Goal: Transaction & Acquisition: Book appointment/travel/reservation

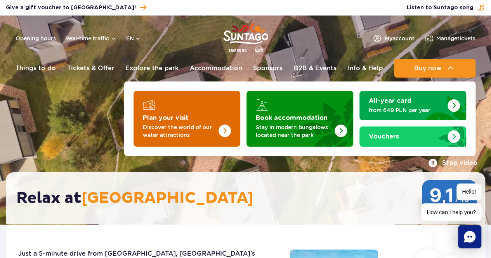
click at [220, 127] on img "Plan your visit" at bounding box center [224, 131] width 12 height 12
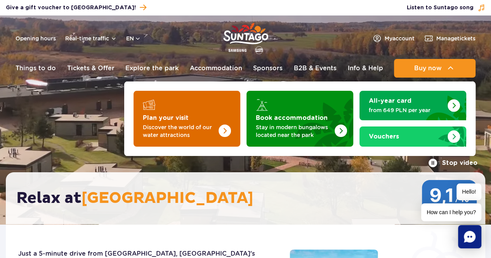
click at [167, 129] on p "Discover the world of our water attractions" at bounding box center [181, 131] width 76 height 16
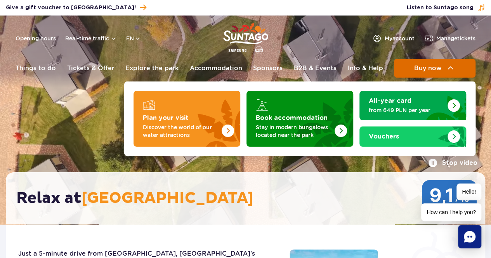
click at [424, 69] on span "Buy now" at bounding box center [428, 68] width 28 height 7
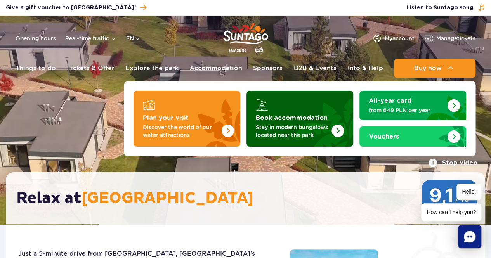
click at [320, 134] on p "Stay in modern bungalows located near the park" at bounding box center [294, 131] width 76 height 16
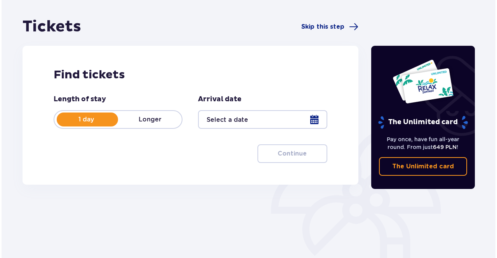
scroll to position [78, 0]
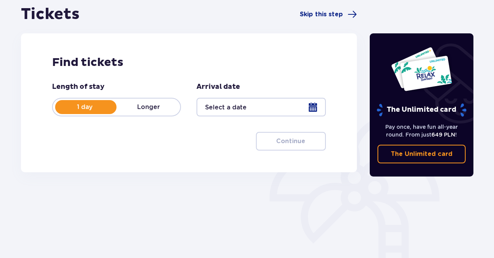
click at [151, 109] on p "Longer" at bounding box center [148, 107] width 64 height 9
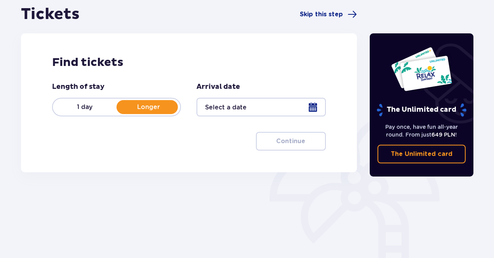
click at [228, 105] on div at bounding box center [260, 107] width 129 height 19
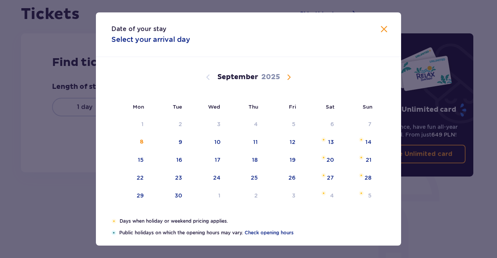
click at [289, 81] on span "Calendar" at bounding box center [288, 77] width 9 height 9
click at [295, 125] on div "3" at bounding box center [294, 124] width 3 height 8
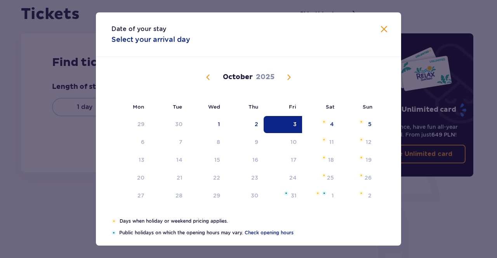
click at [81, 156] on div "Date of your stay Select your arrival day Mon Tue Wed Thu Fri Sat Sun September…" at bounding box center [248, 129] width 497 height 258
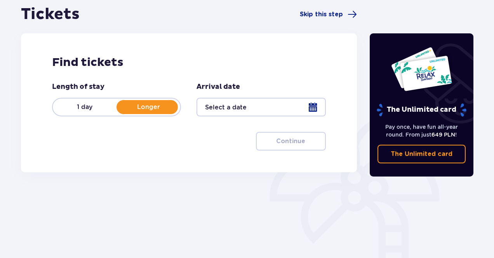
click at [236, 108] on div at bounding box center [260, 107] width 129 height 19
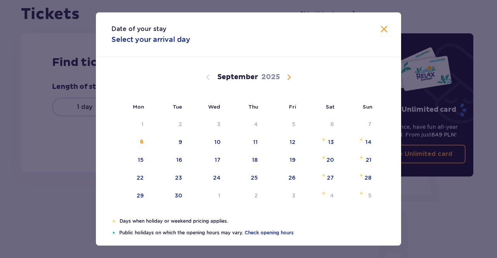
click at [72, 133] on div "Date of your stay Select your arrival day Mon Tue Wed Thu Fri Sat Sun August 20…" at bounding box center [248, 129] width 497 height 258
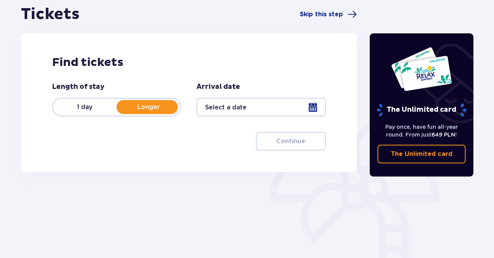
click at [99, 107] on p "1 day" at bounding box center [85, 107] width 64 height 9
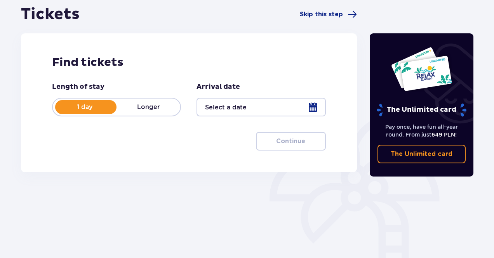
click at [243, 114] on div at bounding box center [260, 107] width 129 height 19
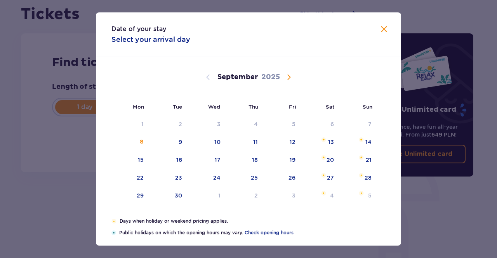
click at [284, 77] on span "Calendar" at bounding box center [288, 77] width 9 height 9
click at [297, 124] on div "3" at bounding box center [283, 124] width 38 height 17
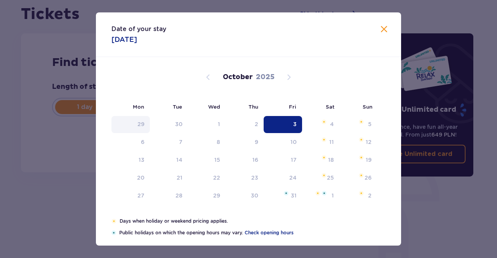
type input "[DATE]"
click at [54, 149] on div "Date of your stay 03.10.2025 Mon Tue Wed Thu Fri Sat Sun September 2025 1 2 3 4…" at bounding box center [248, 129] width 497 height 258
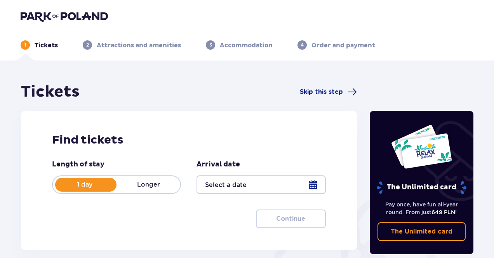
click at [227, 191] on div at bounding box center [260, 184] width 129 height 19
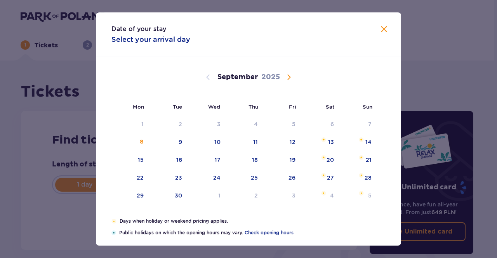
click at [285, 76] on span "Calendar" at bounding box center [288, 77] width 9 height 9
click at [284, 130] on div "3" at bounding box center [283, 124] width 38 height 17
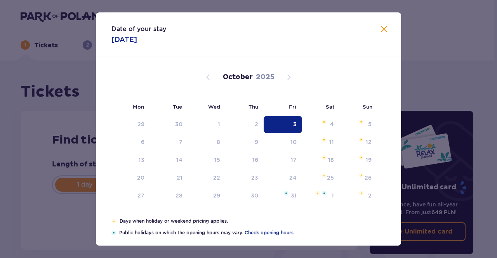
type input "[DATE]"
click at [275, 125] on div "3" at bounding box center [283, 124] width 38 height 17
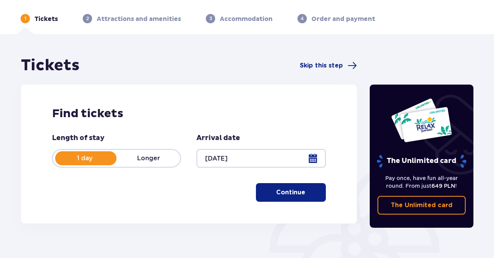
scroll to position [39, 0]
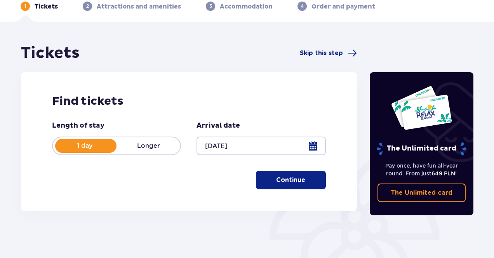
click at [279, 177] on p "Continue" at bounding box center [290, 180] width 29 height 9
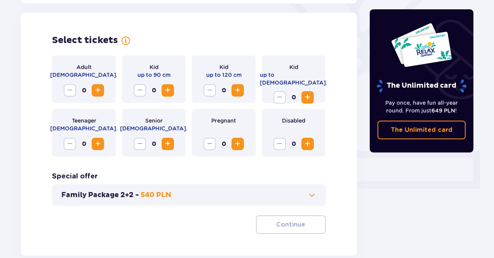
scroll to position [216, 0]
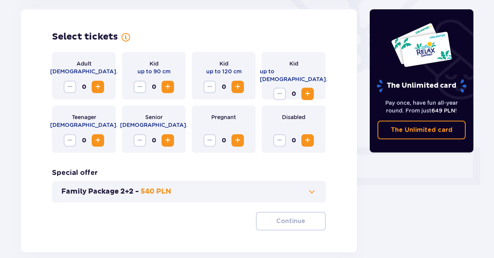
click at [104, 87] on div "Adult 18 - 65 y.o. 0" at bounding box center [84, 75] width 64 height 47
click at [101, 86] on span "Increase" at bounding box center [97, 86] width 9 height 9
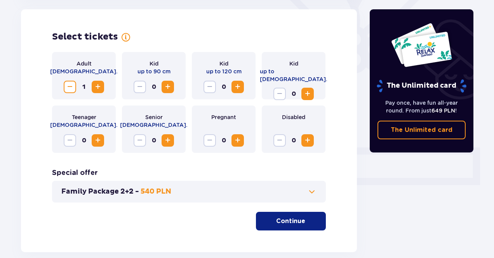
click at [170, 86] on span "Increase" at bounding box center [167, 86] width 9 height 9
click at [96, 83] on span "Increase" at bounding box center [97, 86] width 9 height 9
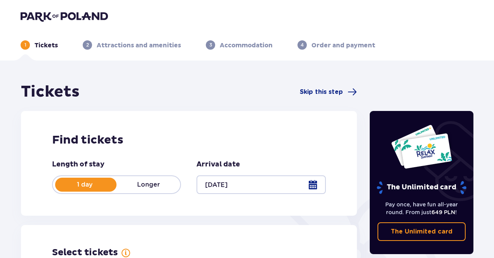
scroll to position [0, 0]
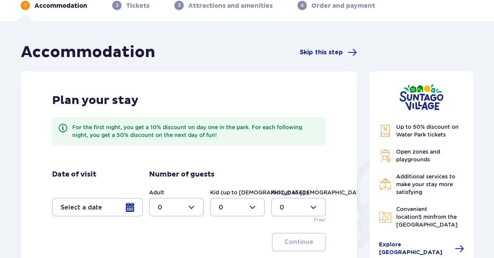
scroll to position [116, 0]
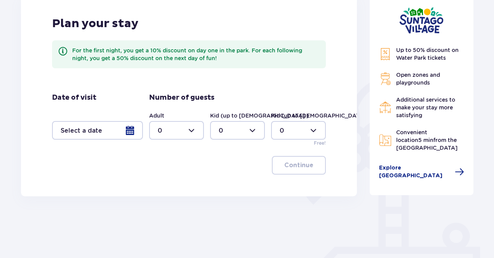
click at [115, 126] on div at bounding box center [97, 130] width 91 height 19
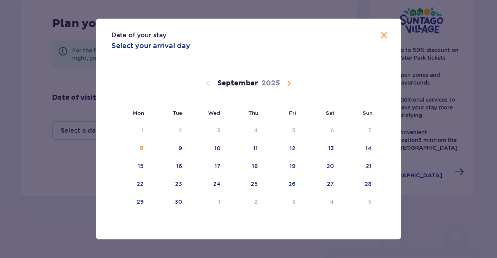
click at [286, 84] on span "Calendar" at bounding box center [288, 83] width 9 height 9
click at [295, 133] on div "3" at bounding box center [294, 131] width 3 height 8
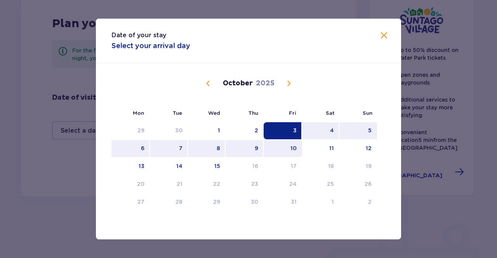
click at [288, 149] on div "10" at bounding box center [283, 148] width 38 height 17
type input "03.10.25 - 10.10.25"
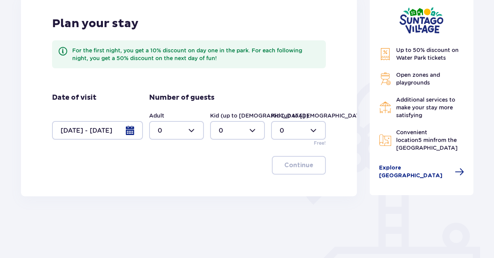
click at [167, 127] on div at bounding box center [176, 130] width 55 height 19
click at [165, 185] on div "2" at bounding box center [177, 186] width 38 height 9
type input "2"
click at [220, 125] on div at bounding box center [237, 130] width 55 height 19
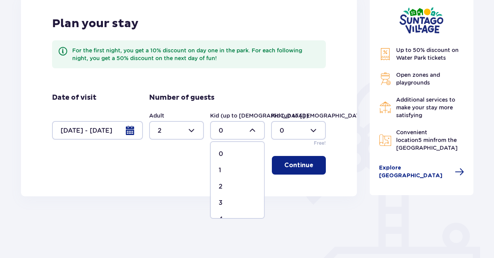
click at [220, 171] on p "1" at bounding box center [219, 170] width 2 height 9
type input "1"
click at [244, 129] on div at bounding box center [237, 130] width 55 height 19
click at [285, 163] on p "Continue" at bounding box center [298, 165] width 29 height 9
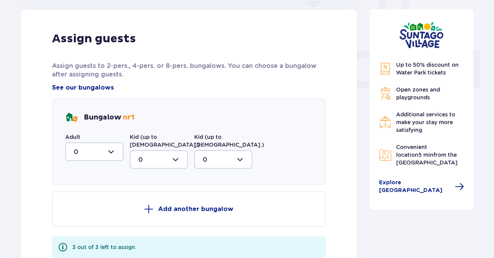
scroll to position [313, 0]
click at [104, 149] on div at bounding box center [94, 151] width 58 height 19
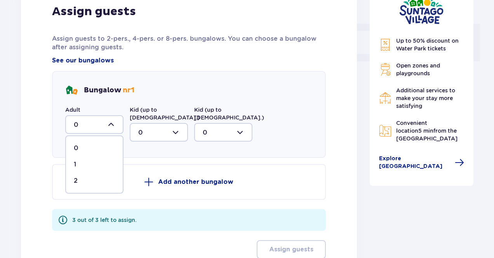
scroll to position [352, 0]
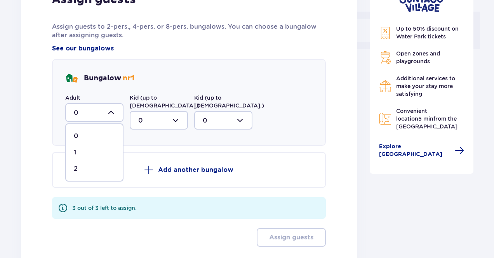
click at [91, 151] on div "1" at bounding box center [94, 152] width 41 height 9
type input "1"
click at [165, 111] on div at bounding box center [159, 120] width 58 height 19
click at [139, 156] on p "1" at bounding box center [139, 160] width 2 height 9
type input "1"
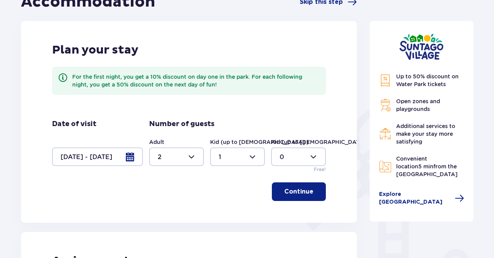
click at [295, 196] on button "Continue" at bounding box center [299, 191] width 54 height 19
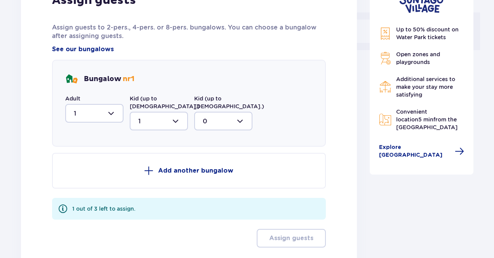
scroll to position [323, 0]
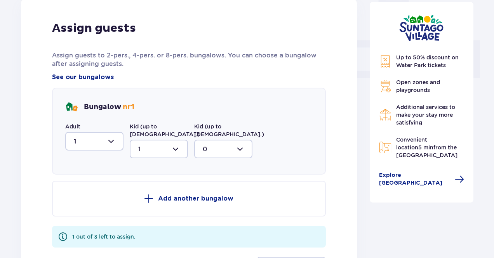
click at [99, 142] on div at bounding box center [94, 141] width 58 height 19
click at [81, 195] on div "2" at bounding box center [94, 197] width 41 height 9
type input "2"
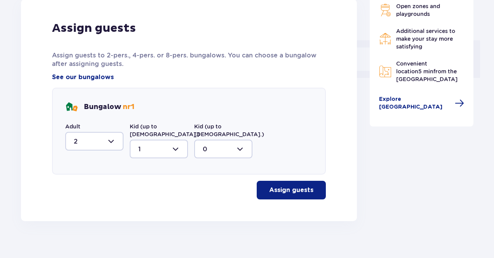
click at [297, 186] on p "Assign guests" at bounding box center [291, 190] width 44 height 9
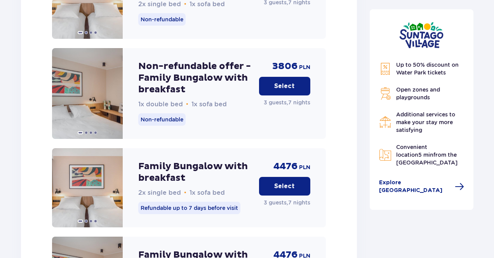
scroll to position [1087, 0]
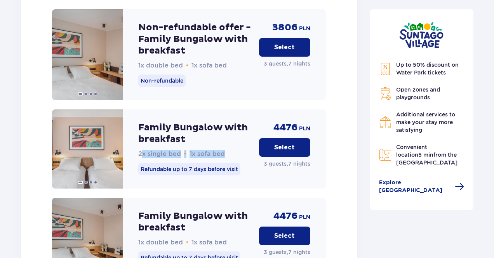
drag, startPoint x: 225, startPoint y: 148, endPoint x: 143, endPoint y: 148, distance: 82.3
click at [143, 148] on div "Family Bungalow with breakfast 2x single bed • 1x sofa bed" at bounding box center [195, 140] width 114 height 36
click at [143, 150] on span "2x single bed" at bounding box center [159, 153] width 43 height 7
drag, startPoint x: 229, startPoint y: 150, endPoint x: 139, endPoint y: 153, distance: 90.1
click at [139, 153] on div "Family Bungalow with breakfast 2x single bed • 1x sofa bed" at bounding box center [195, 140] width 114 height 36
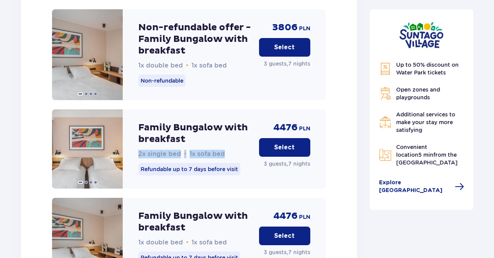
click at [139, 153] on p "2x single bed • 1x sofa bed" at bounding box center [181, 154] width 87 height 9
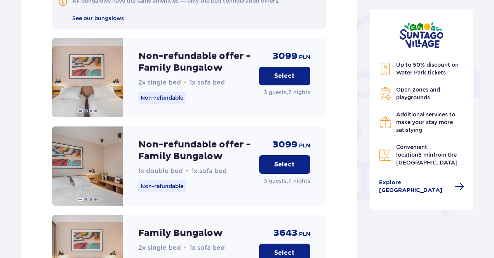
scroll to position [582, 0]
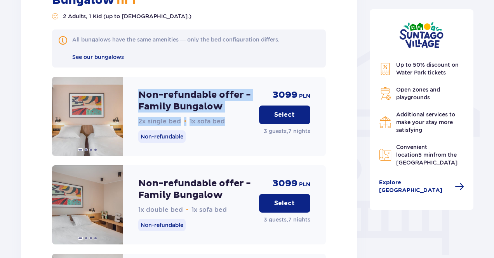
drag, startPoint x: 226, startPoint y: 114, endPoint x: 137, endPoint y: 87, distance: 92.9
click at [137, 87] on div "Non-refundable offer - Family Bungalow 2x single bed • 1x sofa bed Non-refundab…" at bounding box center [189, 116] width 274 height 79
drag, startPoint x: 139, startPoint y: 87, endPoint x: 221, endPoint y: 112, distance: 86.2
click at [221, 112] on div "Non-refundable offer - Family Bungalow 2x single bed • 1x sofa bed" at bounding box center [195, 107] width 114 height 36
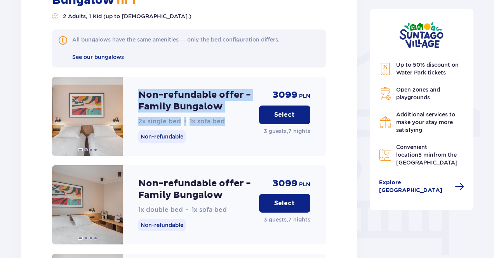
click at [221, 118] on span "1x sofa bed" at bounding box center [206, 121] width 35 height 7
drag, startPoint x: 227, startPoint y: 114, endPoint x: 134, endPoint y: 86, distance: 97.2
click at [134, 86] on div "Non-refundable offer - Family Bungalow 2x single bed • 1x sofa bed Non-refundab…" at bounding box center [189, 116] width 274 height 79
click at [139, 89] on p "Non-refundable offer - Family Bungalow" at bounding box center [195, 100] width 114 height 23
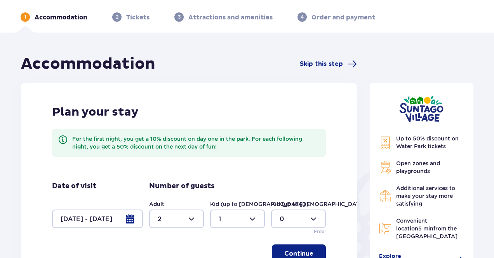
scroll to position [0, 0]
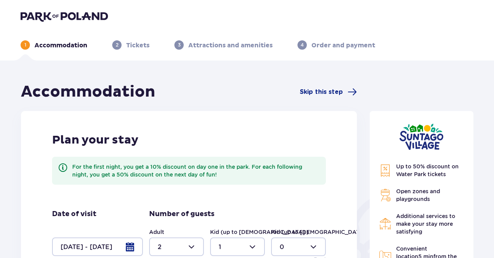
click at [68, 16] on img at bounding box center [64, 16] width 87 height 11
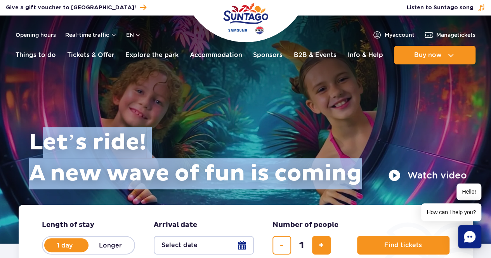
drag, startPoint x: 357, startPoint y: 177, endPoint x: 41, endPoint y: 135, distance: 319.0
click at [41, 135] on h1 "Let’s ride! A new wave of fun is coming" at bounding box center [248, 158] width 438 height 62
click at [38, 137] on h1 "Let’s ride! A new wave of fun is coming" at bounding box center [248, 158] width 438 height 62
drag, startPoint x: 33, startPoint y: 138, endPoint x: 362, endPoint y: 180, distance: 331.7
click at [362, 180] on h1 "Let’s ride! A new wave of fun is coming" at bounding box center [248, 158] width 438 height 62
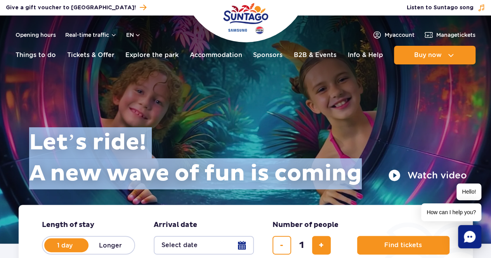
click at [362, 180] on h1 "Let’s ride! A new wave of fun is coming" at bounding box center [248, 158] width 438 height 62
drag, startPoint x: 368, startPoint y: 180, endPoint x: 33, endPoint y: 150, distance: 335.8
click at [33, 150] on h1 "Let’s ride! A new wave of fun is coming" at bounding box center [248, 158] width 438 height 62
drag, startPoint x: 32, startPoint y: 145, endPoint x: 368, endPoint y: 177, distance: 337.2
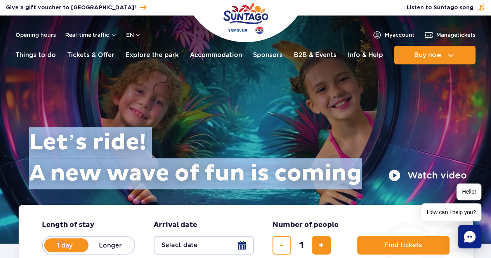
click at [368, 177] on h1 "Let’s ride! A new wave of fun is coming" at bounding box center [248, 158] width 438 height 62
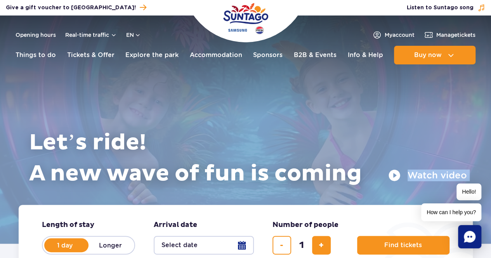
drag, startPoint x: 368, startPoint y: 177, endPoint x: 24, endPoint y: 146, distance: 345.7
click at [24, 146] on article "Let’s ride! A new wave of fun is coming Watch video Length of stay length of st…" at bounding box center [245, 130] width 491 height 228
click at [24, 146] on div at bounding box center [245, 130] width 491 height 228
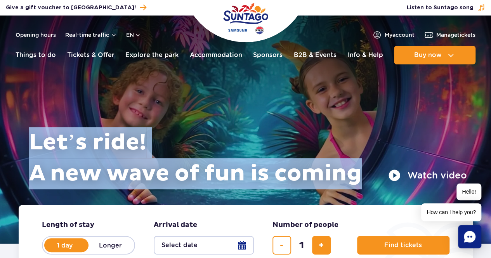
drag, startPoint x: 24, startPoint y: 144, endPoint x: 383, endPoint y: 185, distance: 361.7
click at [390, 185] on div "Let’s ride! A new wave of fun is coming Watch video" at bounding box center [245, 157] width 442 height 63
click at [363, 184] on h1 "Let’s ride! A new wave of fun is coming" at bounding box center [248, 158] width 438 height 62
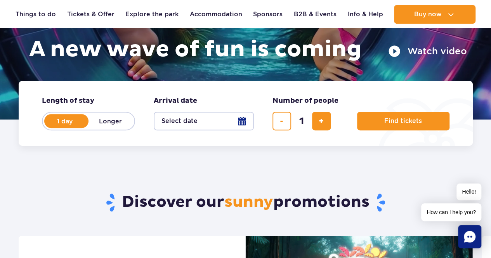
scroll to position [116, 0]
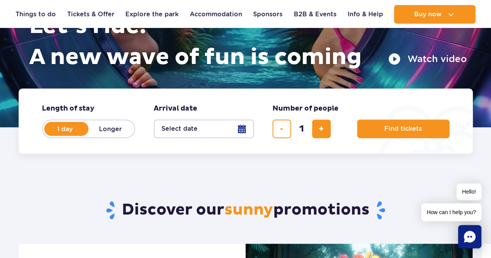
click at [205, 129] on button "Select date" at bounding box center [204, 129] width 100 height 19
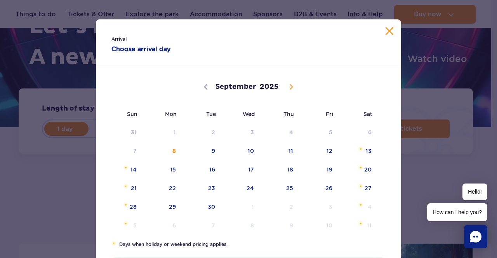
click at [386, 38] on div "Arrival Choose arrival day" at bounding box center [248, 42] width 305 height 47
click at [386, 37] on div "Arrival Choose arrival day" at bounding box center [248, 42] width 305 height 47
click at [387, 33] on button "Close calendar" at bounding box center [389, 31] width 8 height 8
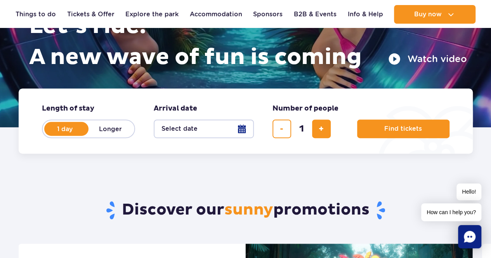
click at [110, 129] on label "Longer" at bounding box center [110, 129] width 44 height 16
click at [97, 135] on input "Longer" at bounding box center [92, 136] width 9 height 2
radio input "false"
radio input "true"
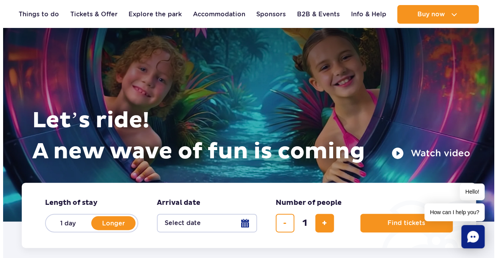
scroll to position [39, 0]
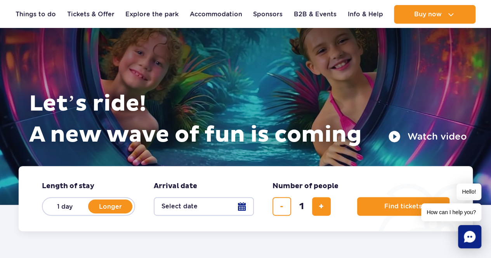
click at [192, 199] on button "Select date" at bounding box center [204, 206] width 100 height 19
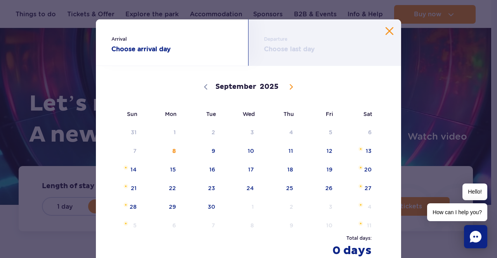
click at [289, 86] on icon at bounding box center [290, 86] width 5 height 5
select select "9"
click at [323, 127] on span "3" at bounding box center [318, 132] width 39 height 18
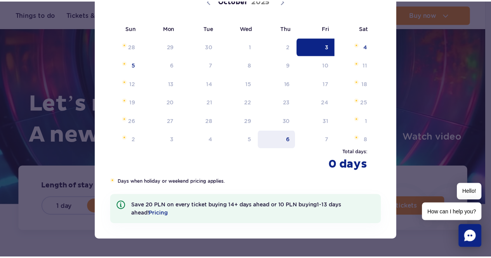
scroll to position [87, 0]
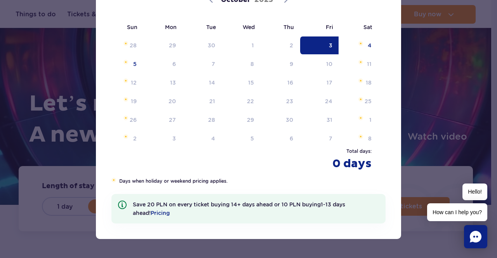
click at [73, 154] on div "Arrival 03.10.25 Departure Choose last day 03.10.2025 October 2025 Sun Mon Tue …" at bounding box center [248, 129] width 497 height 258
click at [57, 168] on div "Arrival 03.10.25 Departure Choose last day 03.10.2025 October 2025 Sun Mon Tue …" at bounding box center [248, 129] width 497 height 258
click at [58, 182] on div "Arrival 03.10.25 Departure Choose last day 03.10.2025 October 2025 Sun Mon Tue …" at bounding box center [248, 129] width 497 height 258
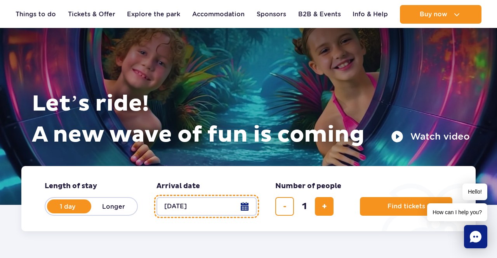
radio input "true"
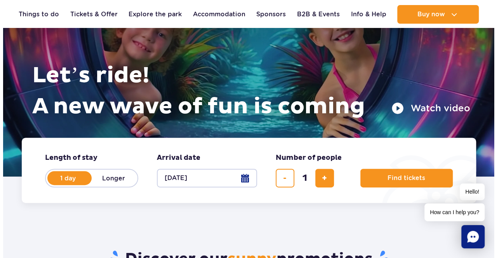
scroll to position [116, 0]
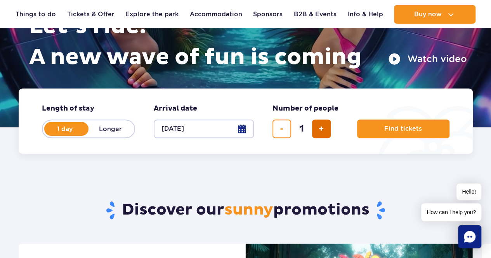
click at [314, 130] on button "add ticket" at bounding box center [321, 129] width 19 height 19
type input "3"
click at [128, 129] on label "Longer" at bounding box center [110, 129] width 44 height 16
click at [97, 135] on input "Longer" at bounding box center [92, 136] width 9 height 2
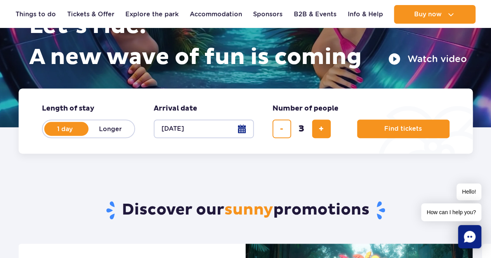
radio input "false"
radio input "true"
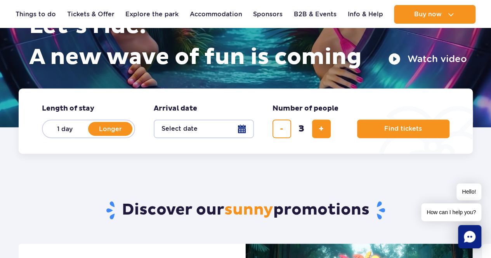
click at [180, 135] on button "Select date" at bounding box center [204, 129] width 100 height 19
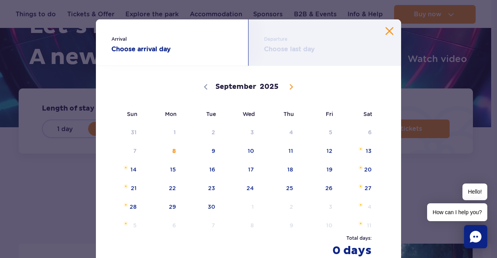
click at [290, 86] on icon at bounding box center [290, 86] width 5 height 5
select select "9"
click at [313, 131] on span "3" at bounding box center [318, 132] width 39 height 18
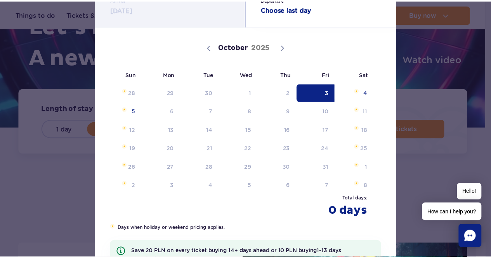
scroll to position [0, 0]
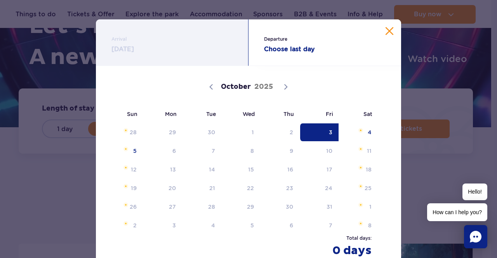
click at [312, 137] on span "3" at bounding box center [318, 132] width 39 height 18
radio input "true"
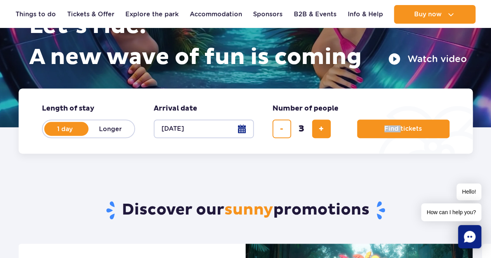
click at [312, 137] on div "3" at bounding box center [301, 129] width 58 height 19
click at [220, 134] on button "03.10.25" at bounding box center [204, 129] width 100 height 19
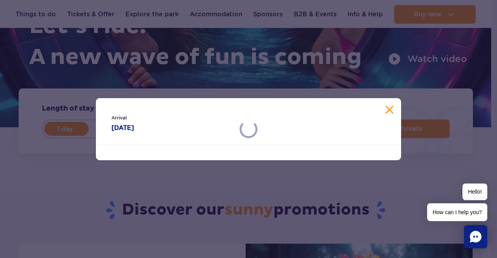
select select "9"
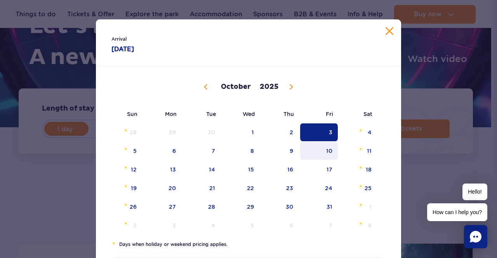
click at [319, 153] on span "10" at bounding box center [318, 151] width 39 height 18
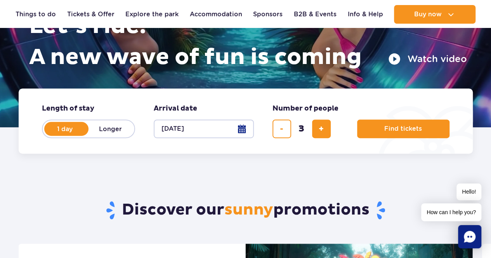
click at [205, 128] on button "10.10.25" at bounding box center [204, 129] width 100 height 19
select select "9"
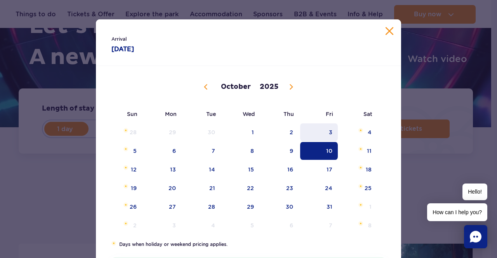
click at [317, 132] on span "3" at bounding box center [318, 132] width 39 height 18
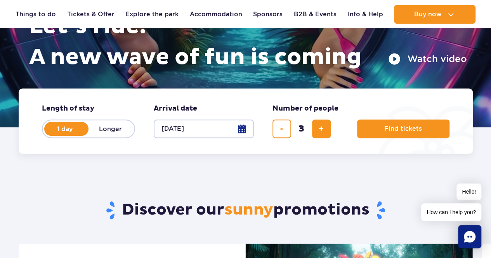
click at [97, 130] on label "Longer" at bounding box center [110, 129] width 44 height 16
click at [97, 135] on input "Longer" at bounding box center [92, 136] width 9 height 2
radio input "false"
radio input "true"
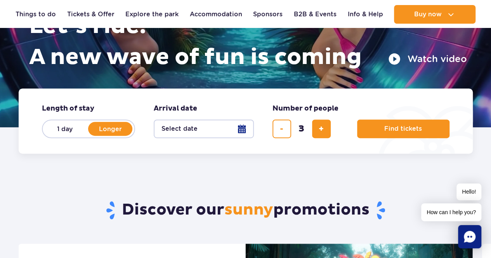
click at [177, 133] on button "Select date" at bounding box center [204, 129] width 100 height 19
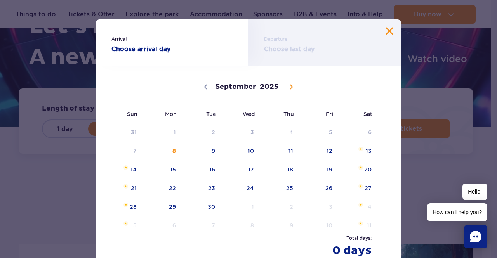
click at [385, 35] on button "Close calendar" at bounding box center [389, 31] width 8 height 8
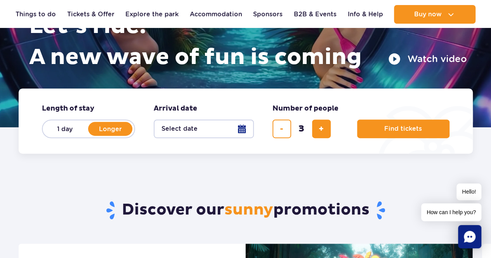
click at [109, 132] on label "Longer" at bounding box center [110, 129] width 44 height 16
click at [97, 135] on input "Longer" at bounding box center [92, 136] width 9 height 2
click at [109, 132] on label "Longer" at bounding box center [110, 129] width 44 height 16
click at [97, 135] on input "Longer" at bounding box center [92, 136] width 9 height 2
click at [248, 130] on button "Select date" at bounding box center [204, 129] width 100 height 19
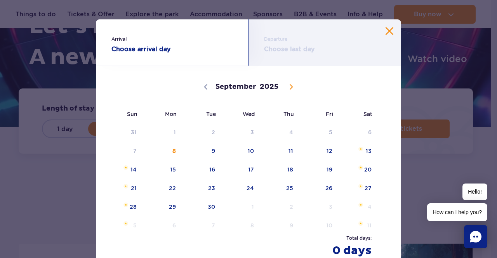
click at [291, 85] on span at bounding box center [290, 86] width 13 height 13
select select "9"
click at [314, 134] on span "3" at bounding box center [318, 132] width 39 height 18
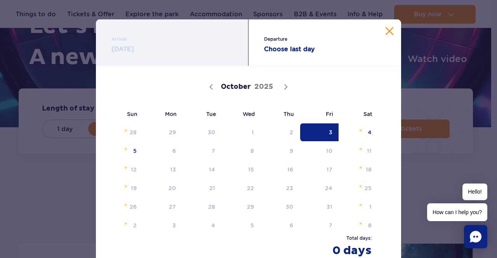
click at [314, 134] on span "3" at bounding box center [318, 132] width 39 height 18
radio input "true"
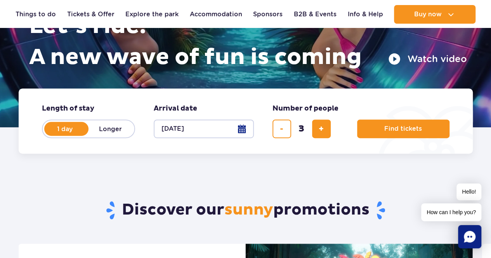
click at [221, 132] on button "03.10.25" at bounding box center [204, 129] width 100 height 19
select select "9"
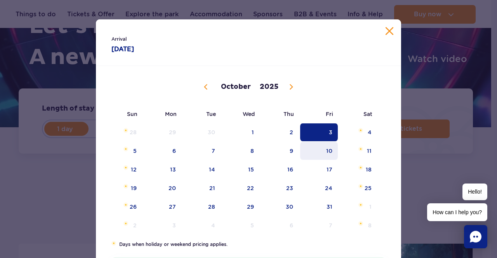
click at [307, 145] on span "10" at bounding box center [318, 151] width 39 height 18
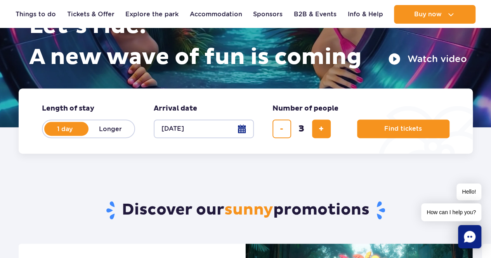
click at [102, 130] on label "Longer" at bounding box center [110, 129] width 44 height 16
click at [97, 135] on input "Longer" at bounding box center [92, 136] width 9 height 2
radio input "false"
radio input "true"
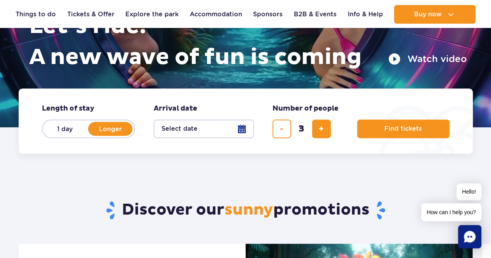
click at [192, 134] on button "Select date" at bounding box center [204, 129] width 100 height 19
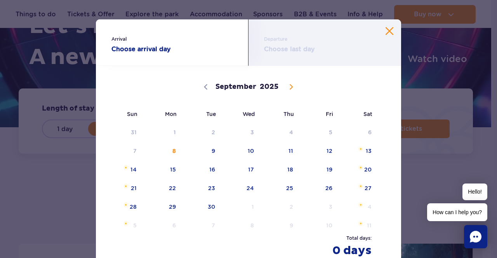
click at [295, 87] on div "September October November December 2025" at bounding box center [248, 86] width 274 height 38
click at [290, 87] on icon at bounding box center [291, 87] width 3 height 5
select select "9"
click at [314, 135] on span "3" at bounding box center [318, 132] width 39 height 18
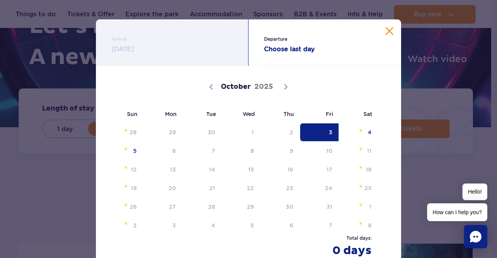
click at [30, 168] on div "Arrival 03.10.25 Departure Choose last day 03.10.2025 October 2025 Sun Mon Tue …" at bounding box center [248, 129] width 497 height 258
click at [18, 195] on div "Arrival 03.10.25 Departure Choose last day 03.10.2025 October 2025 Sun Mon Tue …" at bounding box center [248, 129] width 497 height 258
radio input "true"
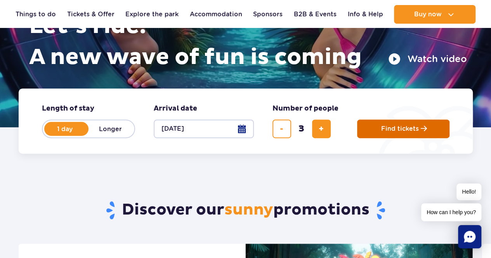
click at [375, 131] on button "Find tickets" at bounding box center [403, 129] width 92 height 19
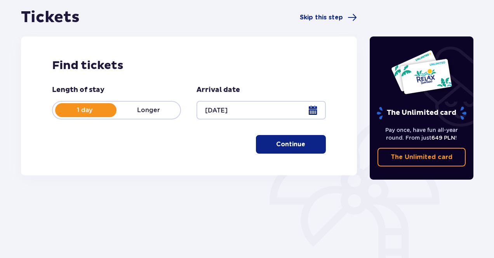
scroll to position [78, 0]
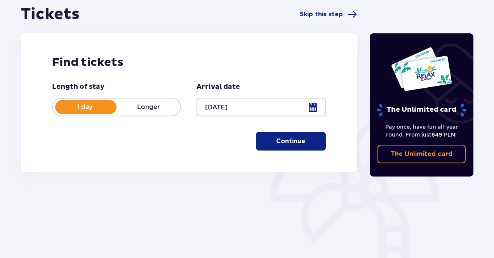
click at [150, 104] on p "Longer" at bounding box center [148, 107] width 64 height 9
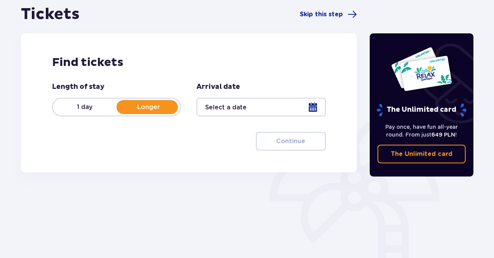
click at [238, 101] on div at bounding box center [260, 107] width 129 height 19
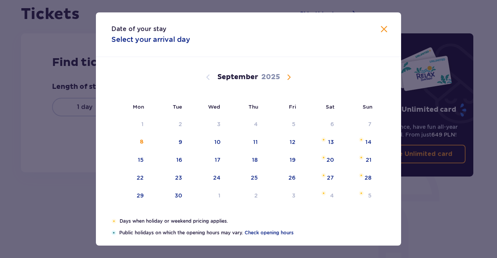
click at [285, 78] on span "Calendar" at bounding box center [288, 77] width 9 height 9
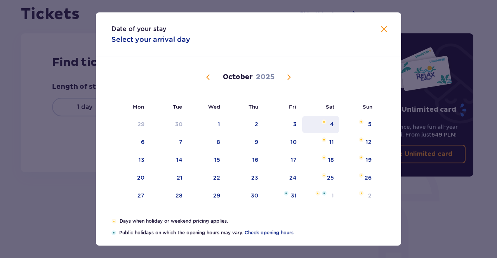
click at [302, 125] on div "4" at bounding box center [321, 124] width 38 height 17
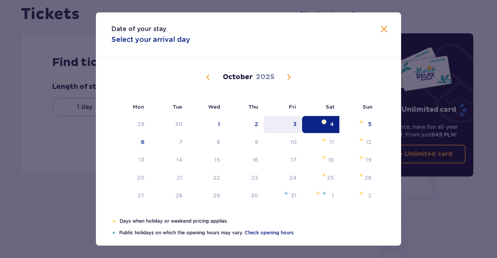
click at [288, 121] on div "3" at bounding box center [283, 124] width 38 height 17
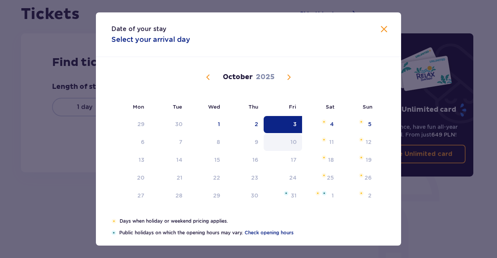
click at [290, 136] on div "10" at bounding box center [283, 142] width 38 height 17
click at [59, 133] on div "Date of your stay Select your arrival day Mon Tue Wed Thu Fri Sat Sun September…" at bounding box center [248, 129] width 497 height 258
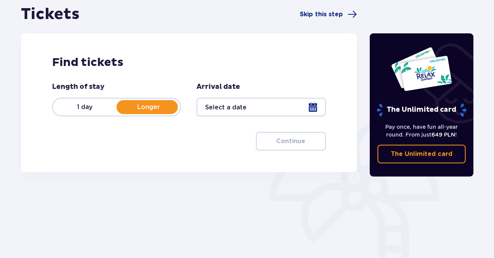
click at [109, 105] on p "1 day" at bounding box center [85, 107] width 64 height 9
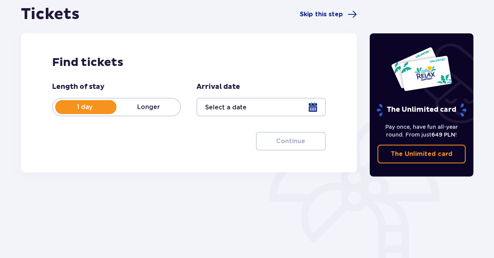
click at [138, 107] on p "Longer" at bounding box center [148, 107] width 64 height 9
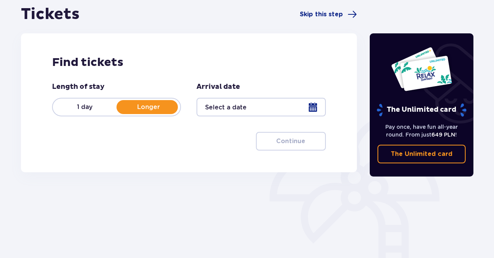
click at [285, 106] on div at bounding box center [260, 107] width 129 height 19
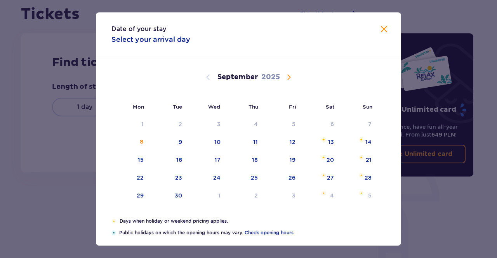
click at [290, 79] on span "Calendar" at bounding box center [288, 77] width 9 height 9
click at [294, 124] on div "3" at bounding box center [294, 124] width 3 height 8
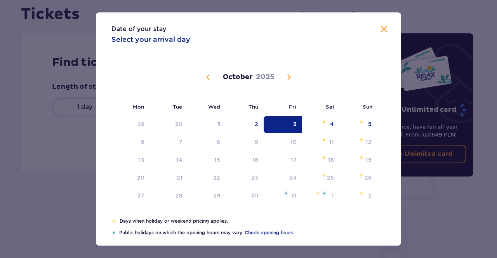
click at [148, 37] on p "Select your arrival day" at bounding box center [150, 39] width 79 height 9
click at [288, 125] on div "3" at bounding box center [283, 124] width 38 height 17
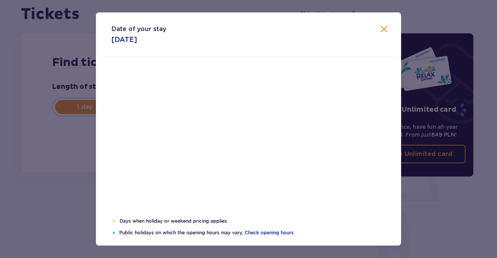
type input "03.10.25"
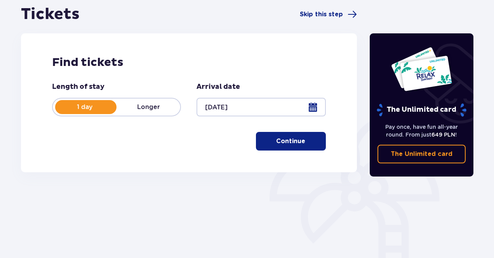
click at [153, 104] on p "Longer" at bounding box center [148, 107] width 64 height 9
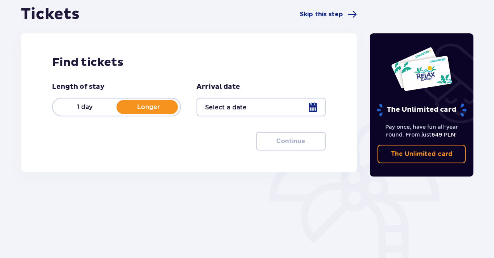
click at [88, 103] on p "1 day" at bounding box center [85, 107] width 64 height 9
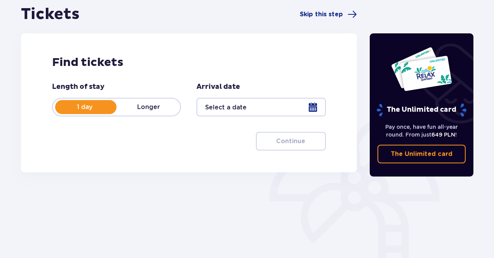
click at [248, 108] on div at bounding box center [260, 107] width 129 height 19
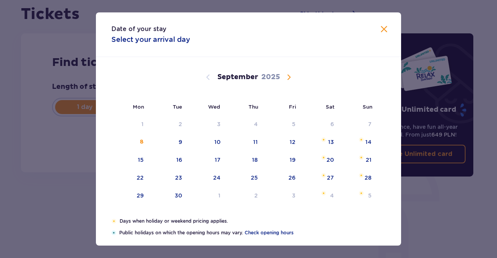
click at [288, 75] on span "Calendar" at bounding box center [288, 77] width 9 height 9
click at [289, 126] on div "3" at bounding box center [283, 124] width 38 height 17
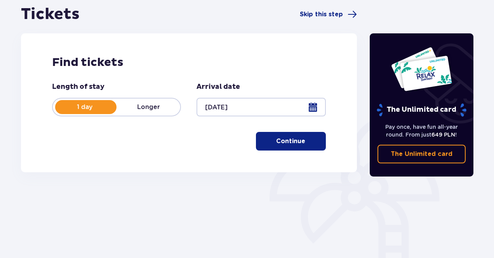
click at [33, 157] on div "Find tickets Length of stay 1 day Longer Arrival date 03.10.25 Continue" at bounding box center [189, 102] width 336 height 139
click at [293, 138] on p "Continue" at bounding box center [290, 141] width 29 height 9
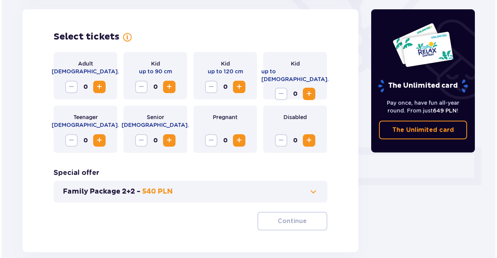
scroll to position [138, 0]
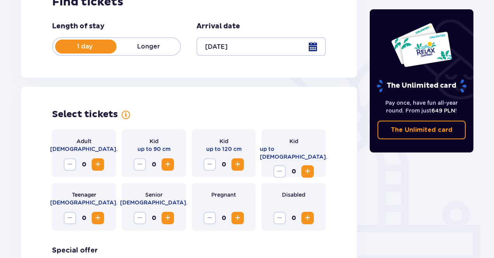
click at [225, 42] on div at bounding box center [260, 46] width 129 height 19
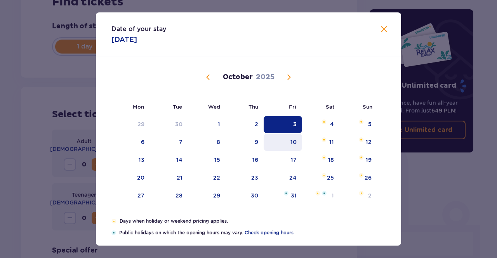
click at [290, 143] on div "10" at bounding box center [293, 142] width 6 height 8
type input "10.10.25"
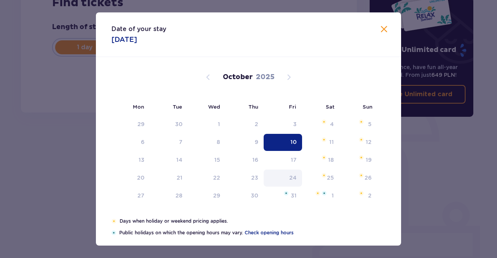
scroll to position [137, 0]
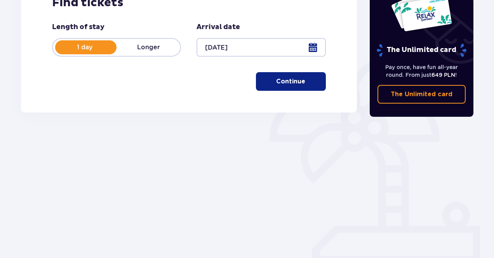
click at [283, 121] on div "Tickets Skip this step Find tickets Length of stay 1 day Longer Arrival date 10…" at bounding box center [189, 33] width 336 height 177
click at [154, 36] on div "Length of stay 1 day Longer" at bounding box center [116, 40] width 129 height 34
click at [151, 49] on p "Longer" at bounding box center [148, 47] width 64 height 9
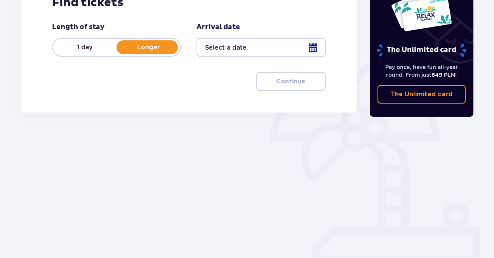
click at [232, 55] on div at bounding box center [260, 47] width 129 height 19
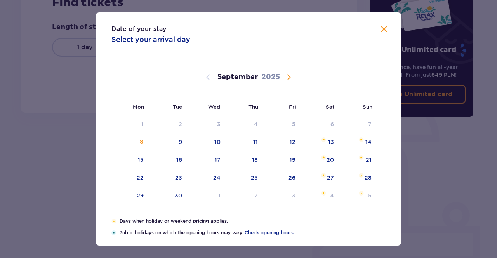
click at [295, 75] on div "September 2025" at bounding box center [248, 77] width 257 height 9
click at [290, 74] on span "Calendar" at bounding box center [288, 77] width 9 height 9
click at [293, 130] on div "3" at bounding box center [283, 124] width 38 height 17
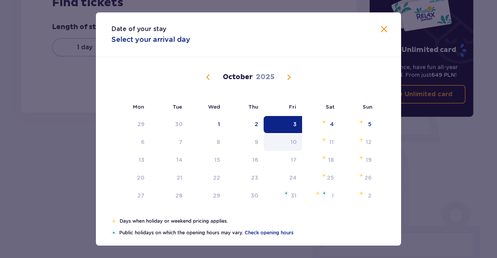
click at [297, 146] on div "10" at bounding box center [283, 142] width 38 height 17
click at [34, 131] on div "Date of your stay Select your arrival day Mon Tue Wed Thu Fri Sat Sun September…" at bounding box center [248, 129] width 497 height 258
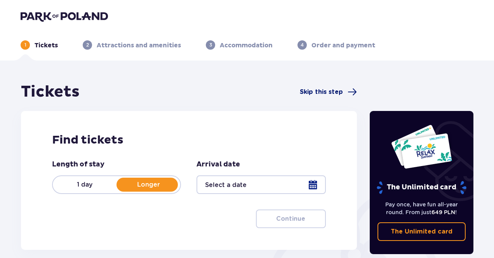
click at [312, 95] on span "Skip this step" at bounding box center [321, 92] width 43 height 9
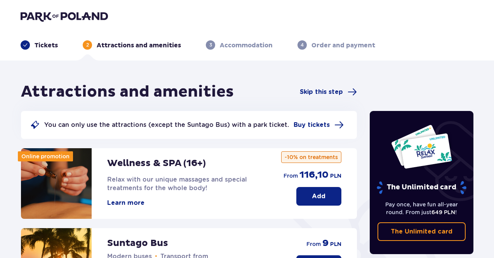
click at [48, 53] on header "Tickets 2 Attractions and amenities 3 Accommodation 4 Order and payment" at bounding box center [247, 30] width 494 height 61
click at [50, 47] on p "Tickets" at bounding box center [46, 45] width 23 height 9
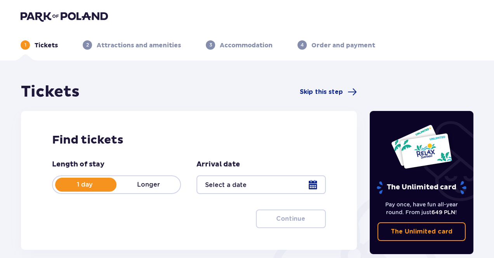
click at [122, 43] on p "Attractions and amenities" at bounding box center [139, 45] width 84 height 9
click at [88, 19] on img at bounding box center [64, 16] width 87 height 11
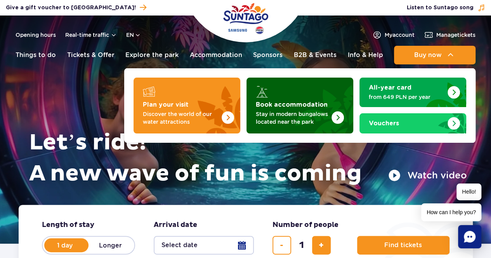
click at [308, 121] on p "Stay in modern bungalows located near the park" at bounding box center [294, 118] width 76 height 16
click at [312, 111] on p "Stay in modern bungalows located near the park" at bounding box center [294, 118] width 76 height 16
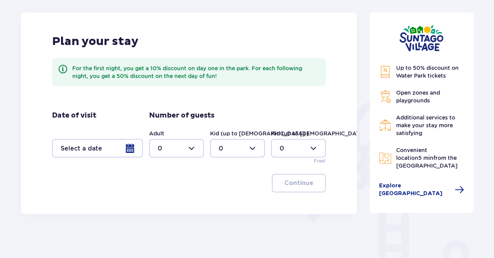
scroll to position [111, 0]
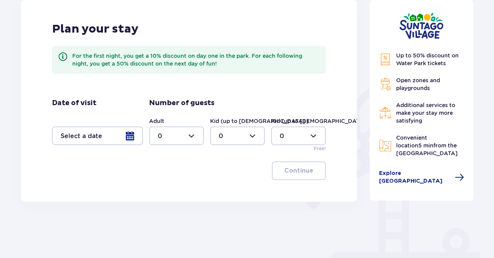
click at [111, 130] on div at bounding box center [97, 136] width 91 height 19
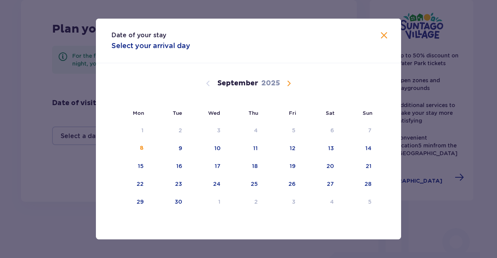
click at [292, 88] on span "Calendar" at bounding box center [288, 83] width 9 height 9
click at [293, 125] on div "3" at bounding box center [283, 130] width 38 height 17
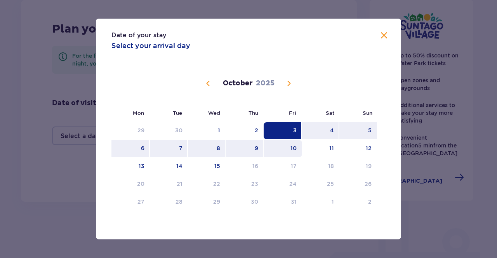
click at [293, 142] on div "10" at bounding box center [283, 148] width 38 height 17
type input "03.10.25 - 10.10.25"
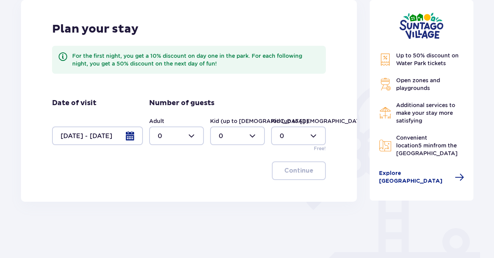
click at [69, 171] on div "Continue" at bounding box center [189, 170] width 274 height 19
click at [193, 136] on div at bounding box center [176, 136] width 55 height 19
click at [170, 198] on span "2" at bounding box center [176, 192] width 53 height 16
type input "2"
click at [232, 137] on div at bounding box center [237, 136] width 55 height 19
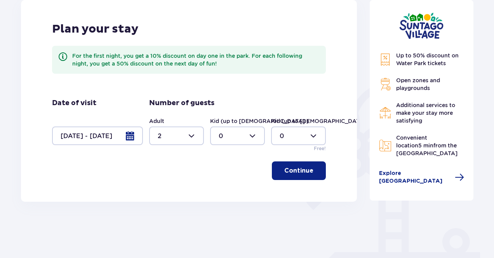
click at [175, 166] on div "Continue" at bounding box center [189, 170] width 274 height 19
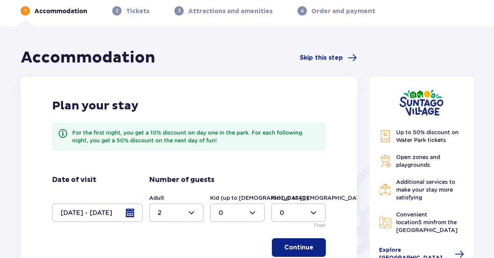
scroll to position [78, 0]
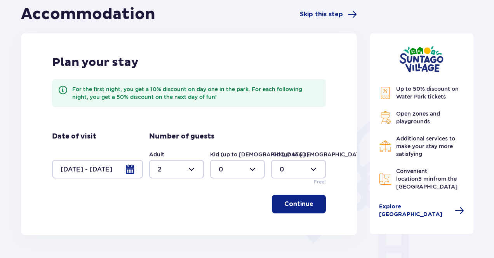
click at [222, 164] on div at bounding box center [237, 169] width 55 height 19
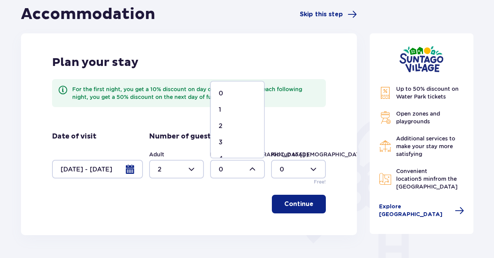
click at [230, 105] on span "1" at bounding box center [237, 110] width 53 height 16
type input "1"
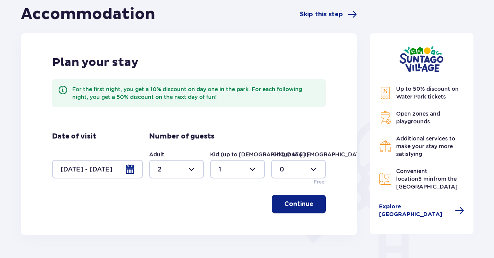
click at [303, 201] on p "Continue" at bounding box center [298, 204] width 29 height 9
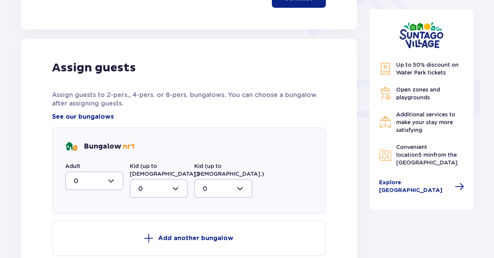
scroll to position [313, 0]
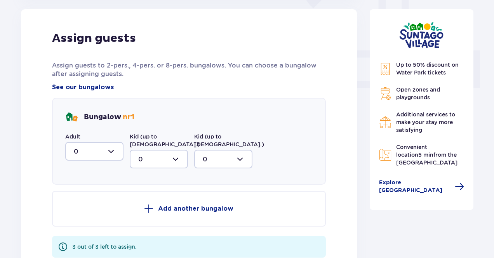
click at [85, 148] on div at bounding box center [94, 151] width 58 height 19
click at [80, 188] on div "1" at bounding box center [94, 191] width 41 height 9
type input "1"
click at [151, 150] on div at bounding box center [159, 159] width 58 height 19
click at [148, 195] on div "1" at bounding box center [158, 199] width 41 height 9
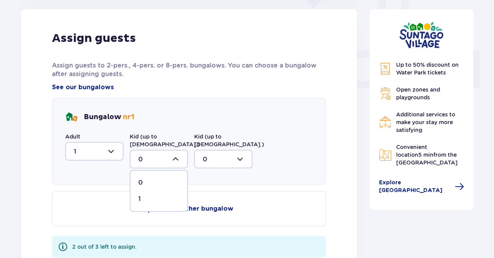
type input "1"
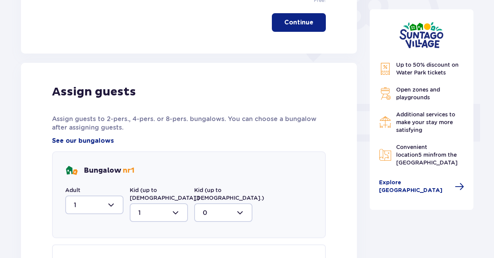
scroll to position [245, 0]
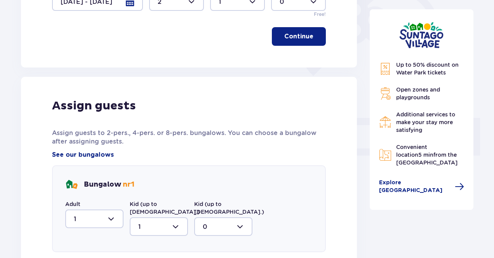
click at [102, 218] on div at bounding box center [94, 219] width 58 height 19
click at [87, 188] on span "2" at bounding box center [94, 195] width 57 height 16
type input "2"
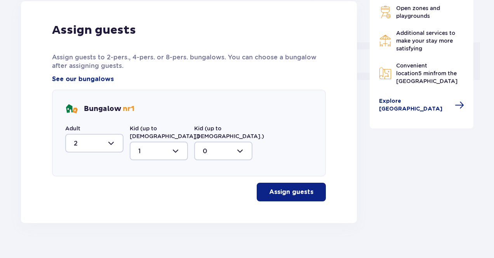
scroll to position [324, 0]
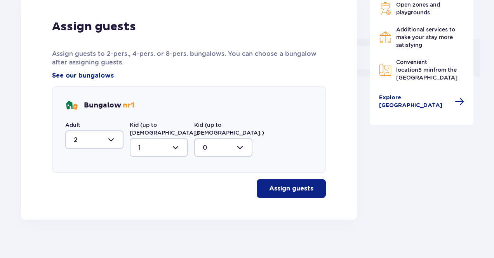
click at [305, 184] on p "Assign guests" at bounding box center [291, 188] width 44 height 9
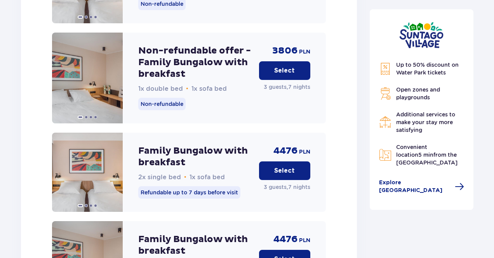
scroll to position [1080, 0]
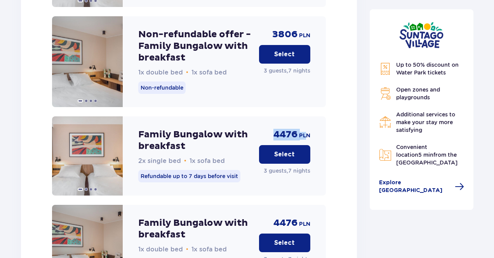
drag, startPoint x: 269, startPoint y: 128, endPoint x: 307, endPoint y: 122, distance: 37.7
click at [307, 122] on div "4476 PLN Select 3 guests , 7 nights" at bounding box center [284, 155] width 51 height 79
click at [307, 132] on p "PLN" at bounding box center [304, 136] width 11 height 8
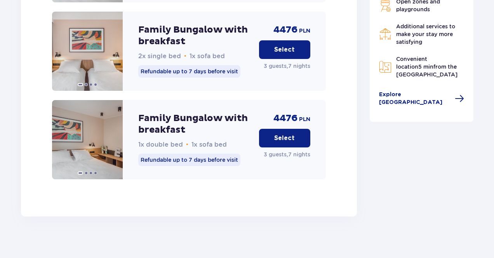
scroll to position [1184, 0]
click at [115, 137] on span at bounding box center [114, 140] width 6 height 6
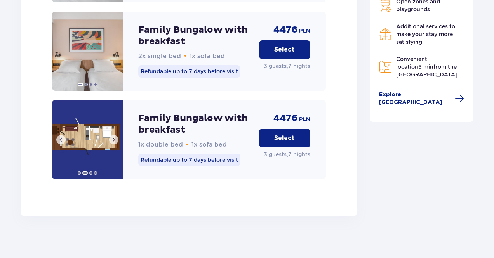
click at [115, 137] on span at bounding box center [114, 140] width 6 height 6
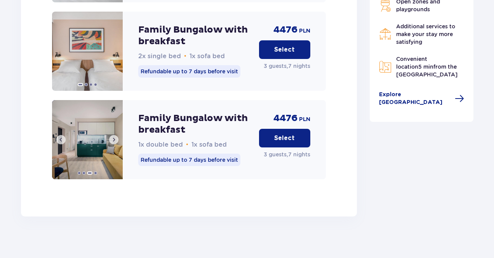
click at [115, 137] on span at bounding box center [114, 140] width 6 height 6
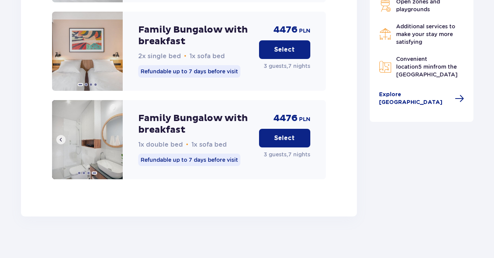
click at [115, 135] on img at bounding box center [87, 139] width 71 height 79
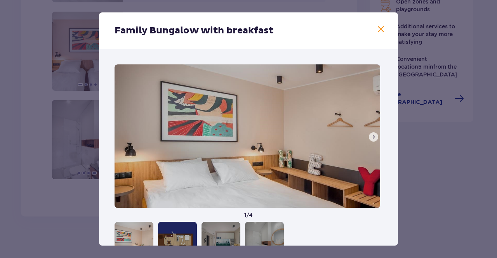
click at [383, 29] on span at bounding box center [380, 29] width 9 height 9
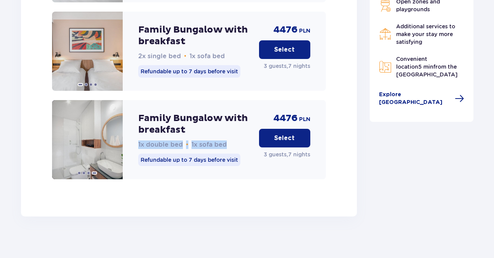
drag, startPoint x: 229, startPoint y: 145, endPoint x: 138, endPoint y: 143, distance: 91.6
click at [138, 143] on div "Family Bungalow with breakfast 1x double bed • 1x sofa bed Refundable up to 7 d…" at bounding box center [189, 139] width 274 height 79
drag, startPoint x: 138, startPoint y: 139, endPoint x: 224, endPoint y: 134, distance: 86.7
click at [224, 134] on div "Family Bungalow with breakfast 1x double bed • 1x sofa bed Refundable up to 7 d…" at bounding box center [189, 139] width 274 height 79
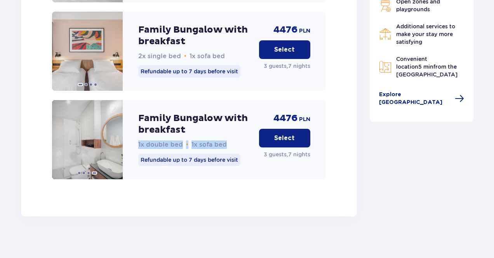
click at [224, 134] on div "Family Bungalow with breakfast 1x double bed • 1x sofa bed" at bounding box center [195, 131] width 114 height 36
drag, startPoint x: 223, startPoint y: 141, endPoint x: 136, endPoint y: 141, distance: 87.3
click at [136, 141] on div "Family Bungalow with breakfast 1x double bed • 1x sofa bed Refundable up to 7 d…" at bounding box center [189, 139] width 274 height 79
drag, startPoint x: 138, startPoint y: 139, endPoint x: 224, endPoint y: 132, distance: 86.1
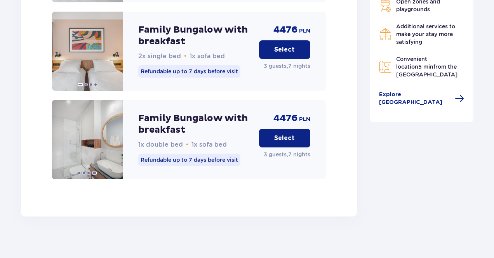
click at [224, 132] on div "Family Bungalow with breakfast 1x double bed • 1x sofa bed" at bounding box center [195, 131] width 114 height 36
drag, startPoint x: 225, startPoint y: 134, endPoint x: 139, endPoint y: 138, distance: 85.5
click at [139, 138] on div "Family Bungalow with breakfast 1x double bed • 1x sofa bed" at bounding box center [195, 131] width 114 height 36
click at [139, 141] on span "1x double bed" at bounding box center [160, 144] width 45 height 7
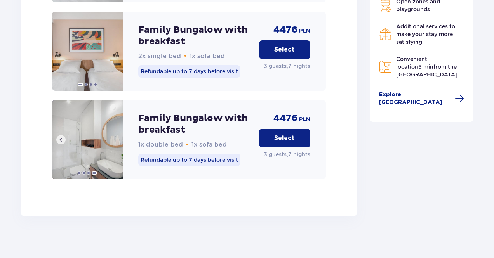
click at [63, 137] on span at bounding box center [61, 140] width 6 height 6
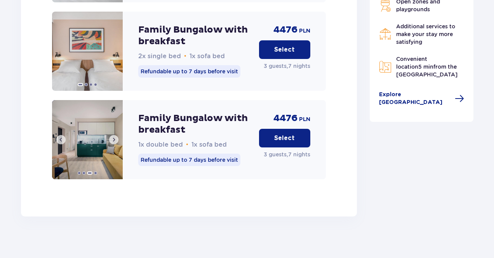
click at [62, 137] on span at bounding box center [61, 140] width 6 height 6
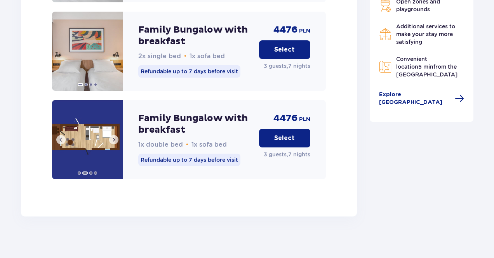
click at [62, 137] on span at bounding box center [61, 140] width 6 height 6
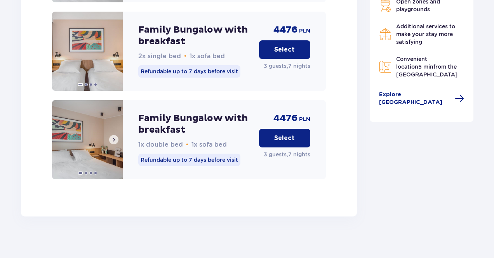
click at [116, 137] on span at bounding box center [114, 140] width 6 height 6
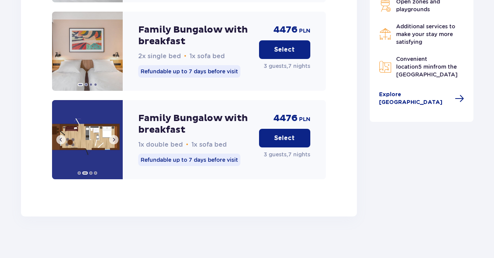
click at [116, 137] on span at bounding box center [114, 140] width 6 height 6
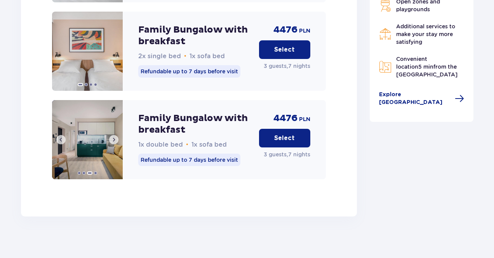
click at [116, 137] on span at bounding box center [114, 140] width 6 height 6
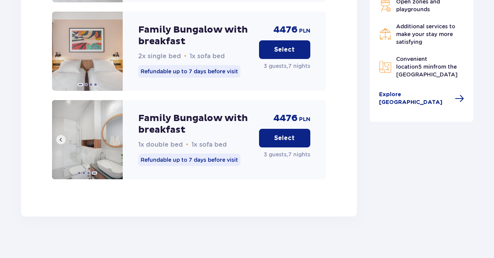
click at [116, 134] on img at bounding box center [87, 139] width 71 height 79
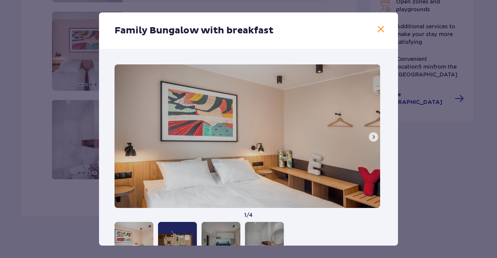
click at [376, 26] on span at bounding box center [380, 29] width 9 height 9
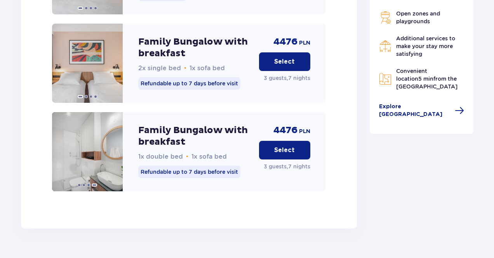
scroll to position [1184, 0]
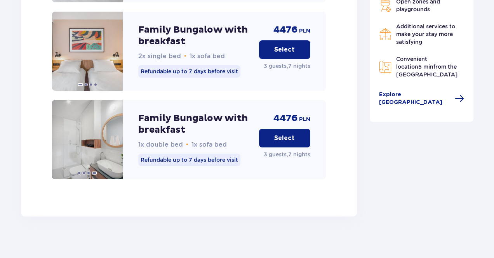
click at [269, 131] on button "Select" at bounding box center [284, 138] width 51 height 19
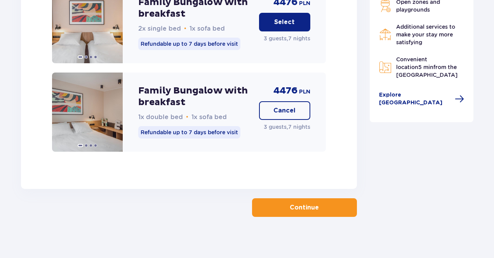
scroll to position [1212, 0]
click at [295, 206] on p "Continue" at bounding box center [304, 207] width 29 height 9
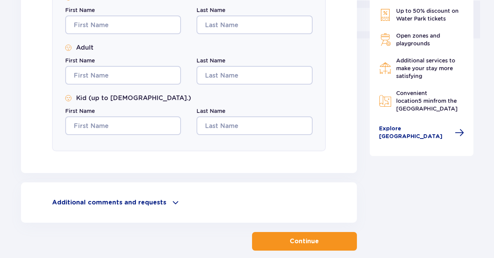
scroll to position [130, 0]
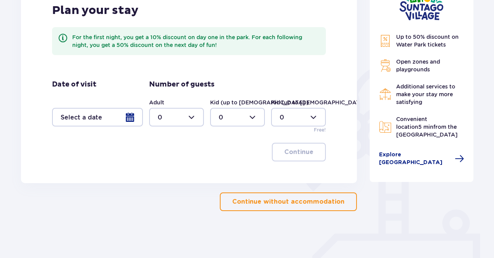
type input "0"
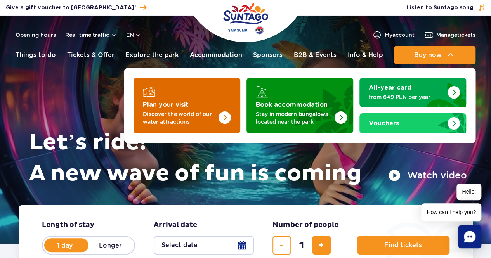
click at [198, 111] on p "Discover the world of our water attractions" at bounding box center [181, 118] width 76 height 16
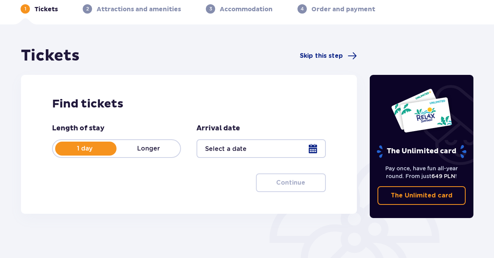
scroll to position [78, 0]
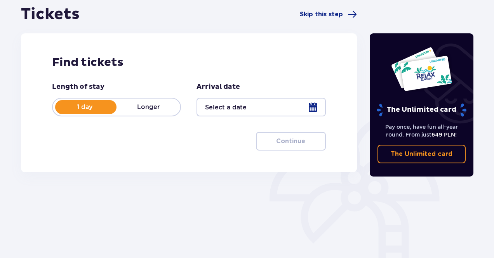
click at [140, 102] on div "1 day Longer" at bounding box center [116, 107] width 129 height 19
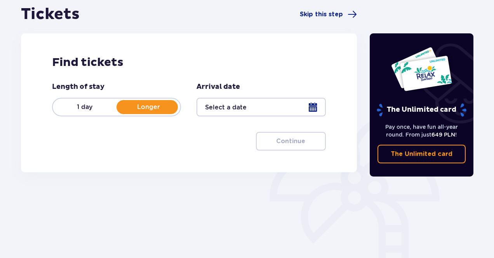
click at [236, 109] on div at bounding box center [260, 107] width 129 height 19
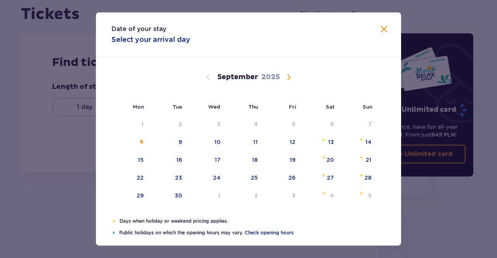
click at [286, 78] on span "Calendar" at bounding box center [288, 77] width 9 height 9
click at [289, 126] on div "3" at bounding box center [283, 124] width 38 height 17
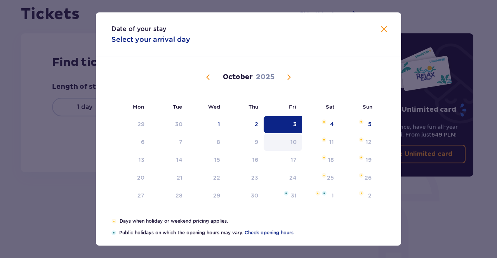
click at [291, 145] on div "10" at bounding box center [293, 142] width 6 height 8
click at [35, 183] on div "Date of your stay Select your arrival day Mon Tue Wed Thu Fri Sat Sun [DATE] 1 …" at bounding box center [248, 129] width 497 height 258
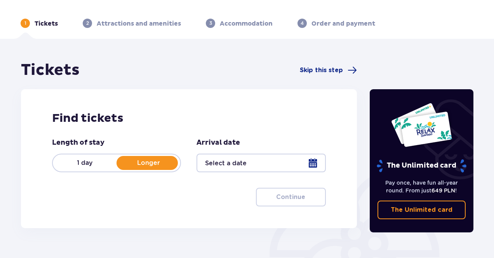
scroll to position [39, 0]
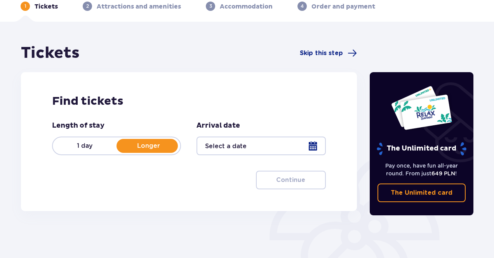
click at [452, 190] on span at bounding box center [453, 192] width 9 height 9
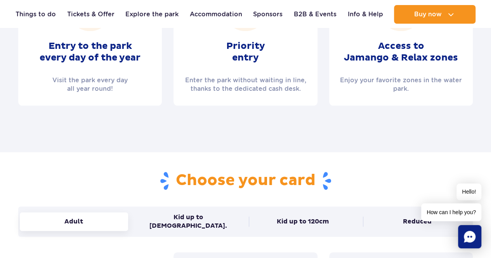
scroll to position [466, 0]
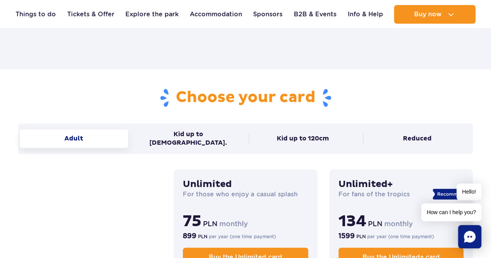
click at [99, 136] on button "Adult" at bounding box center [74, 138] width 108 height 19
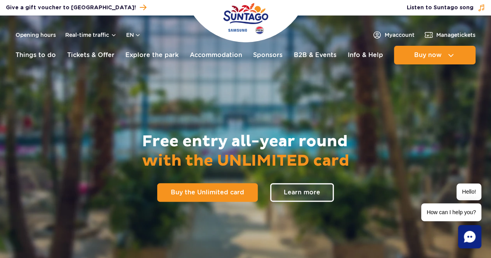
scroll to position [0, 0]
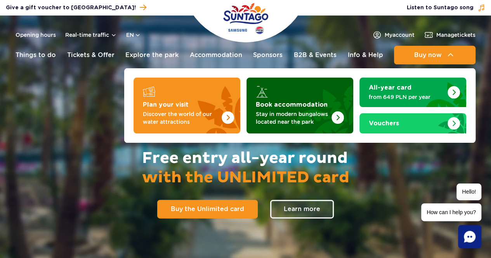
click at [263, 96] on img "Book accommodation" at bounding box center [262, 91] width 12 height 12
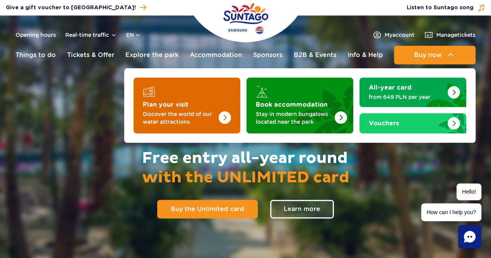
click at [207, 110] on p "Discover the world of our water attractions" at bounding box center [181, 118] width 76 height 16
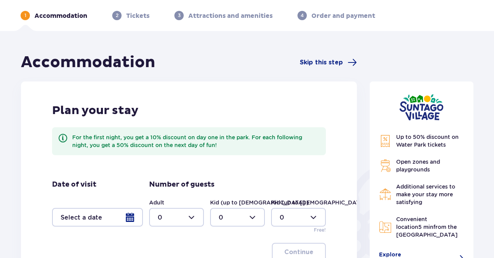
scroll to position [116, 0]
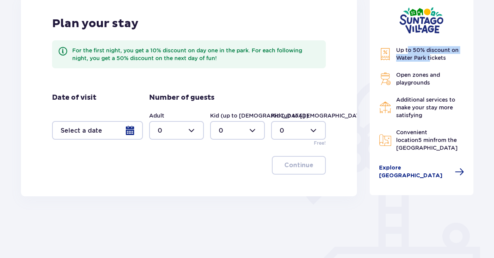
drag, startPoint x: 408, startPoint y: 49, endPoint x: 430, endPoint y: 61, distance: 24.8
click at [430, 61] on p "Up to 50% discount on Water Park tickets" at bounding box center [430, 54] width 68 height 16
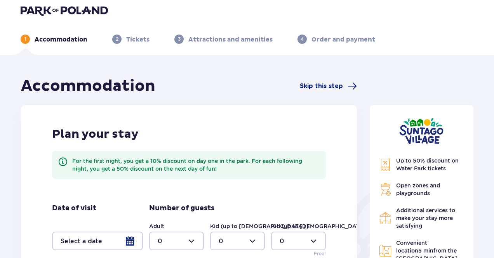
scroll to position [78, 0]
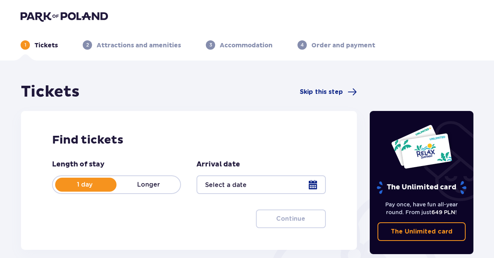
click at [144, 186] on p "Longer" at bounding box center [148, 184] width 64 height 9
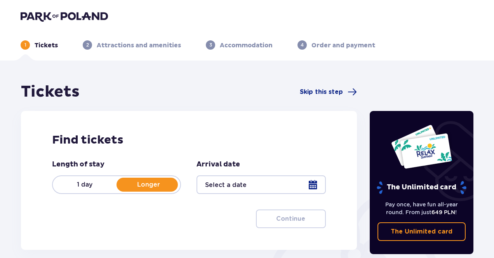
click at [258, 184] on div at bounding box center [260, 184] width 129 height 19
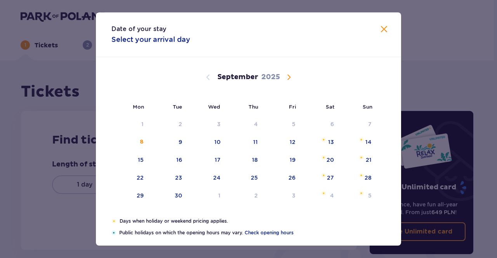
click at [42, 154] on div "Date of your stay Select your arrival day Mon Tue Wed Thu Fri Sat Sun [DATE] 28…" at bounding box center [248, 129] width 497 height 258
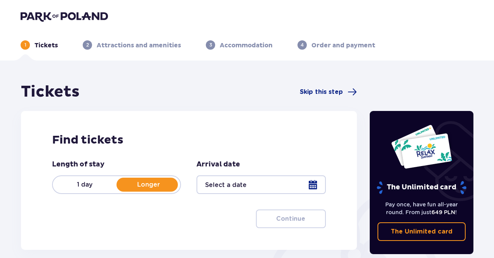
click at [245, 194] on div at bounding box center [260, 184] width 129 height 19
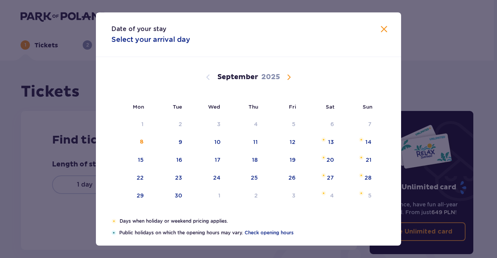
click at [284, 76] on span "Calendar" at bounding box center [288, 77] width 9 height 9
click at [210, 71] on div "[DATE]" at bounding box center [248, 86] width 257 height 58
click at [286, 127] on div "3" at bounding box center [283, 124] width 38 height 17
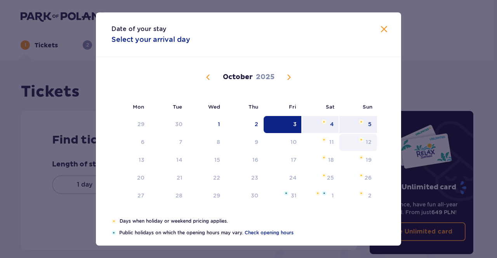
drag, startPoint x: 357, startPoint y: 122, endPoint x: 343, endPoint y: 141, distance: 24.1
click at [359, 122] on img "Choose Sunday, October 5, 2025 as your check-out date. It’s available." at bounding box center [361, 122] width 5 height 5
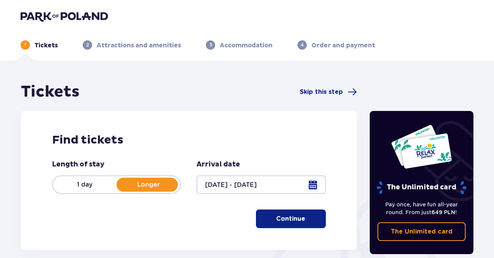
click at [250, 179] on div at bounding box center [260, 184] width 129 height 19
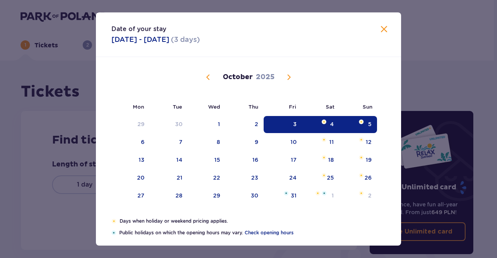
click at [295, 120] on div "3" at bounding box center [294, 124] width 3 height 8
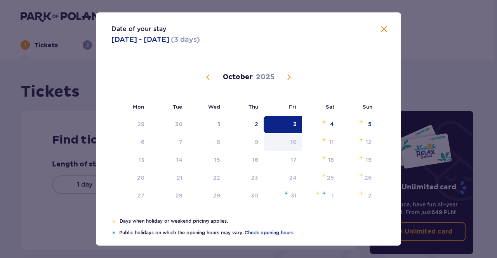
click at [287, 143] on div "10" at bounding box center [283, 142] width 38 height 17
click at [210, 137] on div "8" at bounding box center [207, 142] width 38 height 17
click at [180, 127] on div "30" at bounding box center [178, 124] width 7 height 8
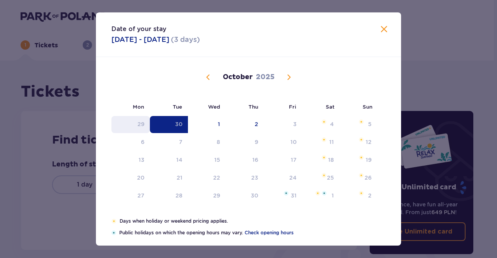
click at [145, 120] on div "29" at bounding box center [130, 124] width 38 height 17
click at [165, 123] on div "30" at bounding box center [169, 124] width 38 height 17
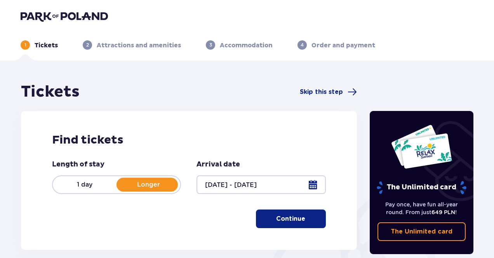
drag, startPoint x: 231, startPoint y: 174, endPoint x: 237, endPoint y: 179, distance: 8.3
click at [231, 174] on div "Arrival date 29.09.25 - 30.09.25" at bounding box center [260, 177] width 129 height 34
click at [237, 180] on div at bounding box center [260, 184] width 129 height 19
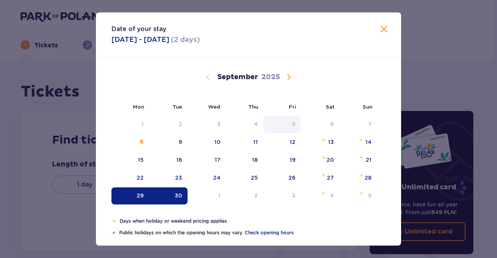
click at [298, 124] on div "5" at bounding box center [282, 124] width 38 height 17
click at [286, 76] on span "Calendar" at bounding box center [288, 77] width 9 height 9
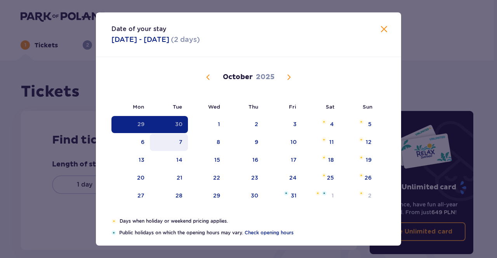
click at [150, 142] on div "7" at bounding box center [169, 142] width 38 height 17
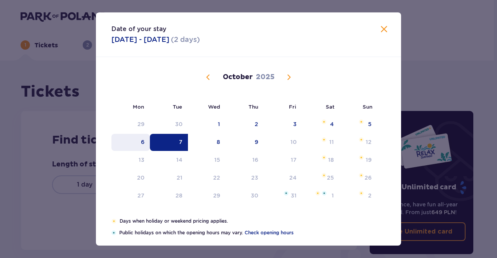
click at [145, 142] on div "6" at bounding box center [130, 142] width 38 height 17
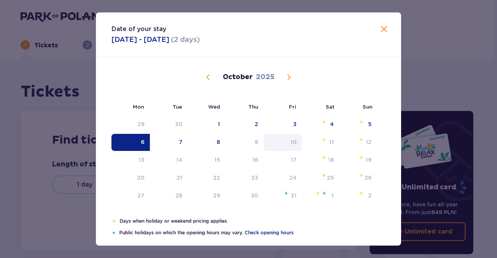
click at [297, 142] on div "10" at bounding box center [283, 142] width 38 height 17
click at [243, 140] on div "9" at bounding box center [244, 142] width 38 height 17
click at [211, 143] on div "8" at bounding box center [207, 142] width 38 height 17
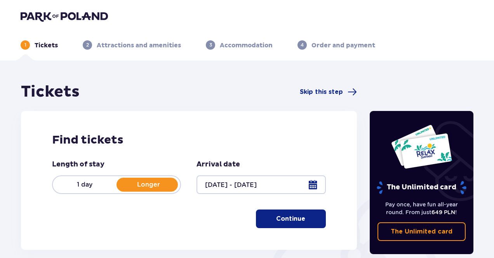
click at [287, 215] on p "Continue" at bounding box center [290, 219] width 29 height 9
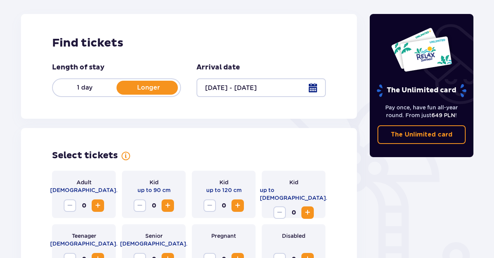
scroll to position [61, 0]
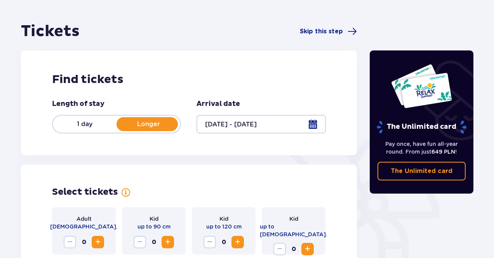
click at [240, 138] on div "Find tickets Length of stay 1 day Longer Arrival date 06.10.25 - 08.10.25" at bounding box center [189, 102] width 336 height 105
click at [240, 125] on div at bounding box center [260, 124] width 129 height 19
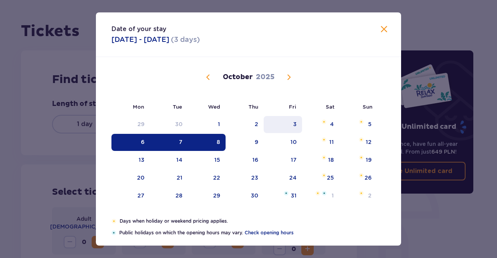
click at [286, 125] on div "3" at bounding box center [283, 124] width 38 height 17
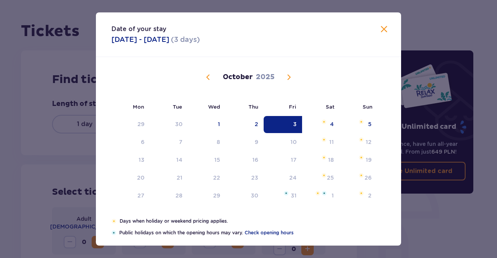
click at [295, 124] on div "3" at bounding box center [283, 124] width 38 height 17
type input "03.10.25"
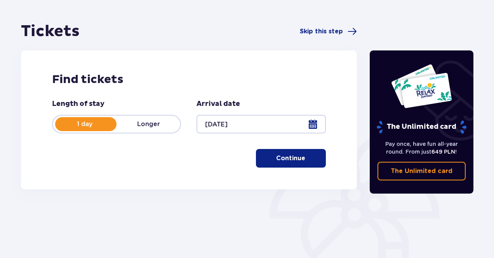
click at [137, 124] on p "Longer" at bounding box center [148, 124] width 64 height 9
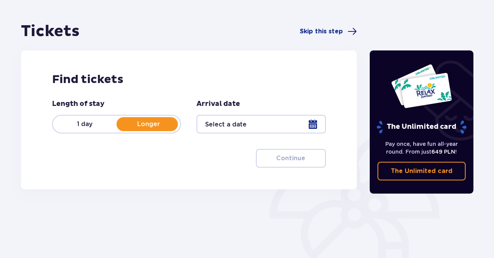
click at [234, 121] on div at bounding box center [260, 124] width 129 height 19
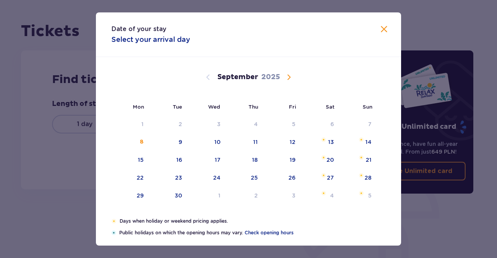
click at [281, 71] on div "September 2025" at bounding box center [248, 86] width 257 height 58
click at [287, 76] on span "Calendar" at bounding box center [288, 77] width 9 height 9
click at [294, 121] on div "3" at bounding box center [294, 124] width 3 height 8
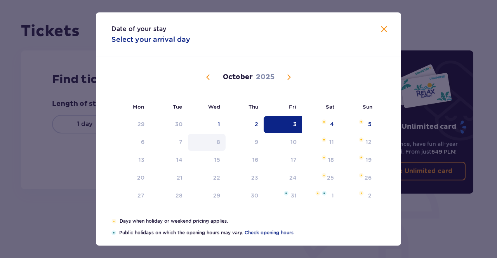
click at [217, 142] on div "8" at bounding box center [218, 142] width 3 height 8
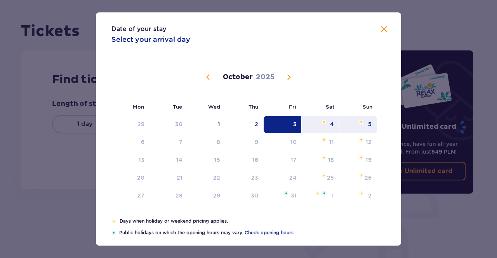
click at [361, 124] on div "5" at bounding box center [358, 124] width 38 height 17
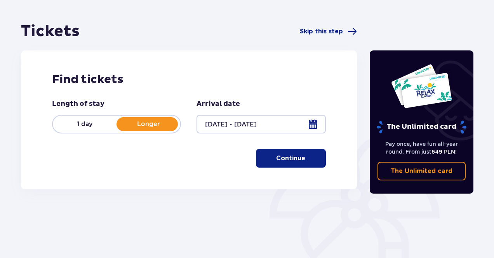
click at [214, 141] on div "Length of stay 1 day Longer Arrival date 03.10.25 - 05.10.25 Continue" at bounding box center [189, 133] width 274 height 68
click at [232, 119] on div at bounding box center [260, 124] width 129 height 19
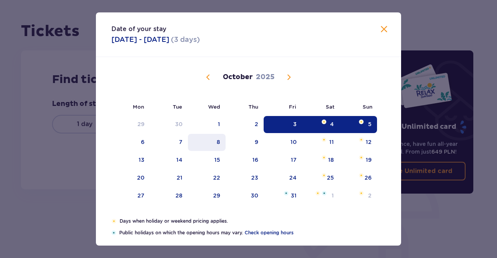
click at [218, 142] on div "8" at bounding box center [218, 142] width 3 height 8
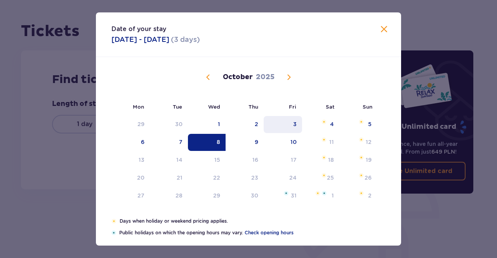
click at [287, 128] on div "3" at bounding box center [283, 124] width 38 height 17
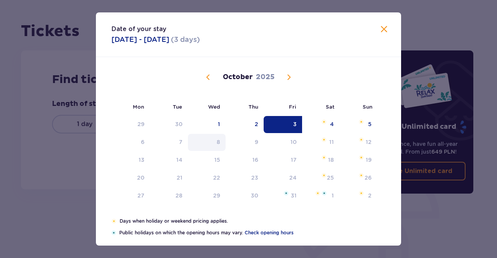
click at [198, 142] on div "8" at bounding box center [207, 142] width 38 height 17
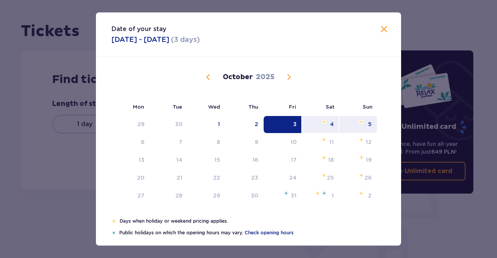
click at [364, 124] on div "5" at bounding box center [358, 124] width 38 height 17
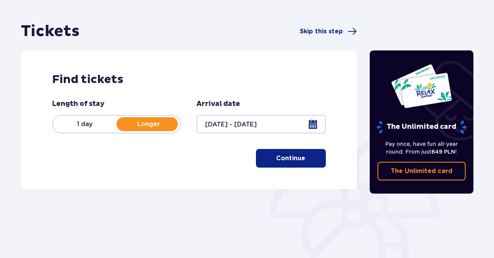
click at [84, 173] on div "Find tickets Length of stay 1 day Longer Arrival date 03.10.25 - 05.10.25 Conti…" at bounding box center [189, 119] width 336 height 139
click at [251, 122] on div at bounding box center [260, 124] width 129 height 19
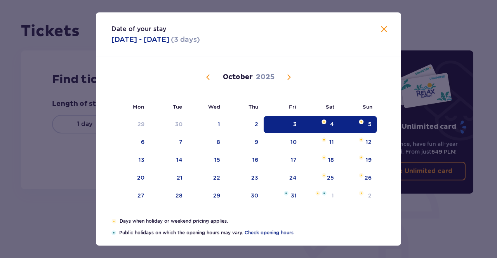
click at [286, 76] on span "Calendar" at bounding box center [288, 77] width 9 height 9
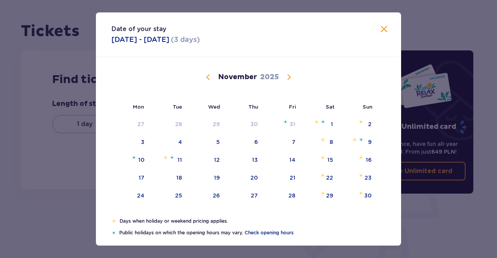
click at [203, 77] on span "Calendar" at bounding box center [207, 77] width 9 height 9
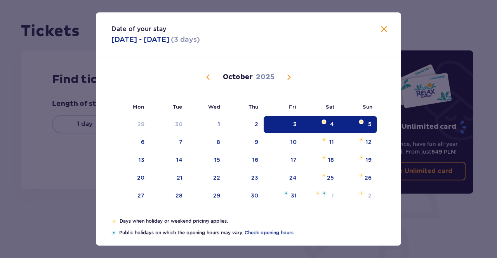
click at [362, 125] on div "5" at bounding box center [358, 124] width 38 height 17
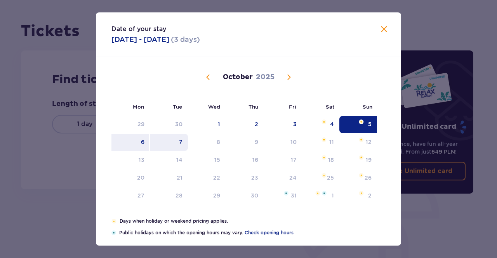
click at [172, 139] on div "7" at bounding box center [169, 142] width 38 height 17
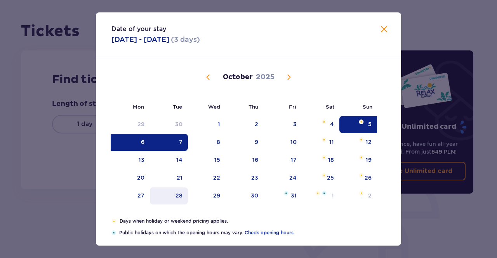
type input "05.10.25 - 07.10.25"
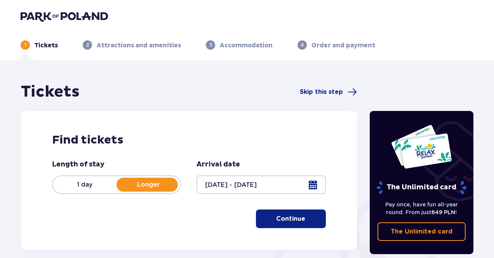
click at [96, 18] on img at bounding box center [64, 16] width 87 height 11
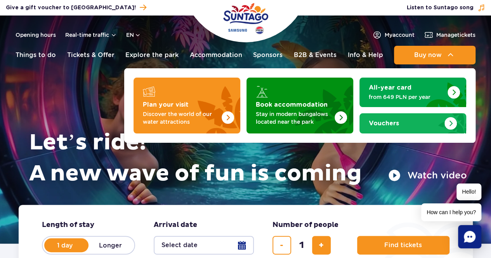
click at [408, 120] on div "Vouchers" at bounding box center [413, 124] width 88 height 8
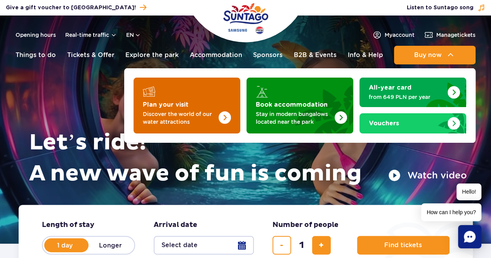
click at [171, 94] on div "Plan your visit" at bounding box center [187, 91] width 88 height 12
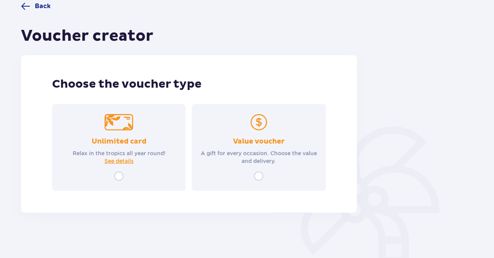
scroll to position [67, 0]
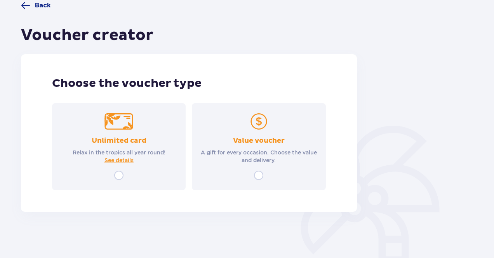
click at [112, 127] on img at bounding box center [118, 121] width 29 height 16
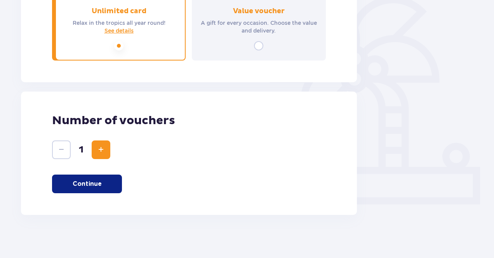
scroll to position [199, 0]
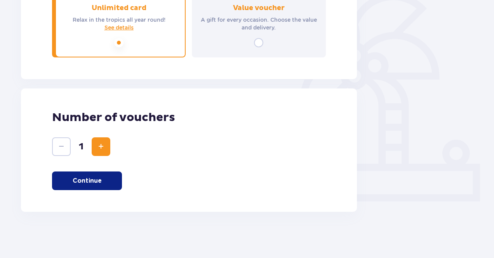
click at [101, 148] on span "Increase" at bounding box center [100, 146] width 9 height 9
click at [94, 147] on button "Increase" at bounding box center [101, 146] width 19 height 19
click at [98, 180] on p "Continue" at bounding box center [87, 181] width 29 height 9
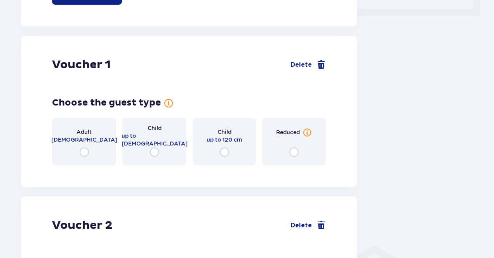
scroll to position [411, 0]
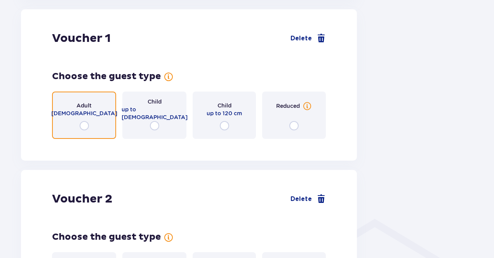
click at [83, 122] on input "radio" at bounding box center [84, 125] width 9 height 9
radio input "true"
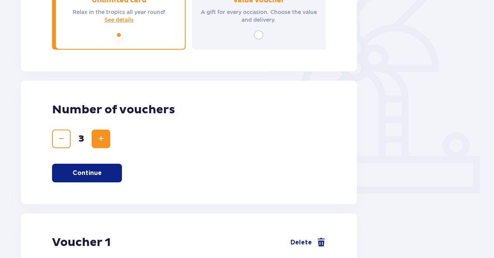
scroll to position [175, 0]
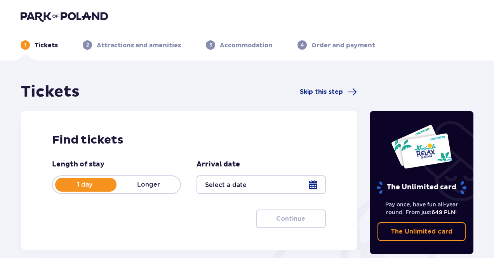
click at [151, 193] on div "1 day Longer" at bounding box center [116, 184] width 129 height 19
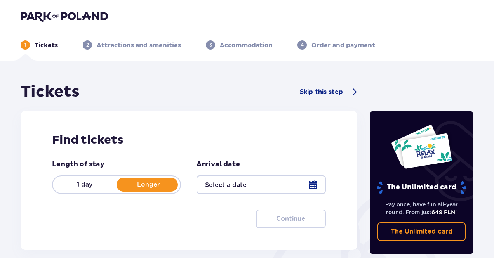
click at [208, 181] on div at bounding box center [260, 184] width 129 height 19
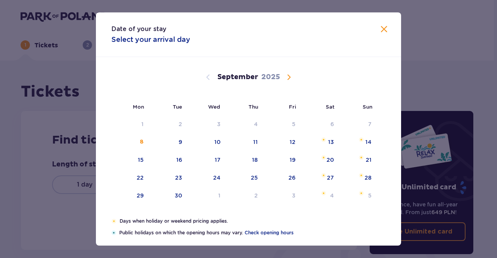
click at [285, 74] on span "Calendar" at bounding box center [288, 77] width 9 height 9
click at [288, 127] on div "3" at bounding box center [283, 124] width 38 height 17
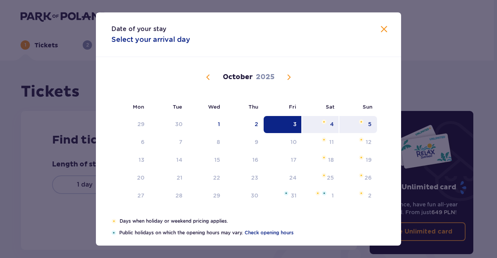
click at [361, 126] on div "5" at bounding box center [358, 124] width 38 height 17
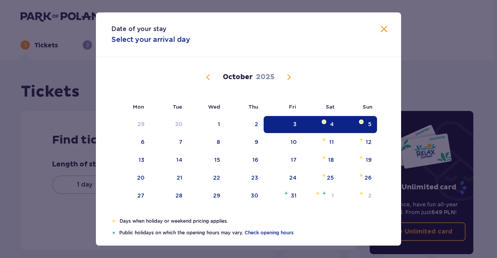
type input "03.10.25 - 05.10.25"
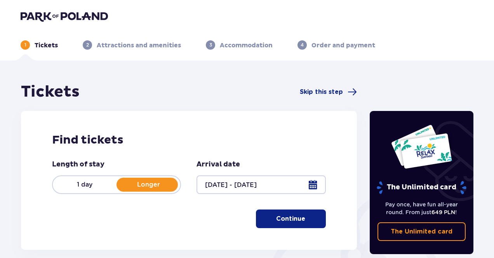
click at [227, 187] on div at bounding box center [260, 184] width 129 height 19
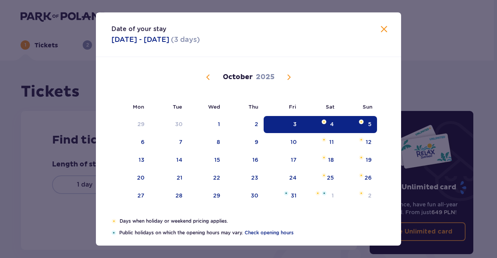
click at [282, 124] on div "3" at bounding box center [283, 124] width 38 height 17
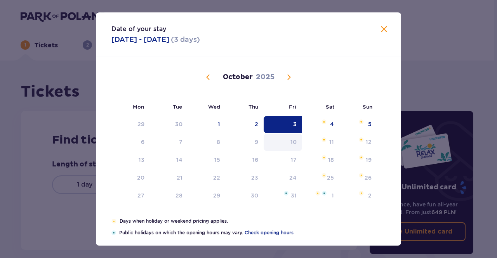
click at [275, 141] on div "10" at bounding box center [283, 142] width 38 height 17
click at [282, 140] on div "10" at bounding box center [283, 142] width 38 height 17
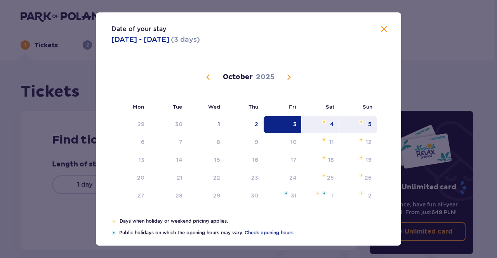
click at [369, 124] on div "5" at bounding box center [369, 124] width 3 height 8
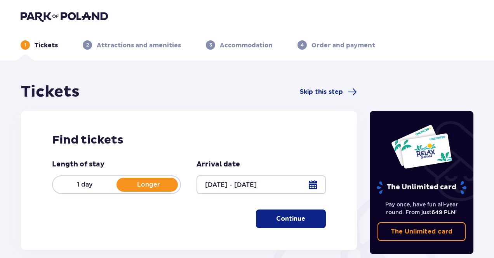
click at [238, 183] on div at bounding box center [260, 184] width 129 height 19
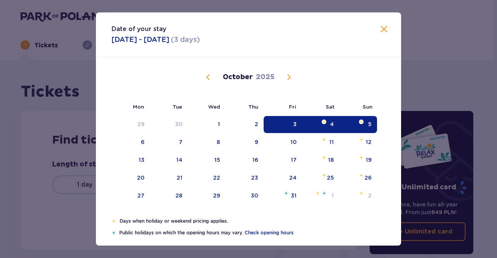
click at [327, 119] on div "4" at bounding box center [321, 124] width 38 height 17
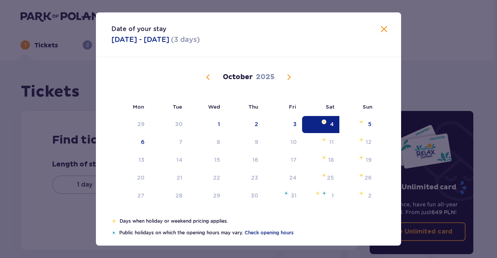
click at [383, 27] on span at bounding box center [383, 29] width 9 height 9
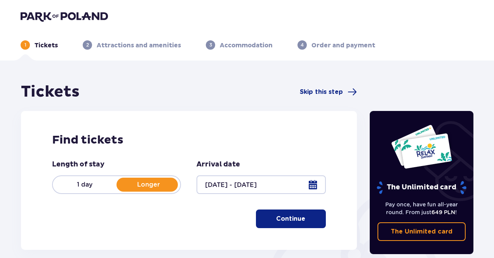
click at [264, 183] on div at bounding box center [260, 184] width 129 height 19
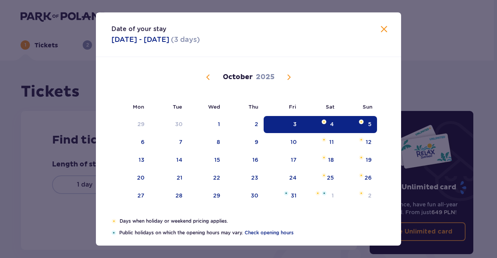
click at [290, 123] on div "3" at bounding box center [283, 124] width 38 height 17
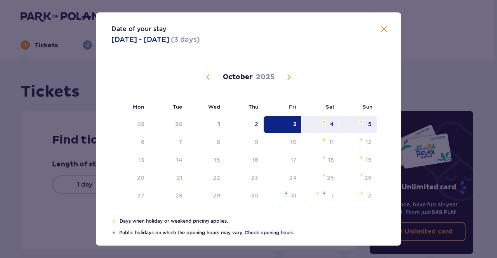
click at [360, 123] on img "Choose Sunday, October 5, 2025 as your check-out date. It’s available." at bounding box center [361, 122] width 5 height 5
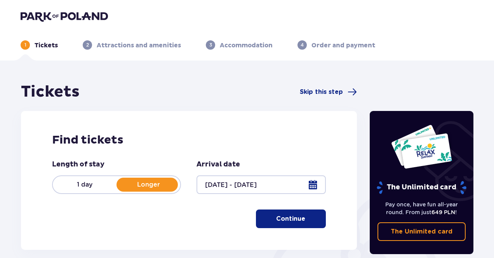
click at [265, 220] on button "Continue" at bounding box center [291, 219] width 70 height 19
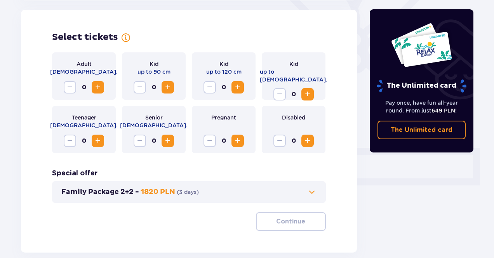
scroll to position [216, 0]
click at [100, 88] on span "Increase" at bounding box center [97, 86] width 9 height 9
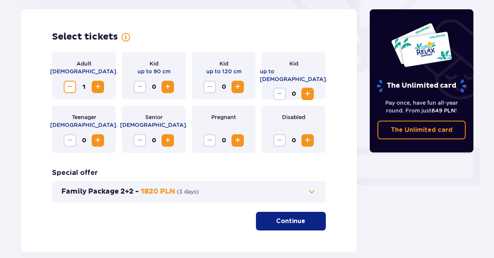
click at [100, 88] on span "Increase" at bounding box center [97, 86] width 9 height 9
click at [168, 85] on span "Increase" at bounding box center [167, 86] width 9 height 9
click at [276, 217] on p "Continue" at bounding box center [290, 221] width 29 height 9
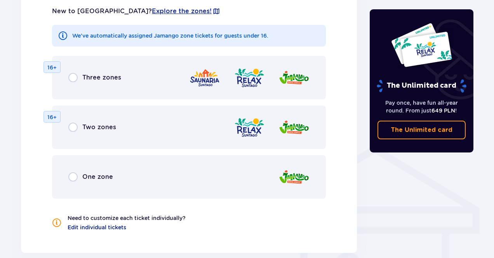
scroll to position [470, 0]
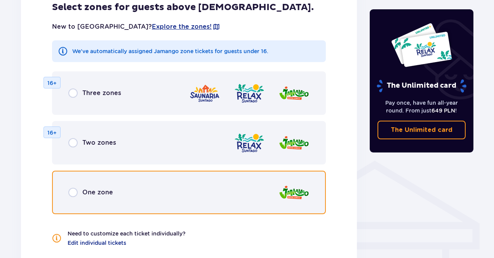
click at [73, 194] on input "radio" at bounding box center [72, 192] width 9 height 9
radio input "true"
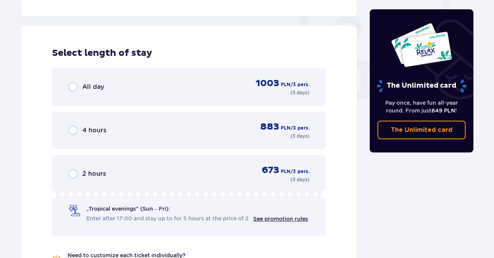
scroll to position [729, 0]
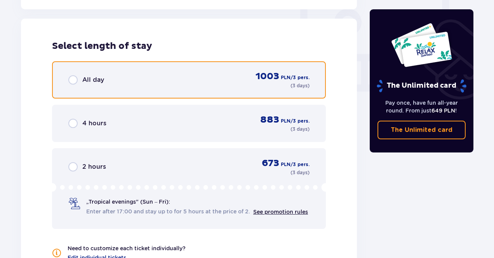
click at [70, 82] on input "radio" at bounding box center [72, 79] width 9 height 9
radio input "true"
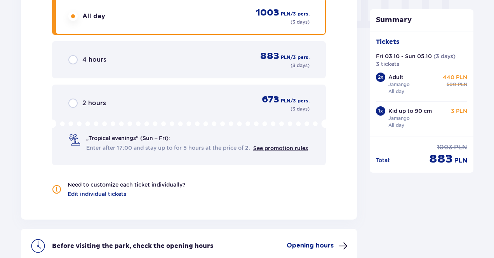
scroll to position [872, 0]
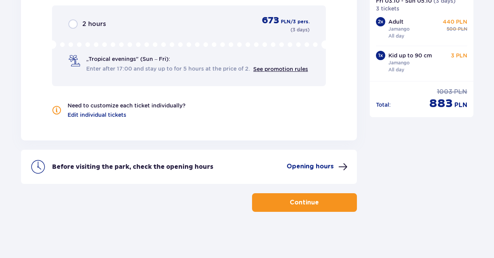
click at [332, 169] on p "Opening hours" at bounding box center [309, 166] width 47 height 9
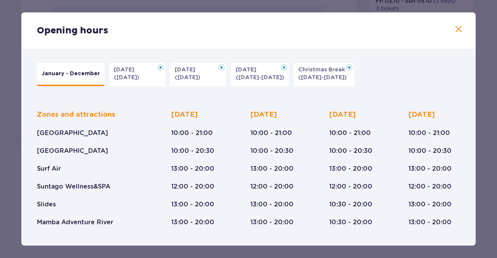
click at [458, 32] on span at bounding box center [458, 29] width 9 height 9
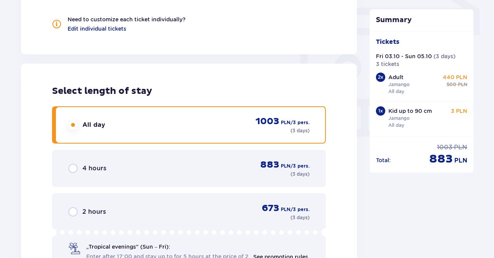
scroll to position [755, 0]
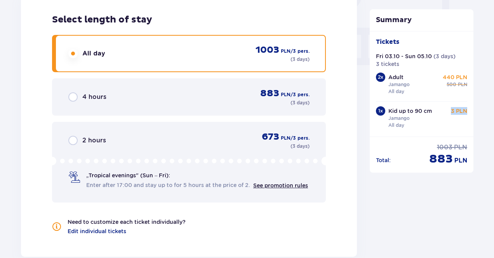
drag, startPoint x: 466, startPoint y: 110, endPoint x: 442, endPoint y: 110, distance: 24.8
click at [442, 110] on div "Kid up to 90 cm Jamango All day 3 PLN" at bounding box center [427, 118] width 79 height 22
click at [440, 111] on div "Kid up to 90 cm Jamango All day 3 PLN" at bounding box center [427, 118] width 79 height 22
click at [436, 120] on div "Kid up to 90 cm Jamango All day 3 PLN" at bounding box center [427, 118] width 79 height 22
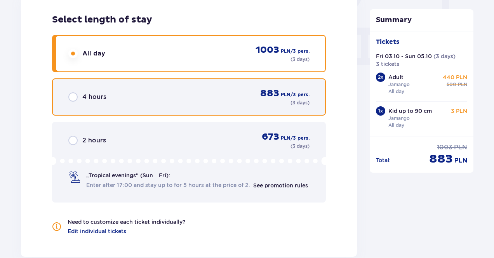
click at [76, 95] on input "radio" at bounding box center [72, 96] width 9 height 9
radio input "true"
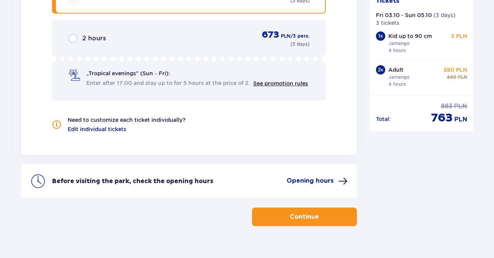
click at [80, 51] on div "2 hours 673 PLN / 3 pers. ( 3 days ) „Tropical evenings" (Sun – Fri): Enter aft…" at bounding box center [189, 60] width 274 height 81
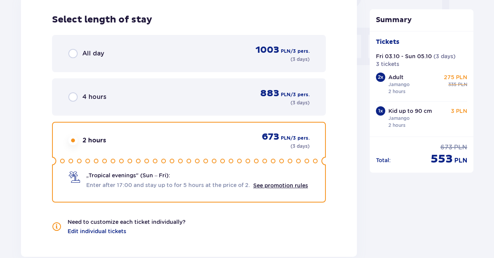
click at [83, 43] on div "All day 1003 PLN / 3 pers. ( 3 days )" at bounding box center [189, 53] width 274 height 37
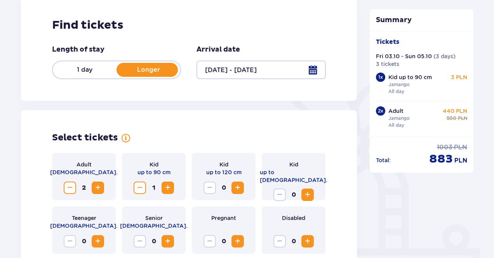
scroll to position [18, 0]
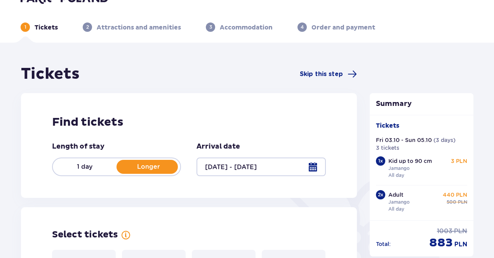
click at [239, 167] on div at bounding box center [260, 167] width 129 height 19
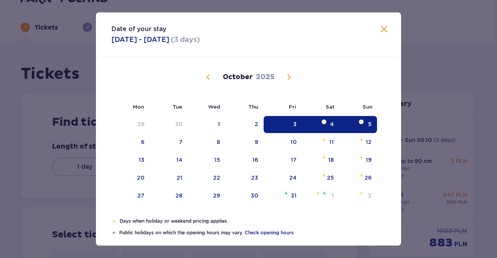
click at [283, 126] on div "3" at bounding box center [283, 124] width 38 height 17
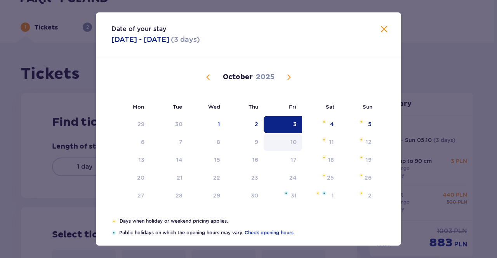
click at [291, 144] on div "10" at bounding box center [293, 142] width 6 height 8
click at [383, 28] on span at bounding box center [383, 29] width 9 height 9
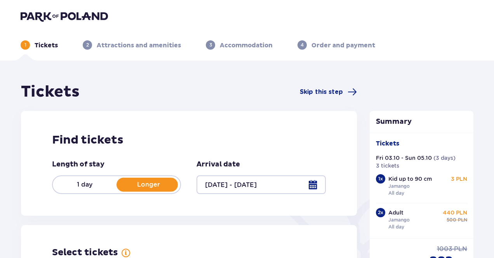
click at [97, 9] on header "1 Tickets 2 Attractions and amenities 3 Accommodation 4 Order and payment" at bounding box center [247, 30] width 494 height 61
click at [97, 10] on header "1 Tickets 2 Attractions and amenities 3 Accommodation 4 Order and payment" at bounding box center [247, 30] width 494 height 61
click at [97, 14] on img at bounding box center [64, 16] width 87 height 11
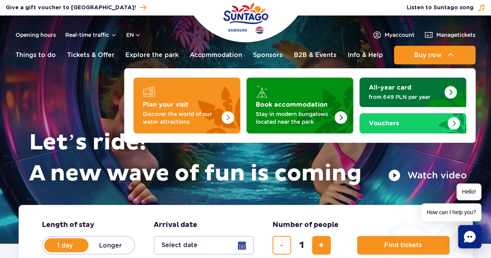
click at [390, 97] on p "from 649 PLN per year" at bounding box center [407, 97] width 76 height 8
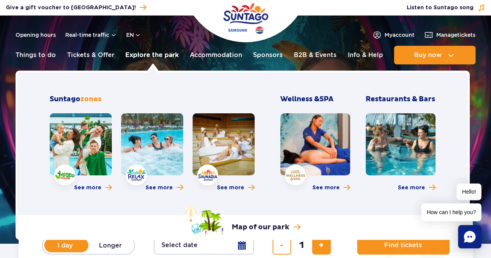
click at [147, 56] on link "Explore the park" at bounding box center [151, 55] width 53 height 19
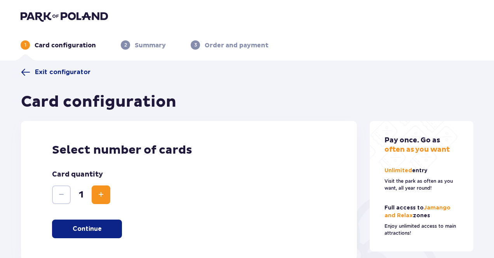
scroll to position [39, 0]
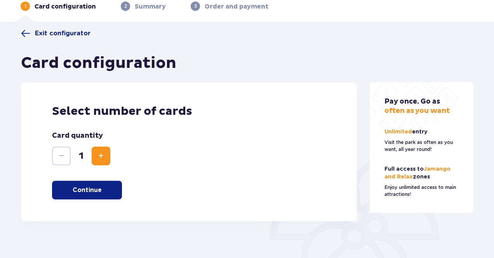
click at [104, 151] on span "Increase" at bounding box center [100, 155] width 9 height 9
click at [104, 181] on button "Continue" at bounding box center [87, 190] width 70 height 19
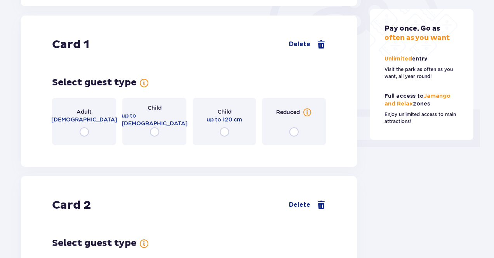
scroll to position [260, 0]
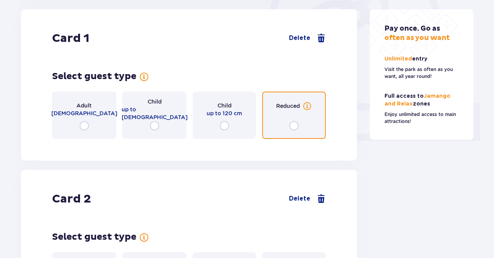
click at [293, 128] on input "radio" at bounding box center [293, 125] width 9 height 9
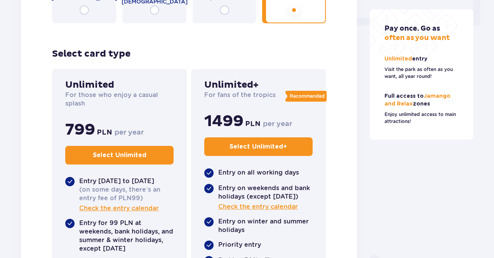
scroll to position [220, 0]
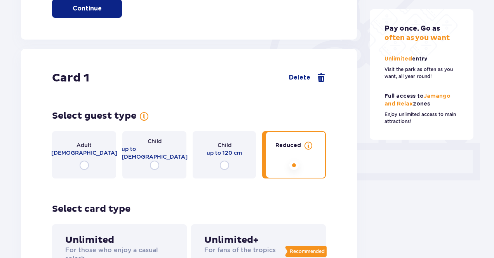
click at [75, 163] on div "Adult 16-65 years old" at bounding box center [84, 154] width 64 height 47
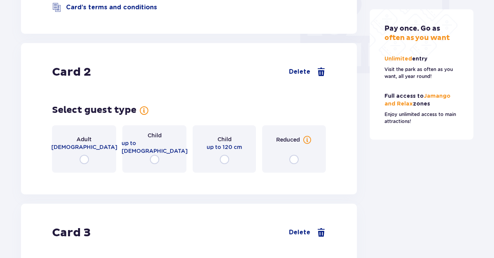
scroll to position [764, 0]
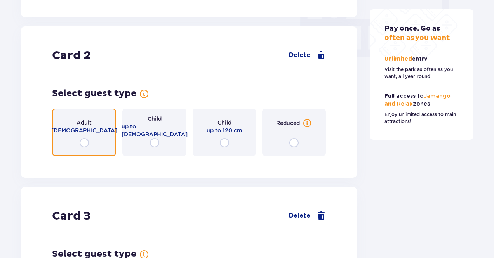
click at [85, 138] on input "radio" at bounding box center [84, 142] width 9 height 9
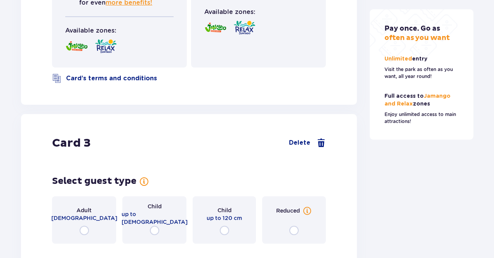
scroll to position [1251, 0]
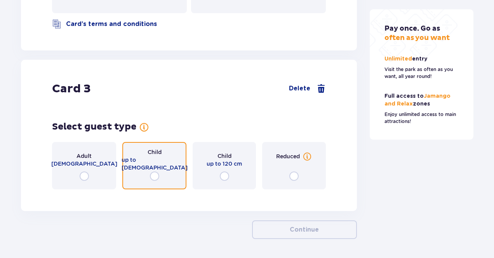
click at [154, 173] on input "radio" at bounding box center [154, 176] width 9 height 9
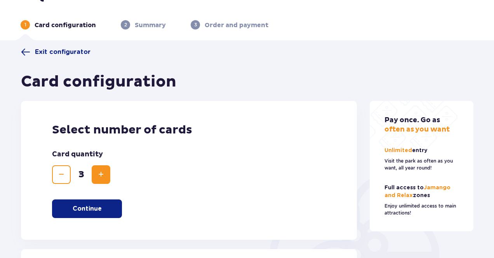
scroll to position [0, 0]
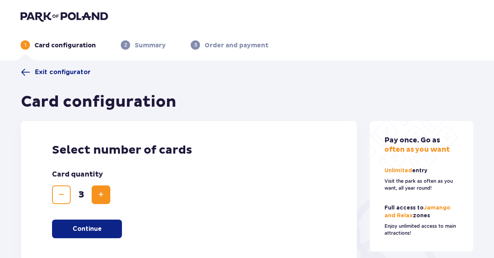
click at [64, 197] on span "Decrease" at bounding box center [61, 194] width 9 height 9
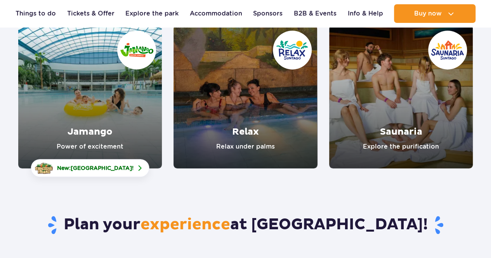
scroll to position [78, 0]
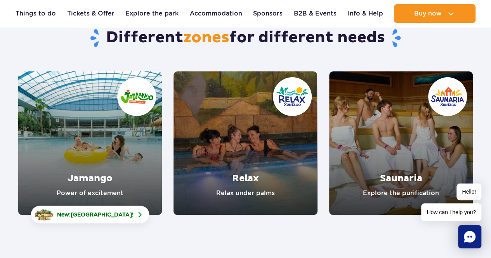
click at [113, 113] on link "Jamango" at bounding box center [90, 143] width 144 height 144
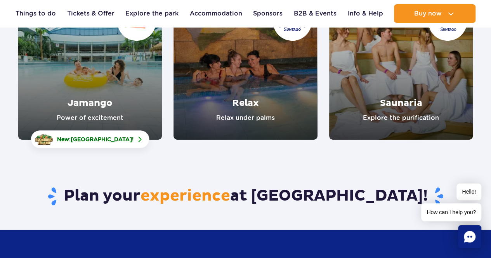
scroll to position [155, 0]
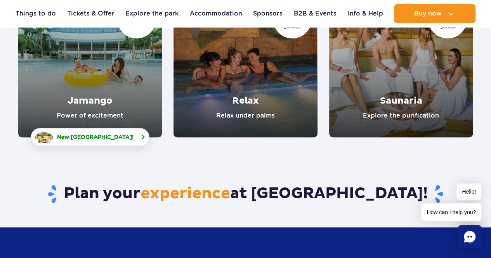
click at [92, 140] on span "[GEOGRAPHIC_DATA]" at bounding box center [101, 137] width 61 height 6
click at [95, 91] on link "Jamango" at bounding box center [90, 66] width 144 height 144
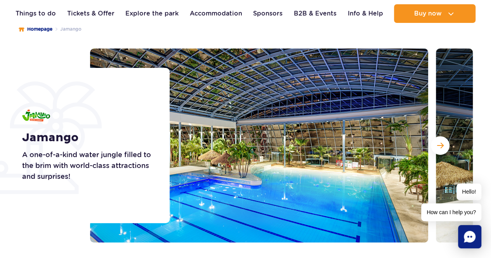
scroll to position [39, 0]
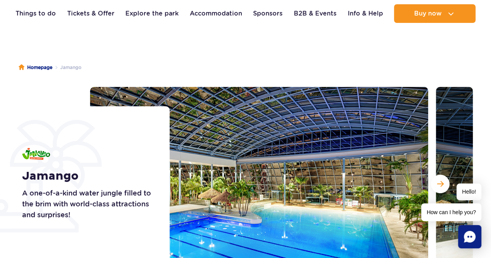
click at [87, 69] on ul "Homepage Jamango" at bounding box center [246, 67] width 454 height 39
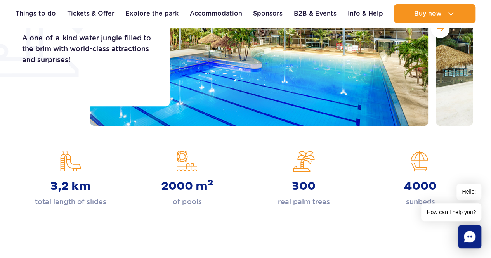
click at [116, 161] on div "3,2 km total length of slides" at bounding box center [70, 179] width 105 height 57
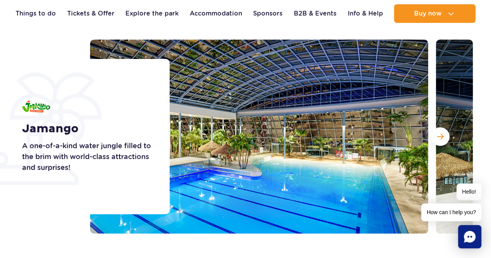
scroll to position [0, 0]
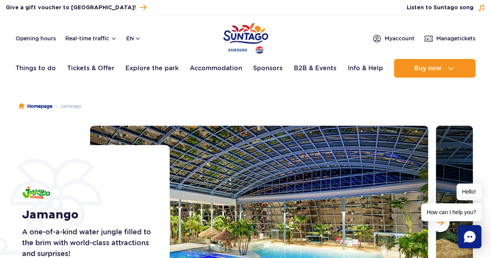
click at [61, 221] on h1 "Jamango" at bounding box center [87, 215] width 130 height 14
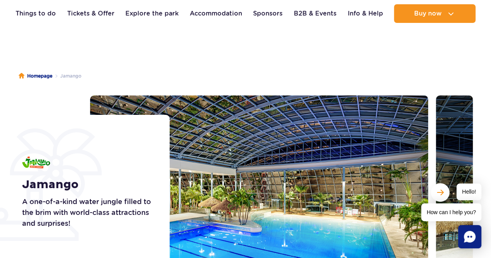
scroll to position [78, 0]
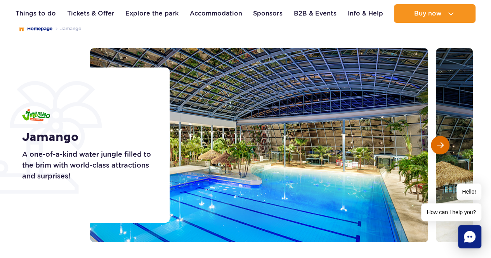
click at [440, 144] on span "Next slide" at bounding box center [440, 145] width 7 height 7
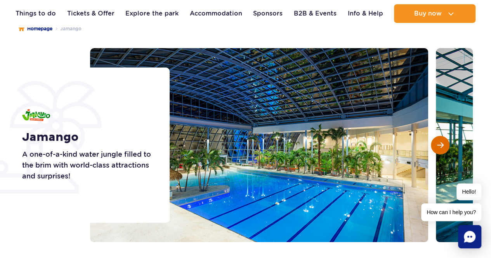
click at [440, 144] on span "Next slide" at bounding box center [440, 145] width 7 height 7
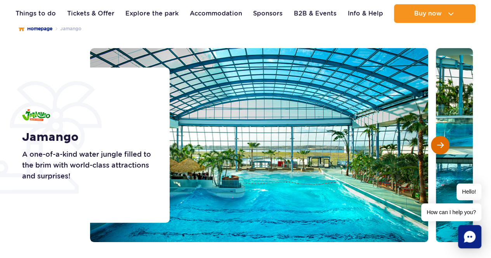
click at [440, 144] on span "Next slide" at bounding box center [440, 145] width 7 height 7
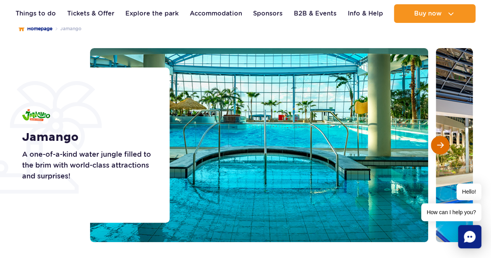
click at [440, 144] on span "Next slide" at bounding box center [440, 145] width 7 height 7
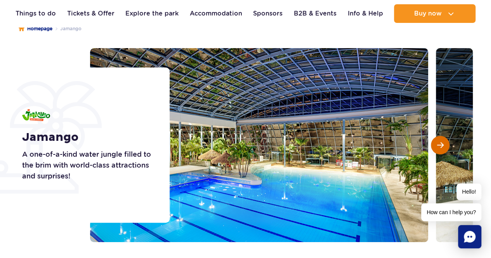
click at [440, 144] on span "Next slide" at bounding box center [440, 145] width 7 height 7
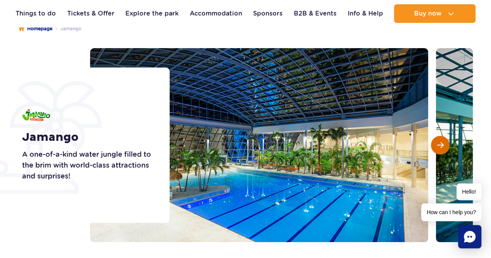
click at [440, 144] on span "Next slide" at bounding box center [440, 145] width 7 height 7
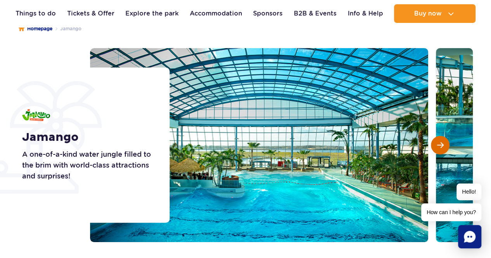
click at [440, 144] on span "Next slide" at bounding box center [440, 145] width 7 height 7
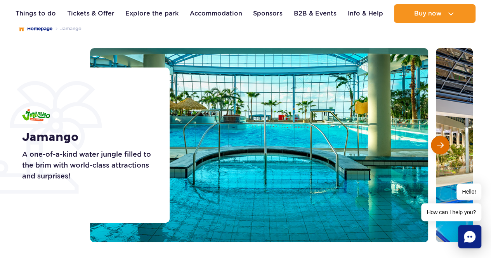
click at [440, 144] on span "Next slide" at bounding box center [440, 145] width 7 height 7
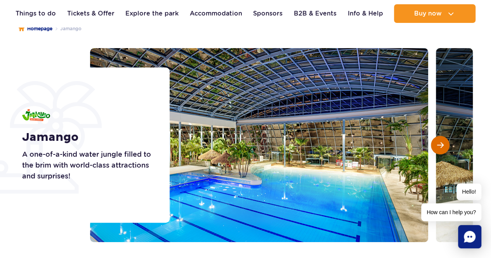
click at [440, 144] on span "Next slide" at bounding box center [440, 145] width 7 height 7
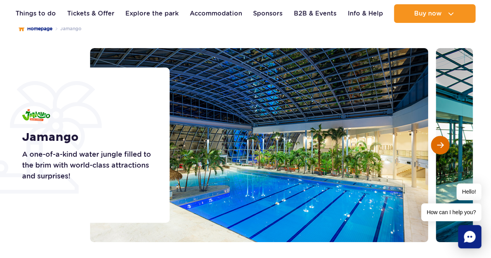
click at [440, 144] on span "Next slide" at bounding box center [440, 145] width 7 height 7
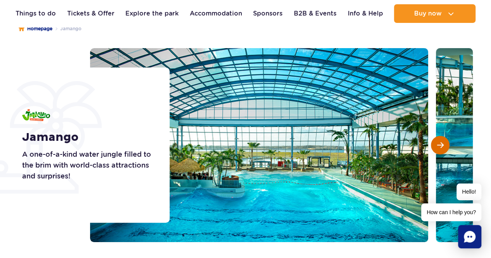
click at [440, 144] on span "Next slide" at bounding box center [440, 145] width 7 height 7
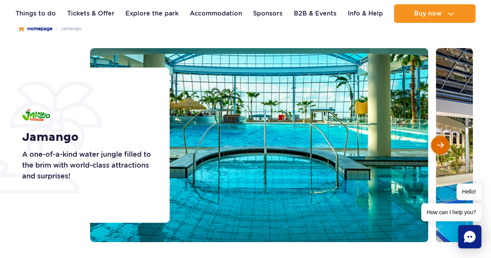
click at [440, 144] on span "Next slide" at bounding box center [440, 145] width 7 height 7
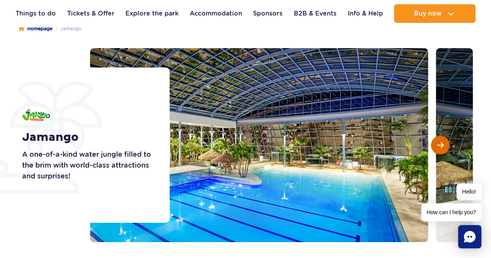
click at [440, 144] on span "Next slide" at bounding box center [440, 145] width 7 height 7
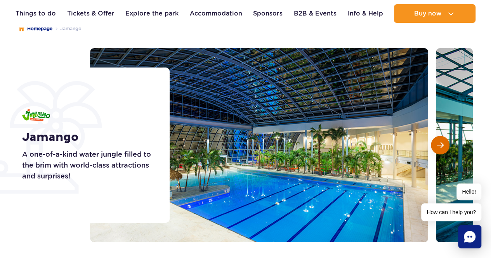
click at [440, 144] on span "Next slide" at bounding box center [440, 145] width 7 height 7
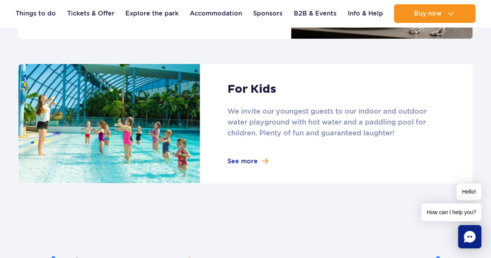
scroll to position [1087, 0]
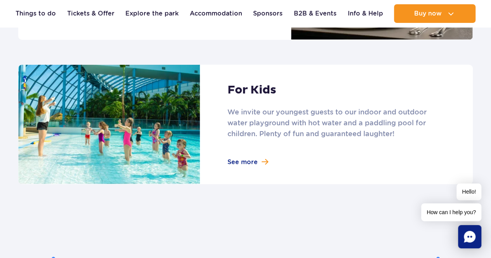
click at [240, 162] on link at bounding box center [245, 125] width 454 height 120
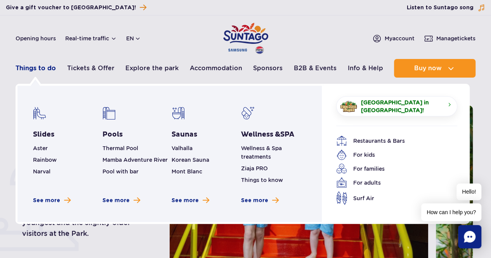
click at [44, 70] on link "Things to do" at bounding box center [36, 68] width 40 height 19
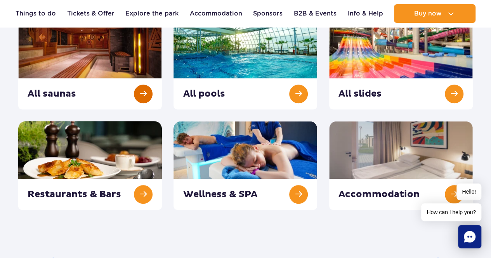
scroll to position [116, 0]
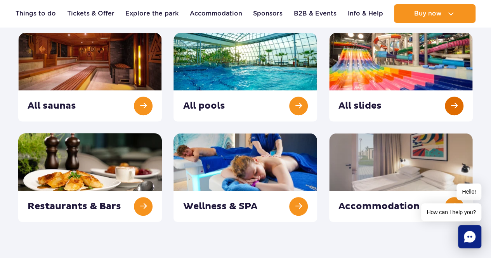
click at [375, 71] on link at bounding box center [401, 77] width 144 height 89
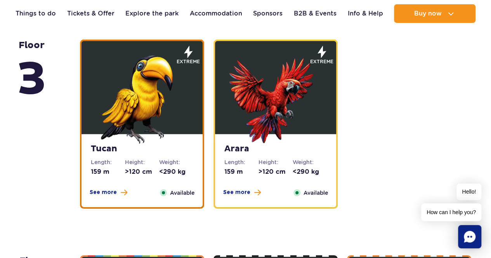
scroll to position [1281, 0]
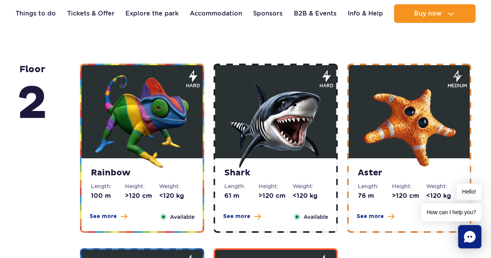
click at [317, 106] on img at bounding box center [275, 121] width 93 height 93
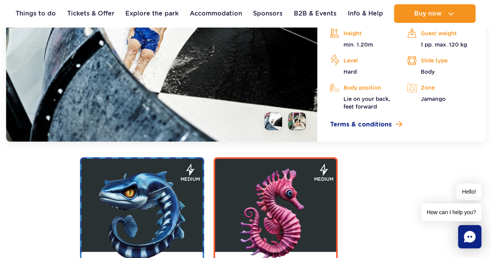
scroll to position [1639, 0]
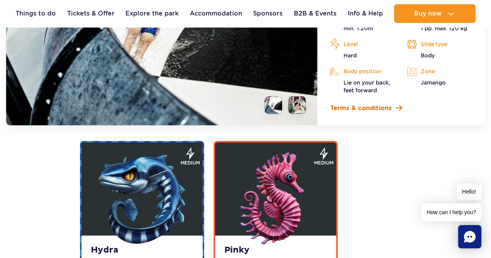
click at [367, 109] on span "Terms & conditions" at bounding box center [361, 108] width 62 height 9
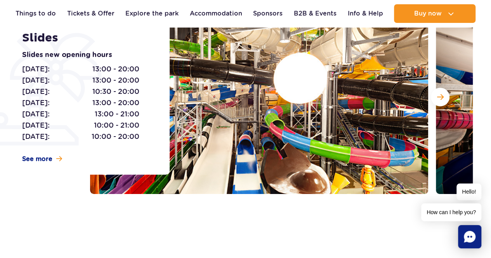
scroll to position [0, 0]
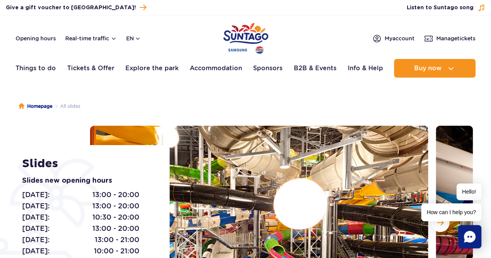
click at [267, 37] on img "Park of Poland" at bounding box center [245, 39] width 45 height 36
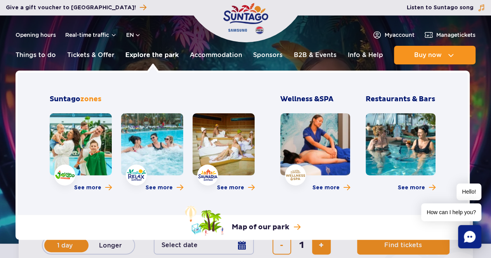
click at [149, 52] on link "Explore the park" at bounding box center [151, 55] width 53 height 19
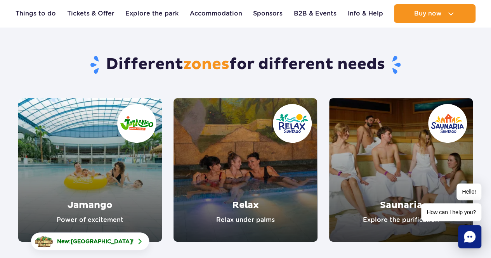
scroll to position [116, 0]
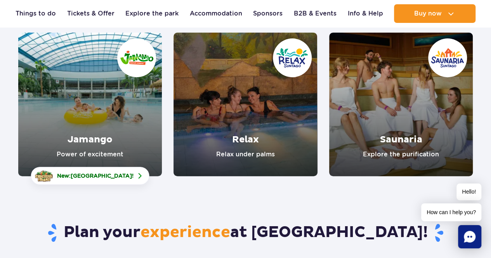
click at [82, 138] on link "Jamango" at bounding box center [90, 105] width 144 height 144
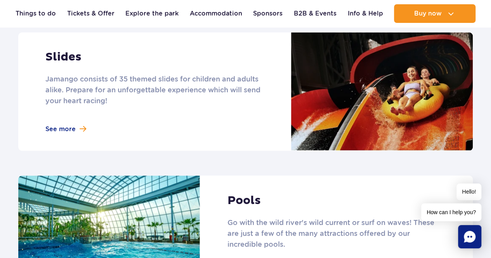
scroll to position [543, 0]
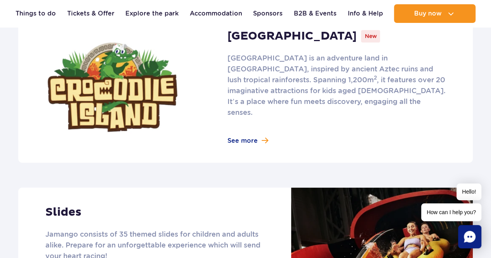
click at [279, 72] on link at bounding box center [245, 87] width 454 height 151
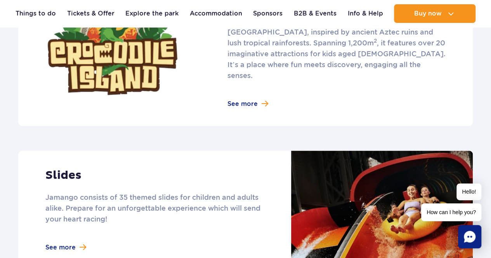
scroll to position [660, 0]
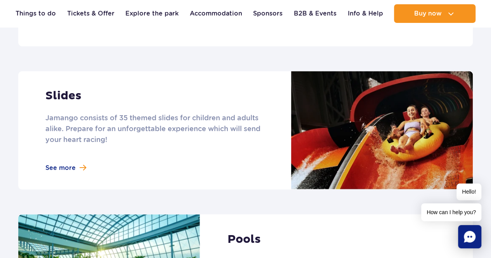
click at [198, 113] on link at bounding box center [245, 130] width 454 height 118
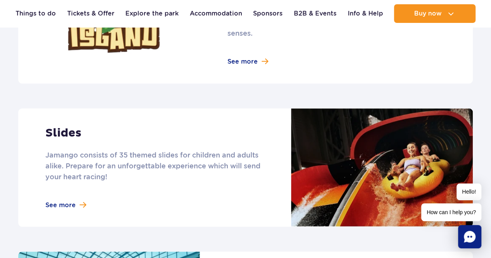
scroll to position [621, 0]
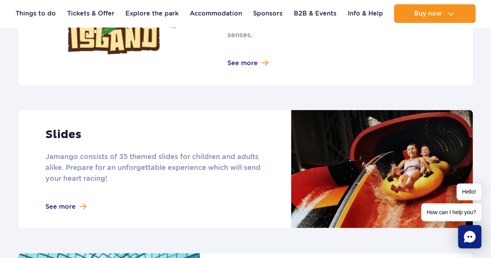
click at [153, 120] on link at bounding box center [245, 169] width 454 height 118
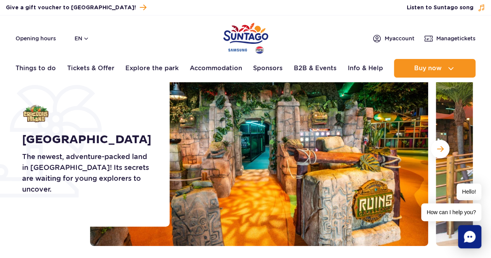
scroll to position [39, 0]
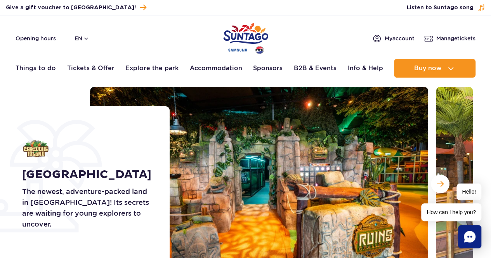
click at [452, 190] on div "Hello! How can I help you?" at bounding box center [451, 203] width 60 height 38
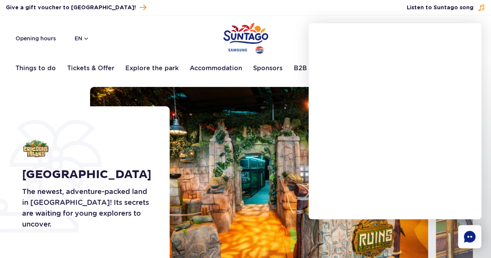
click at [280, 78] on header "Opening hours en PL EN UA My account Manage tickets Real-time traffic Things to…" at bounding box center [245, 49] width 491 height 66
click at [484, 14] on div "Buy voucher Give a gift voucher to Suntago! Manage tickets Listen to Suntago so…" at bounding box center [245, 8] width 491 height 16
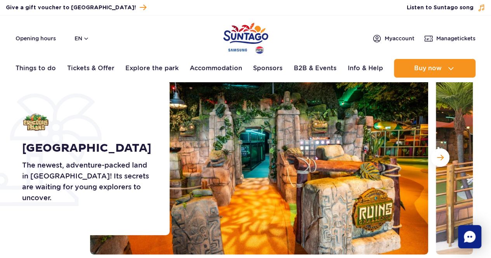
scroll to position [78, 0]
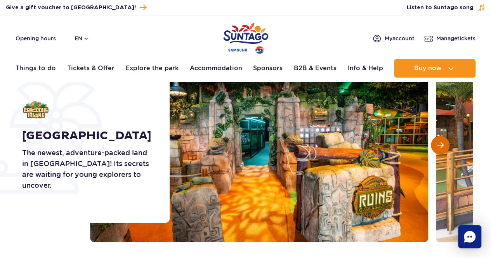
click at [439, 150] on button "Next slide" at bounding box center [440, 145] width 19 height 19
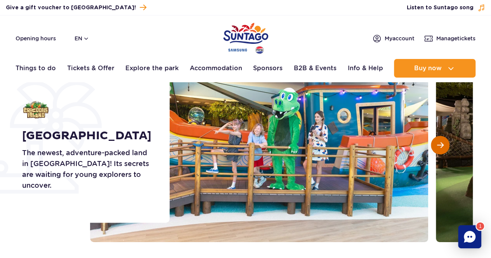
click at [439, 150] on button "Next slide" at bounding box center [440, 145] width 19 height 19
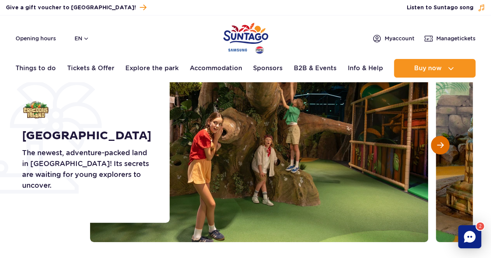
click at [439, 149] on button "Next slide" at bounding box center [440, 145] width 19 height 19
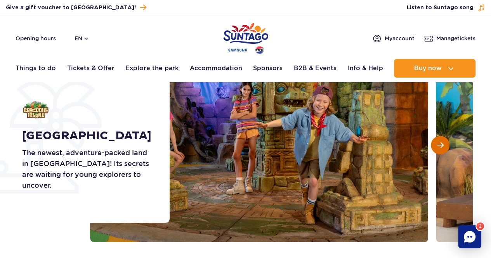
click at [439, 149] on button "Next slide" at bounding box center [440, 145] width 19 height 19
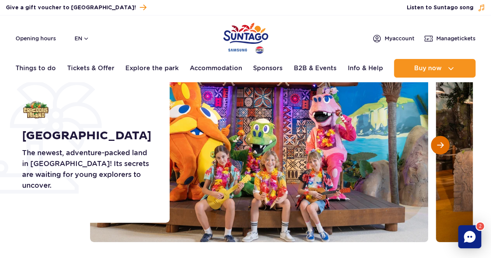
click at [439, 149] on button "Next slide" at bounding box center [440, 145] width 19 height 19
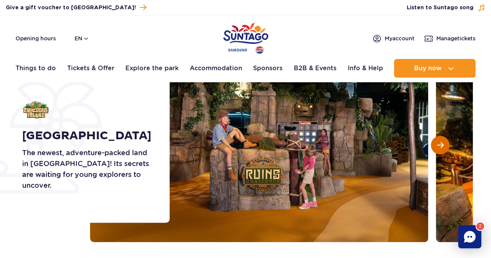
click at [439, 149] on button "Next slide" at bounding box center [440, 145] width 19 height 19
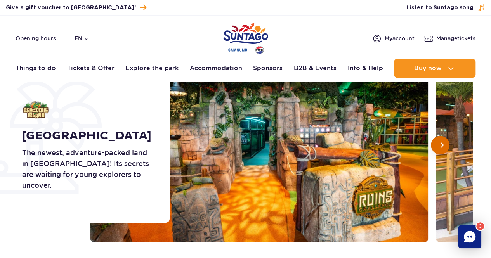
click at [439, 149] on button "Next slide" at bounding box center [440, 145] width 19 height 19
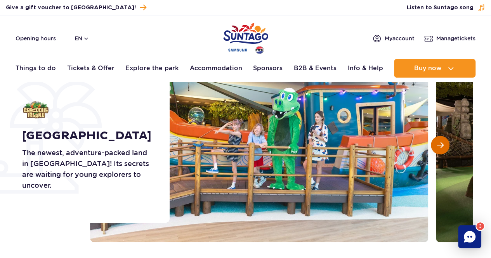
click at [439, 149] on button "Next slide" at bounding box center [440, 145] width 19 height 19
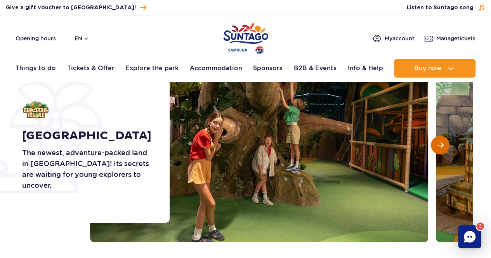
click at [439, 149] on button "Next slide" at bounding box center [440, 145] width 19 height 19
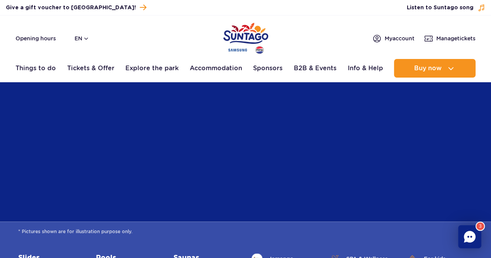
scroll to position [1902, 0]
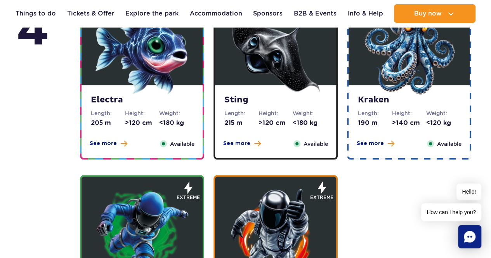
click at [144, 72] on img at bounding box center [141, 48] width 93 height 93
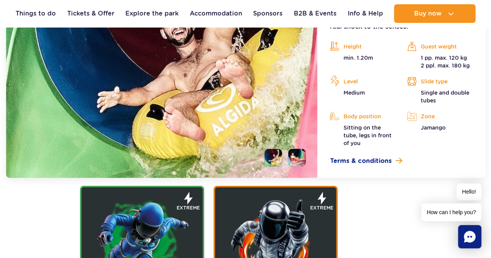
scroll to position [945, 0]
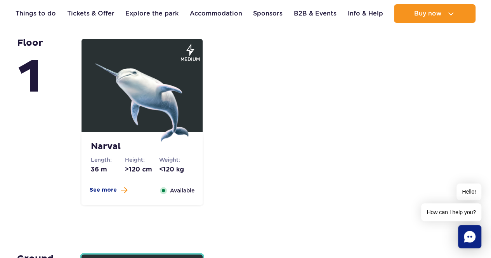
click at [140, 113] on img at bounding box center [141, 95] width 93 height 93
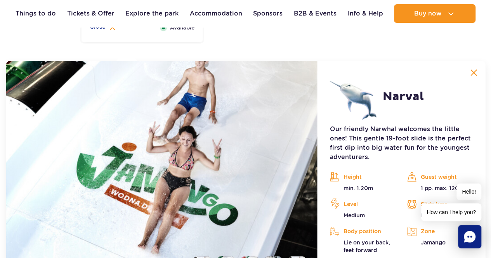
scroll to position [1885, 0]
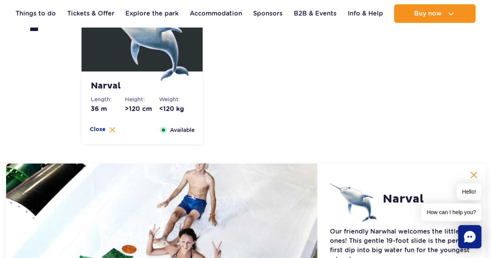
click at [271, 108] on div "Narval Length: 36 m Height: >120 cm Weight: <120 kg See more Close Available me…" at bounding box center [276, 182] width 403 height 411
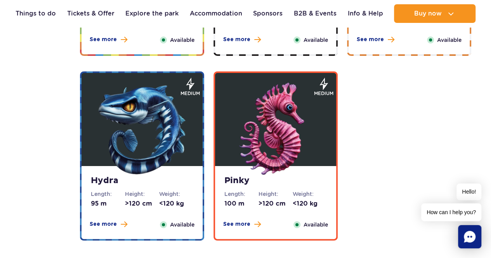
click at [127, 130] on img at bounding box center [141, 129] width 93 height 93
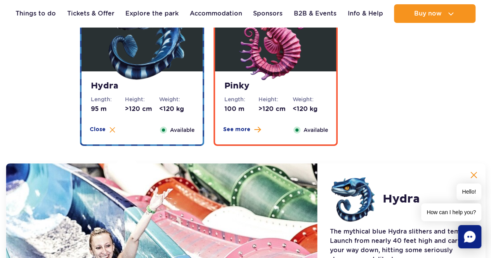
click at [233, 113] on dd "100 m" at bounding box center [241, 109] width 34 height 9
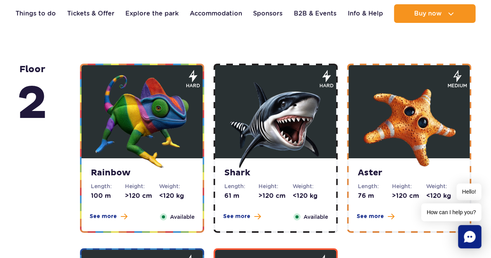
click at [148, 132] on img at bounding box center [141, 121] width 93 height 93
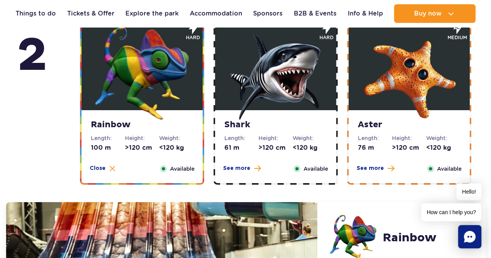
click at [308, 103] on img at bounding box center [275, 73] width 93 height 93
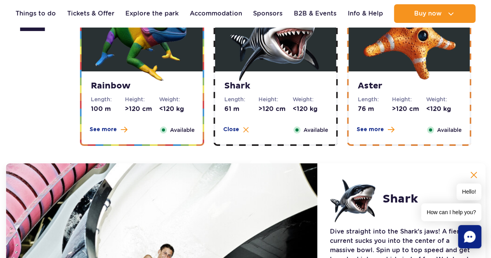
click at [406, 111] on dd ">120 cm" at bounding box center [409, 109] width 34 height 9
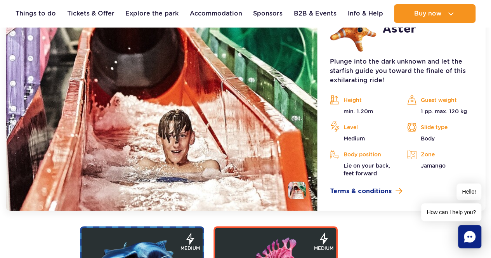
scroll to position [1523, 0]
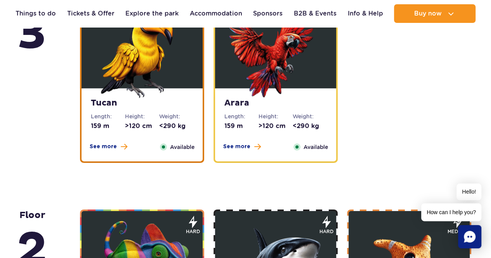
click at [141, 107] on strong "Tucan" at bounding box center [142, 103] width 102 height 11
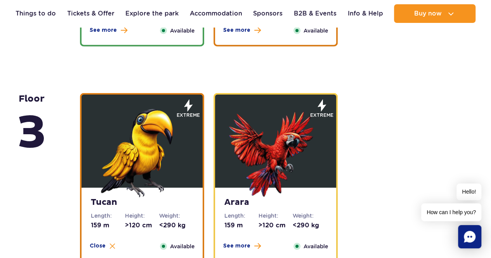
click at [303, 138] on img at bounding box center [275, 150] width 93 height 93
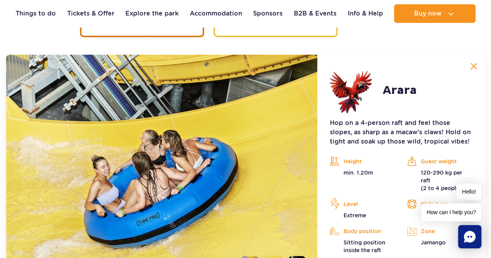
scroll to position [1268, 0]
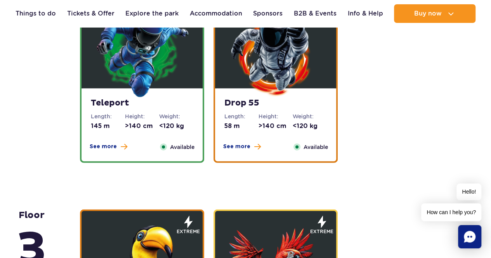
click at [163, 97] on img at bounding box center [141, 51] width 93 height 93
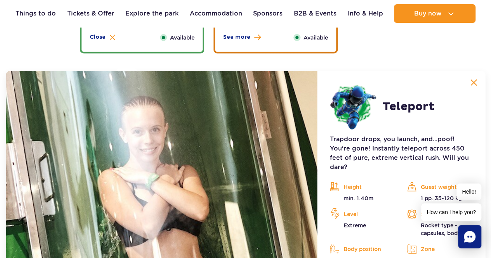
scroll to position [1053, 0]
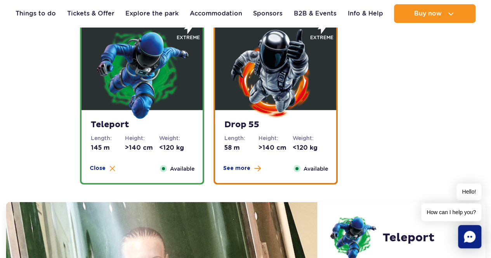
click at [268, 95] on img at bounding box center [275, 73] width 93 height 93
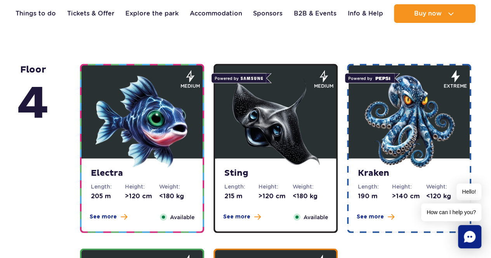
click at [194, 143] on figure at bounding box center [142, 111] width 121 height 93
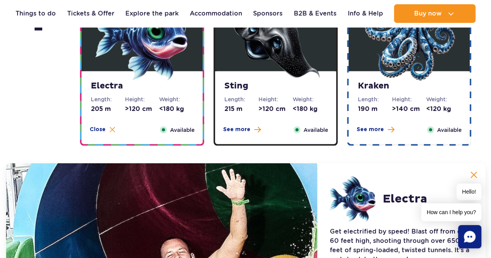
click at [272, 83] on strong "Sting" at bounding box center [275, 86] width 102 height 11
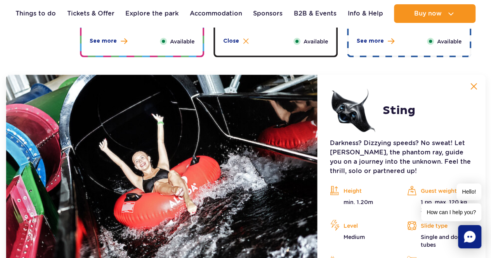
scroll to position [868, 0]
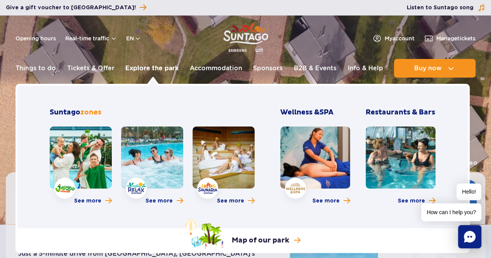
click at [164, 59] on link "Explore the park" at bounding box center [151, 68] width 53 height 19
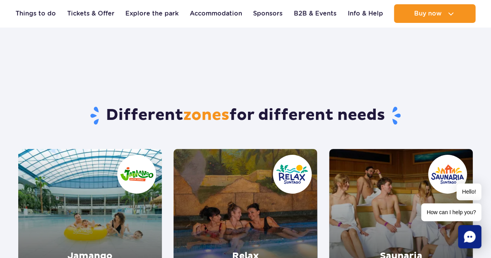
scroll to position [116, 0]
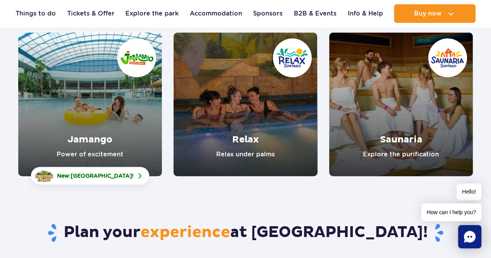
click at [125, 112] on link "Jamango" at bounding box center [90, 105] width 144 height 144
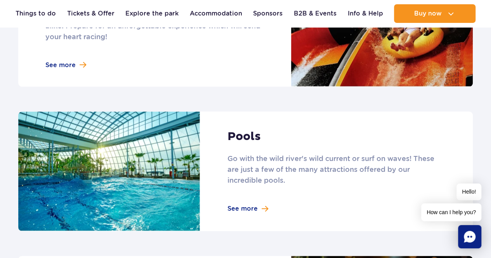
scroll to position [815, 0]
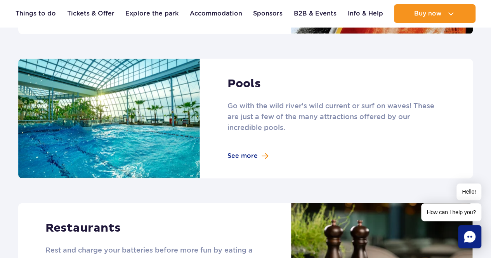
click at [251, 146] on link at bounding box center [245, 119] width 454 height 120
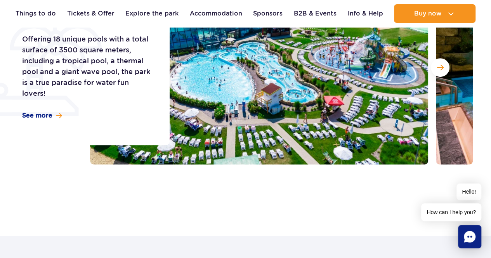
scroll to position [116, 0]
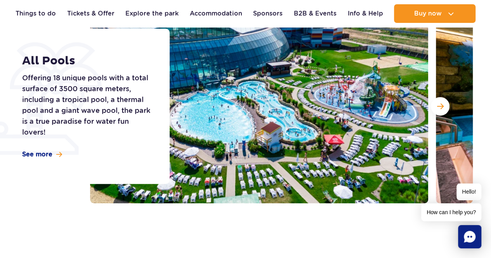
click at [45, 165] on div "All Pools Offering 18 unique pools with a total surface of 3500 square meters, …" at bounding box center [90, 106] width 157 height 155
click at [46, 157] on span "See more" at bounding box center [37, 154] width 30 height 9
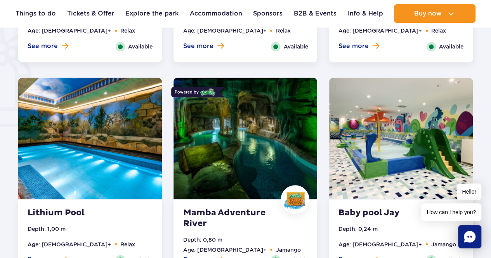
scroll to position [663, 0]
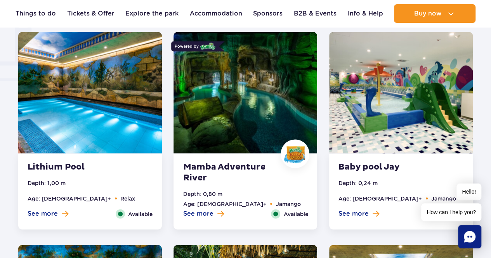
click at [406, 119] on img at bounding box center [401, 92] width 144 height 121
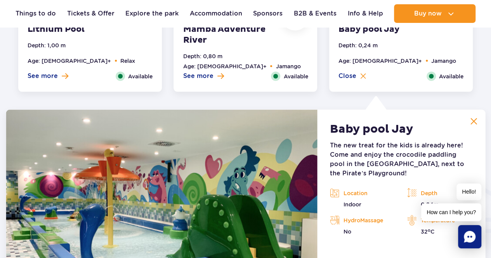
scroll to position [786, 0]
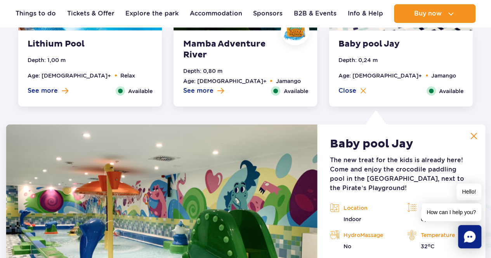
click at [473, 137] on img at bounding box center [473, 136] width 7 height 7
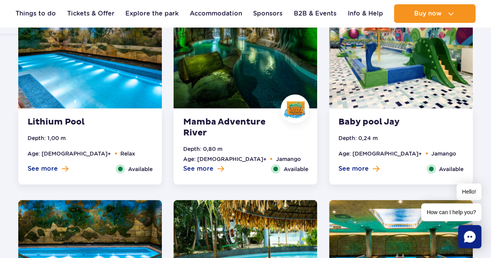
click at [238, 83] on img at bounding box center [245, 47] width 144 height 121
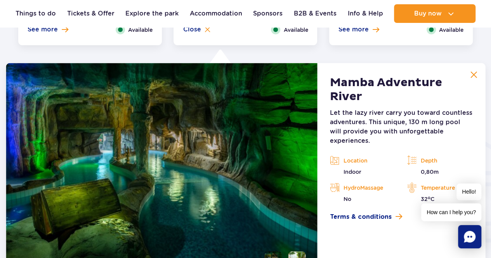
scroll to position [786, 0]
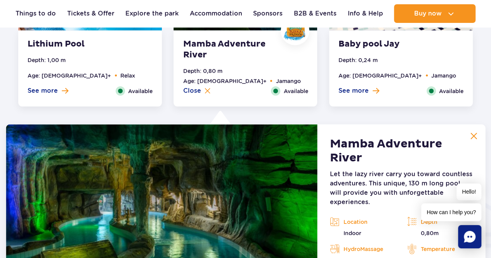
click at [480, 138] on button at bounding box center [474, 136] width 16 height 16
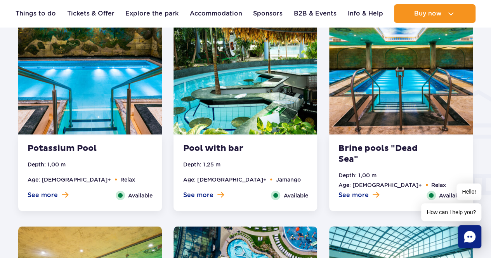
scroll to position [902, 0]
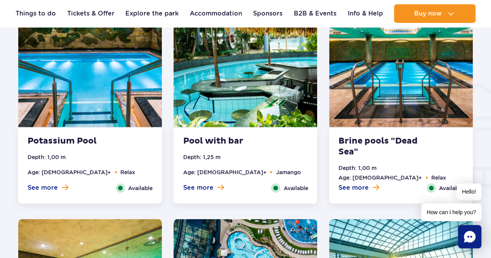
click at [250, 103] on img at bounding box center [245, 66] width 144 height 121
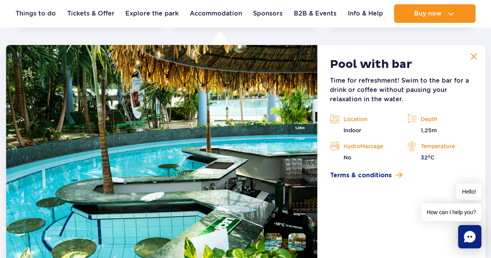
scroll to position [1038, 0]
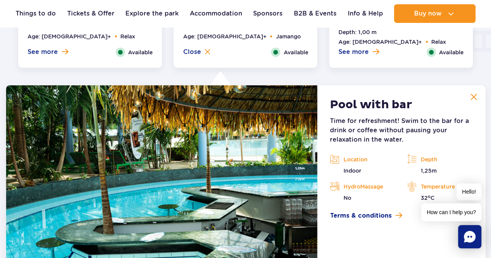
click at [477, 97] on img at bounding box center [473, 97] width 7 height 7
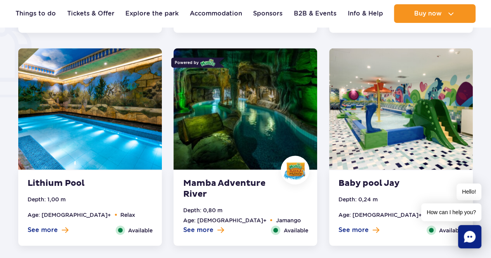
scroll to position [611, 0]
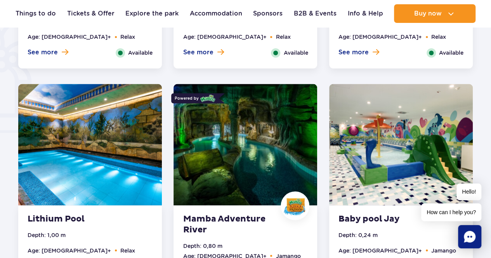
click at [388, 139] on img at bounding box center [401, 144] width 144 height 121
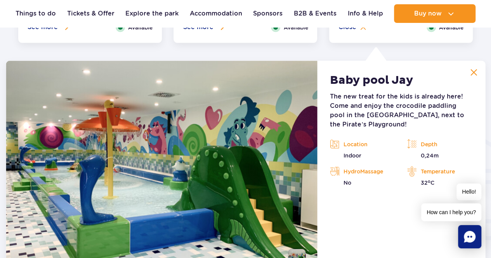
scroll to position [863, 0]
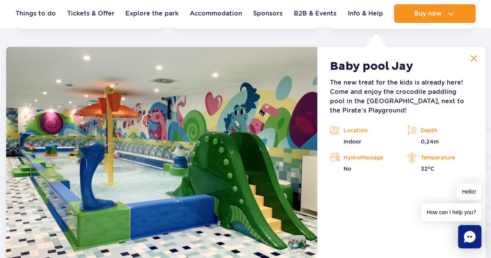
click at [477, 59] on img at bounding box center [473, 58] width 7 height 7
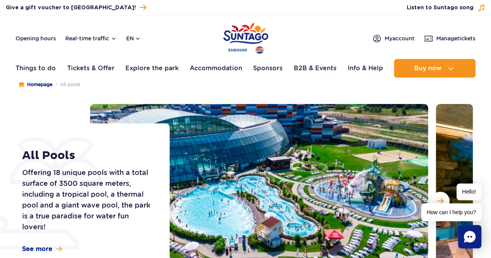
scroll to position [0, 0]
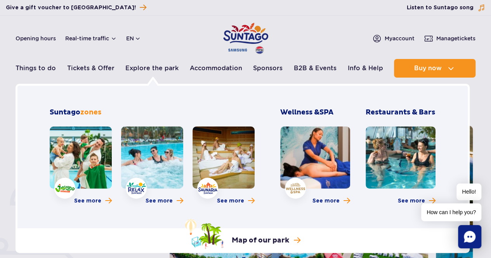
click at [92, 153] on link at bounding box center [81, 158] width 62 height 62
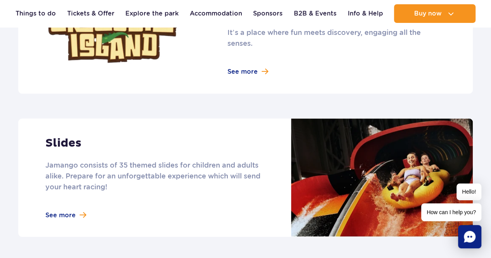
scroll to position [543, 0]
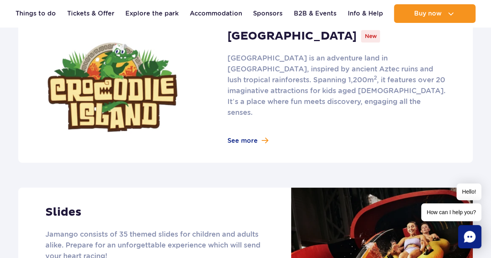
click at [233, 123] on link at bounding box center [245, 87] width 454 height 151
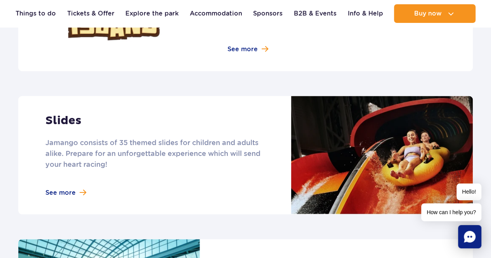
scroll to position [621, 0]
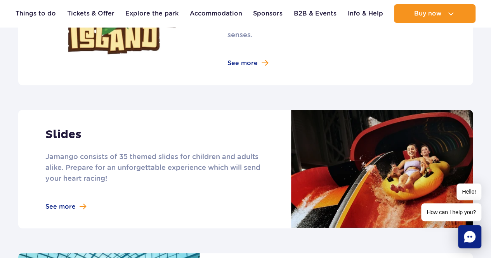
click at [145, 127] on link at bounding box center [245, 169] width 454 height 118
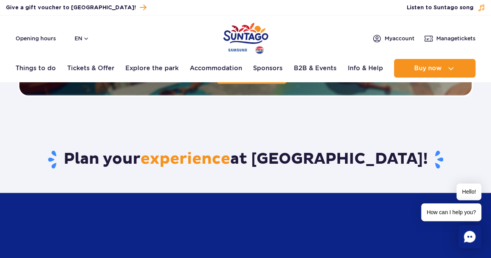
scroll to position [1785, 0]
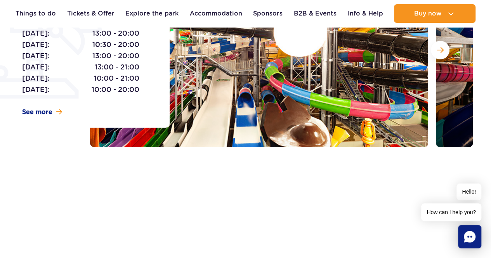
scroll to position [155, 0]
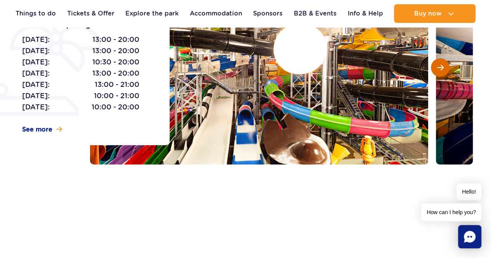
click at [442, 66] on span "Next slide" at bounding box center [440, 67] width 7 height 7
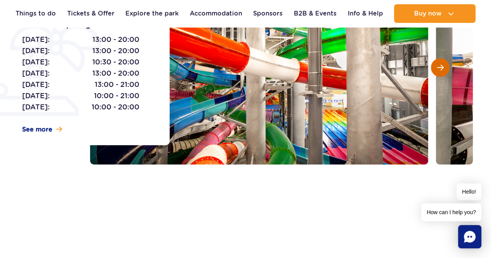
click at [442, 66] on span "Next slide" at bounding box center [440, 67] width 7 height 7
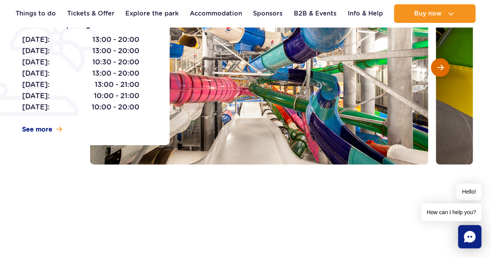
click at [442, 66] on span "Next slide" at bounding box center [440, 67] width 7 height 7
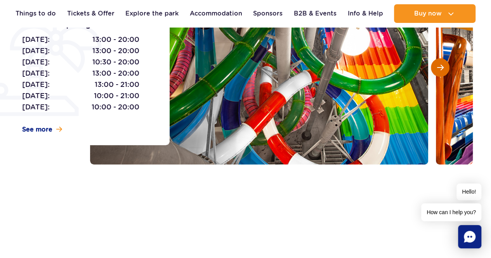
click at [442, 66] on span "Next slide" at bounding box center [440, 67] width 7 height 7
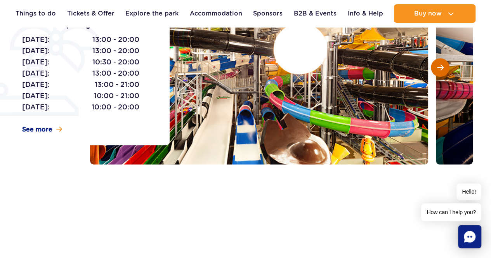
click at [442, 66] on span "Next slide" at bounding box center [440, 67] width 7 height 7
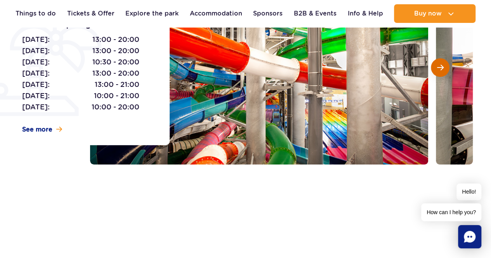
click at [442, 66] on span "Next slide" at bounding box center [440, 67] width 7 height 7
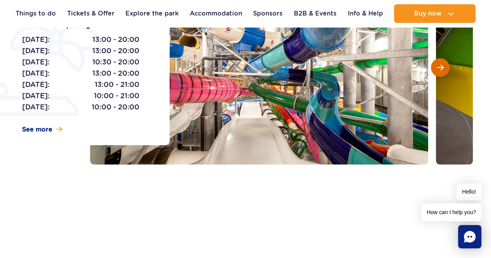
click at [442, 66] on span "Next slide" at bounding box center [440, 67] width 7 height 7
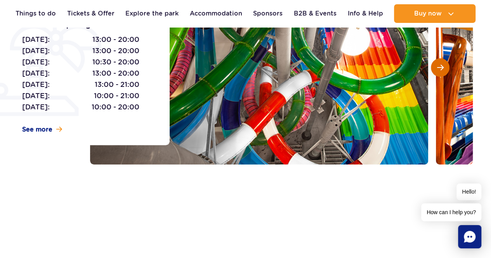
click at [442, 66] on span "Next slide" at bounding box center [440, 67] width 7 height 7
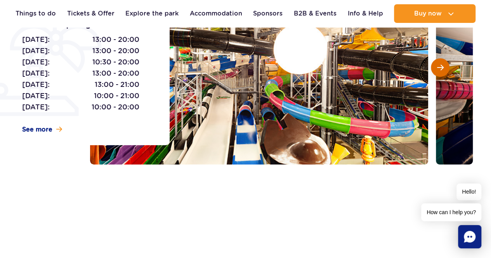
click at [442, 66] on span "Next slide" at bounding box center [440, 67] width 7 height 7
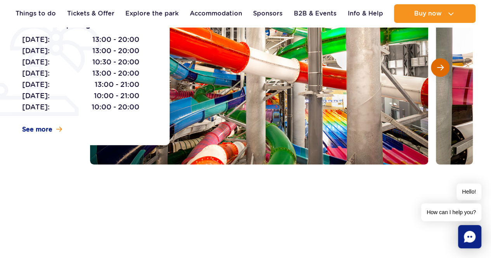
click at [442, 66] on span "Next slide" at bounding box center [440, 67] width 7 height 7
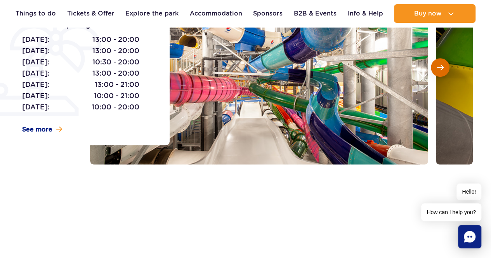
click at [442, 66] on span "Next slide" at bounding box center [440, 67] width 7 height 7
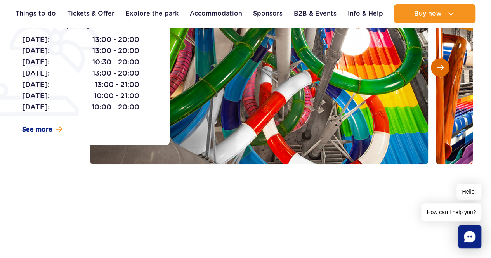
click at [442, 66] on span "Next slide" at bounding box center [440, 67] width 7 height 7
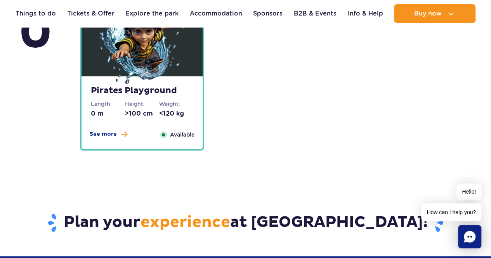
scroll to position [1940, 0]
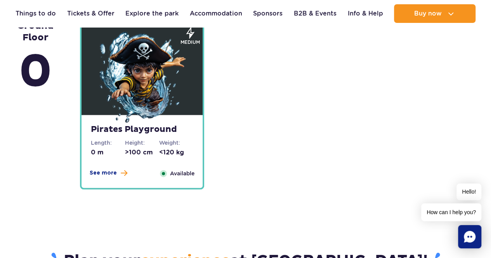
click at [162, 84] on img at bounding box center [141, 77] width 93 height 93
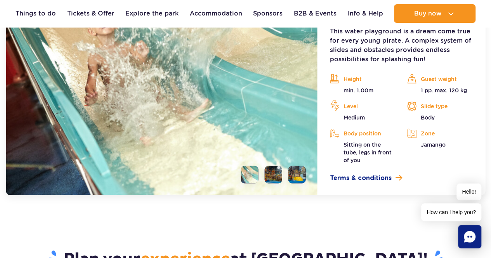
scroll to position [2139, 0]
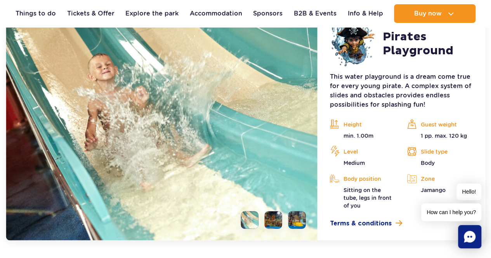
click at [272, 211] on li at bounding box center [273, 219] width 17 height 17
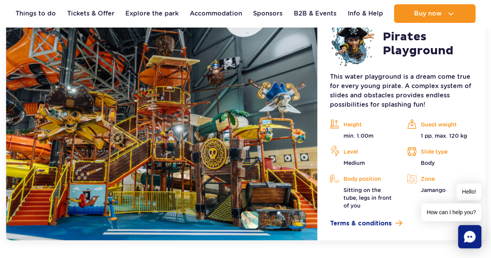
click at [294, 211] on li at bounding box center [296, 219] width 17 height 17
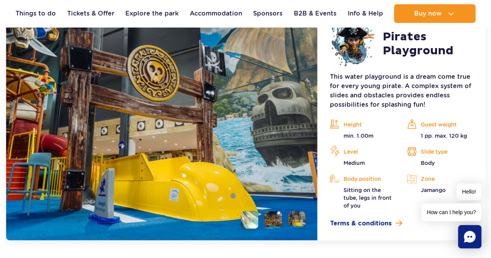
click at [273, 213] on li at bounding box center [273, 219] width 17 height 17
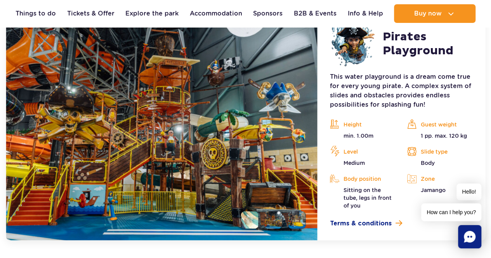
click at [291, 212] on li at bounding box center [296, 219] width 17 height 17
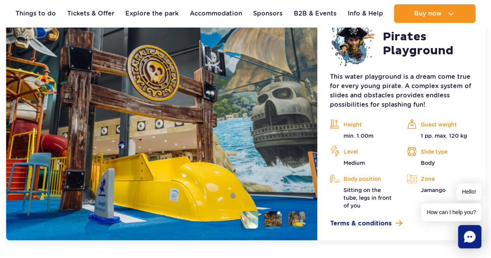
click at [257, 211] on li at bounding box center [249, 219] width 17 height 17
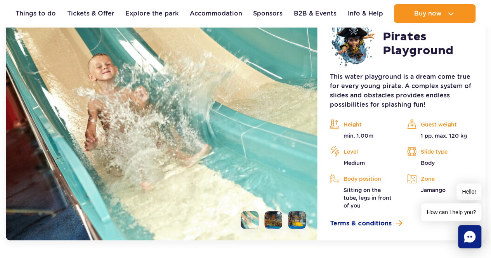
click at [279, 211] on li at bounding box center [273, 219] width 17 height 17
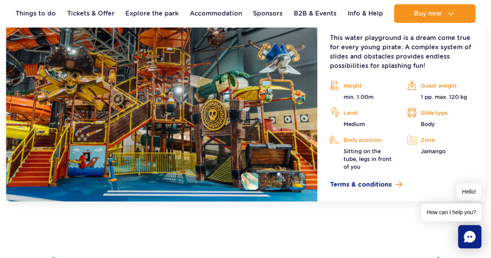
scroll to position [2100, 0]
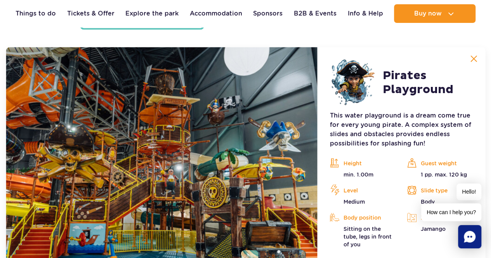
click at [469, 231] on icon "Chat" at bounding box center [470, 237] width 12 height 12
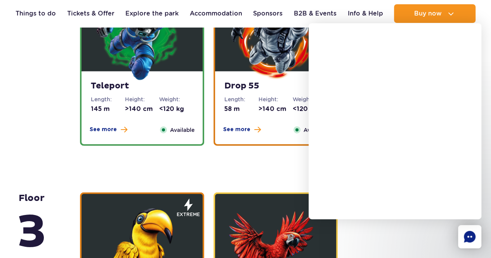
scroll to position [1130, 0]
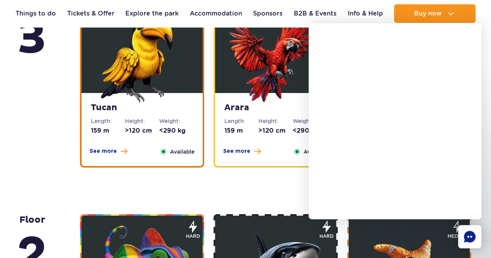
click at [114, 55] on img at bounding box center [141, 56] width 93 height 93
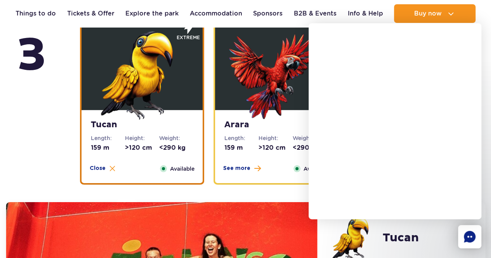
click at [275, 88] on img at bounding box center [275, 73] width 93 height 93
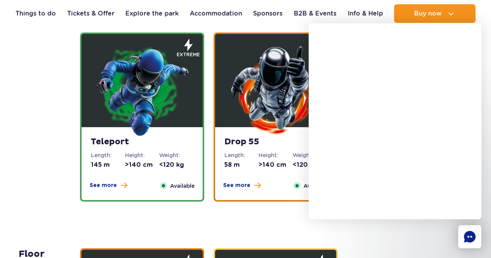
click at [242, 115] on img at bounding box center [275, 90] width 93 height 93
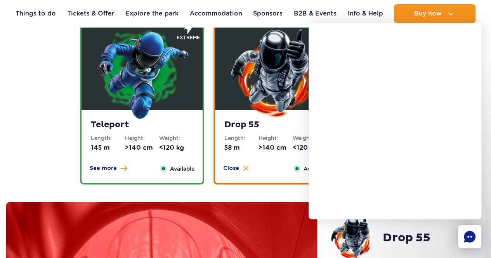
click at [158, 83] on img at bounding box center [141, 73] width 93 height 93
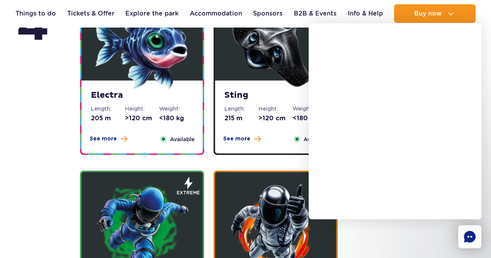
click at [164, 98] on strong "Electra" at bounding box center [142, 95] width 102 height 11
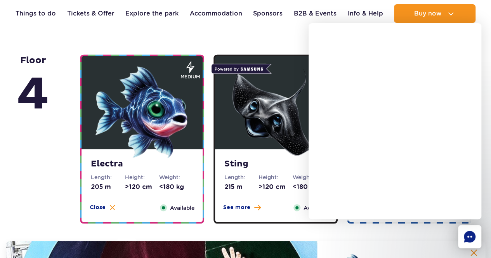
click at [229, 94] on img at bounding box center [275, 112] width 93 height 93
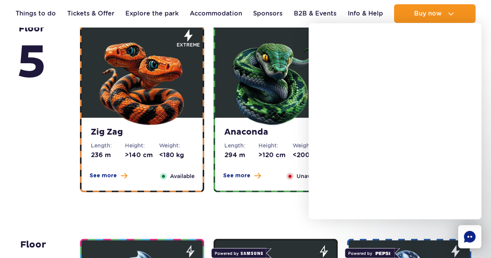
click at [239, 113] on img at bounding box center [275, 80] width 93 height 93
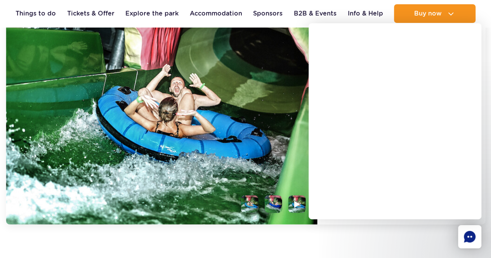
scroll to position [691, 0]
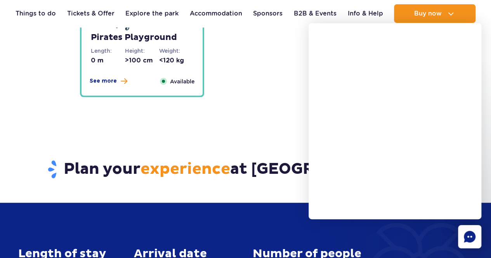
click at [174, 47] on dt "Weight:" at bounding box center [176, 51] width 34 height 8
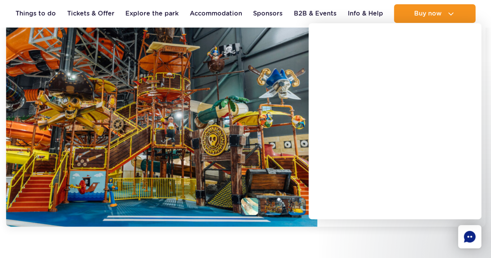
scroll to position [2217, 0]
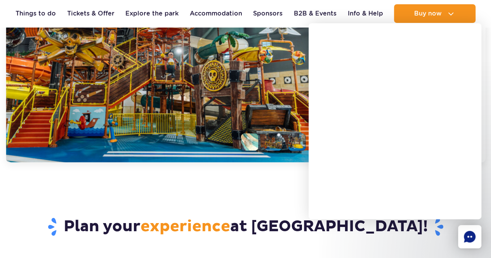
click at [180, 109] on img at bounding box center [162, 47] width 312 height 232
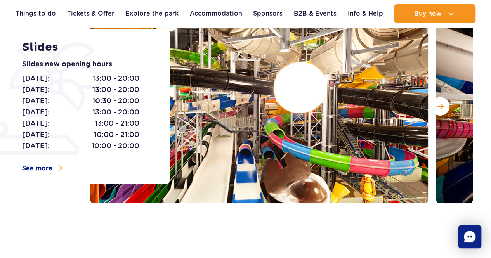
scroll to position [0, 0]
